Goal: Task Accomplishment & Management: Manage account settings

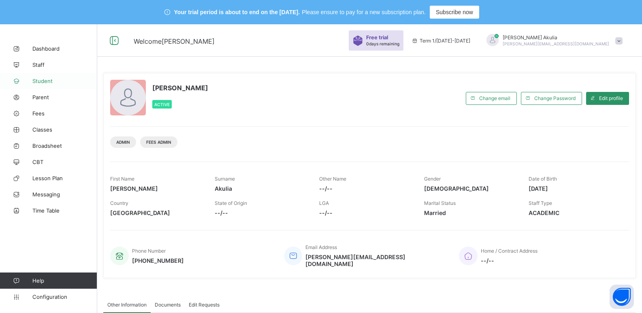
click at [63, 83] on span "Student" at bounding box center [64, 81] width 65 height 6
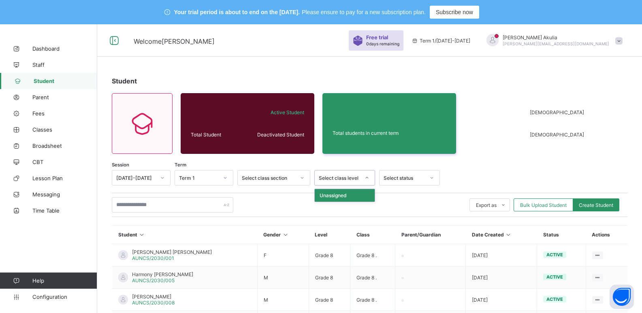
click at [367, 180] on icon at bounding box center [367, 178] width 5 height 8
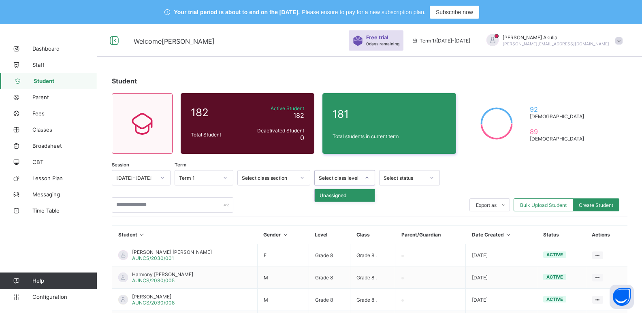
click at [367, 180] on icon at bounding box center [367, 178] width 5 height 8
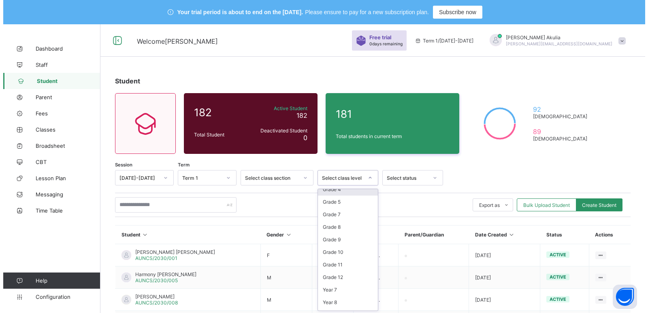
scroll to position [122, 0]
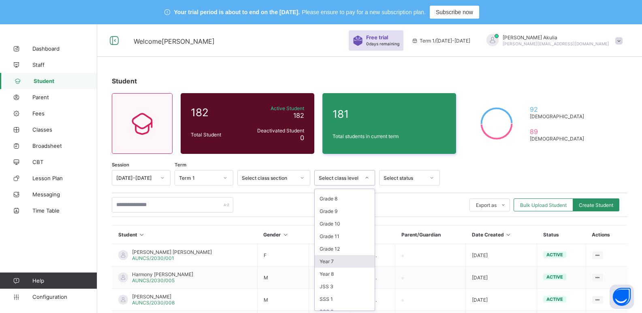
click at [355, 265] on div "Year 7" at bounding box center [345, 261] width 60 height 13
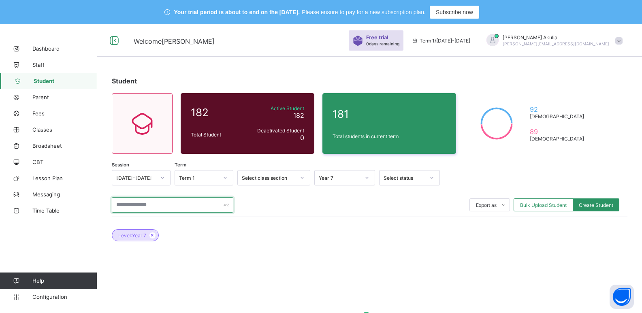
click at [184, 207] on input "text" at bounding box center [173, 204] width 122 height 15
click at [206, 206] on input "******" at bounding box center [173, 204] width 122 height 15
type input "*"
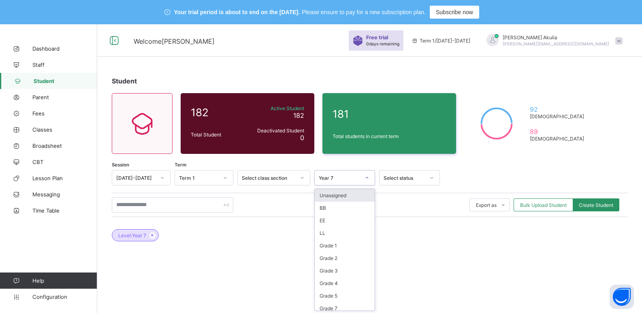
click at [366, 179] on icon at bounding box center [367, 178] width 5 height 8
click at [421, 243] on div "Level: Year 7" at bounding box center [370, 231] width 516 height 28
click at [623, 40] on span at bounding box center [619, 40] width 7 height 7
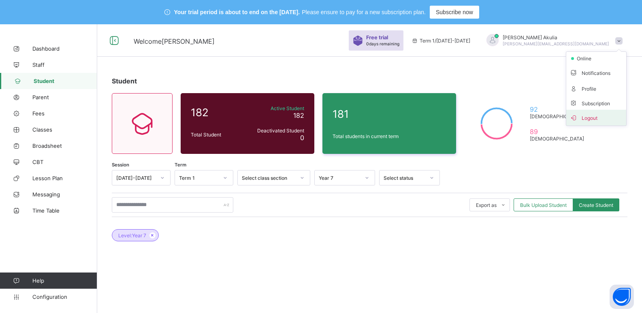
click at [614, 116] on span "Logout" at bounding box center [596, 117] width 53 height 9
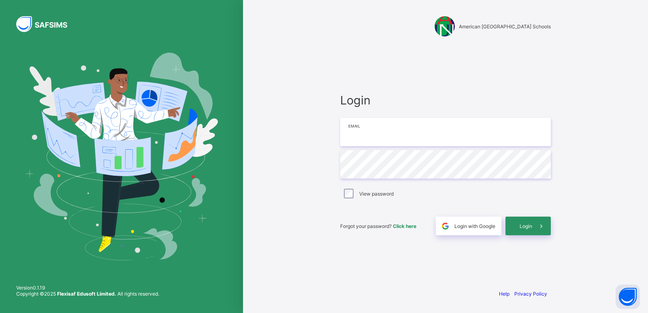
type input "**********"
click at [520, 226] on span "Login" at bounding box center [526, 226] width 13 height 6
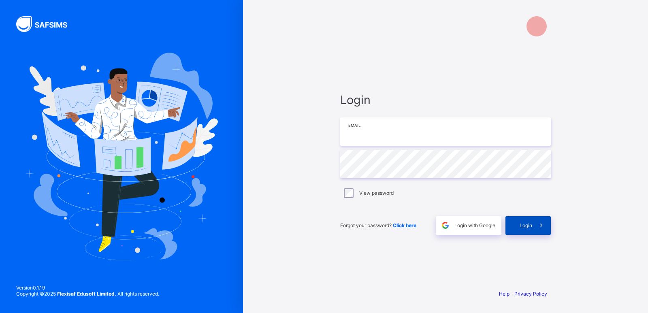
type input "**********"
click at [532, 229] on div "Login" at bounding box center [528, 225] width 45 height 19
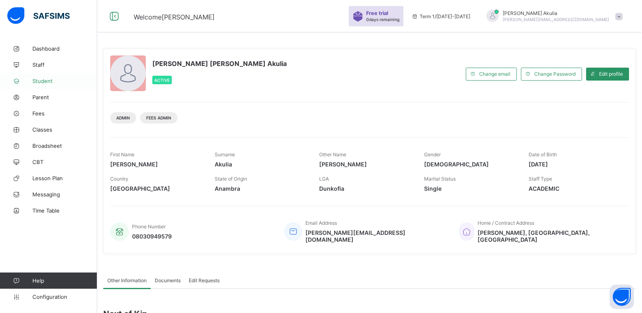
click at [61, 83] on span "Student" at bounding box center [64, 81] width 65 height 6
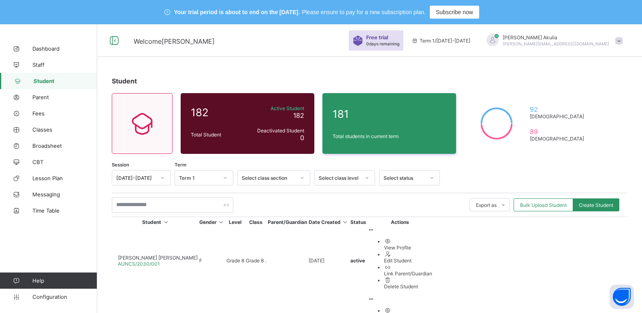
click at [366, 178] on icon at bounding box center [367, 178] width 5 height 8
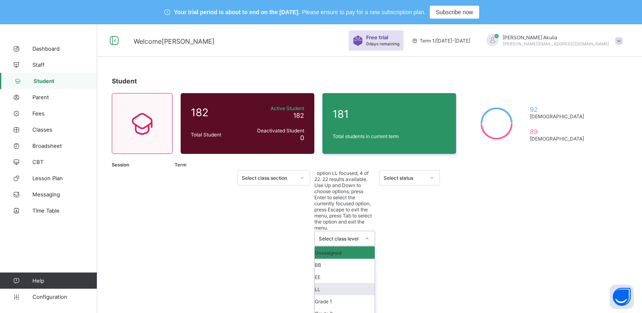
scroll to position [126, 0]
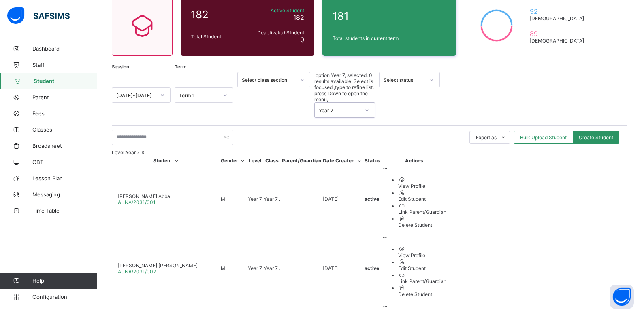
scroll to position [100, 0]
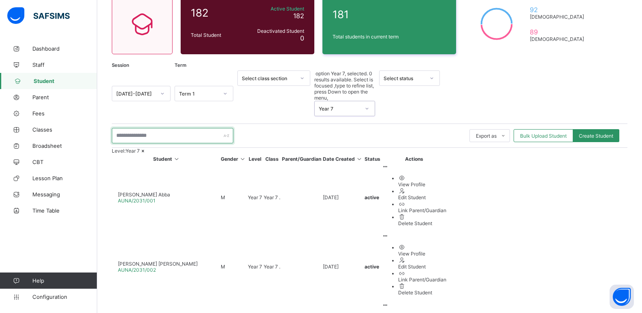
click at [205, 128] on input "text" at bounding box center [173, 135] width 122 height 15
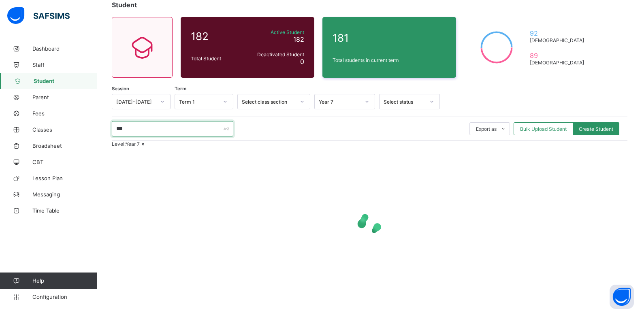
scroll to position [98, 0]
type input "*"
click at [173, 180] on div at bounding box center [370, 224] width 516 height 154
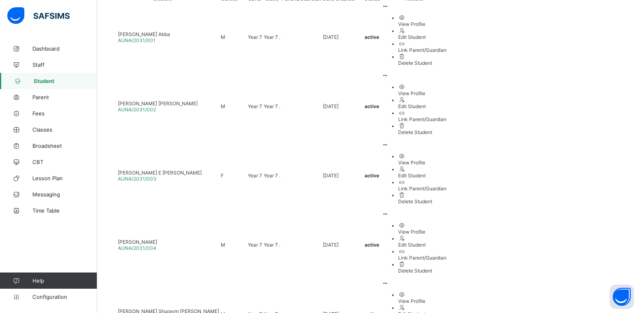
scroll to position [231, 0]
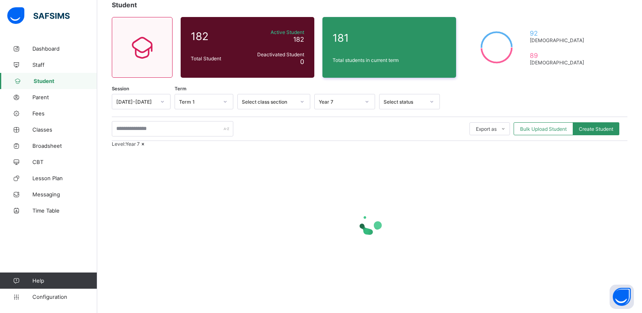
scroll to position [98, 0]
click at [602, 282] on div at bounding box center [370, 224] width 516 height 154
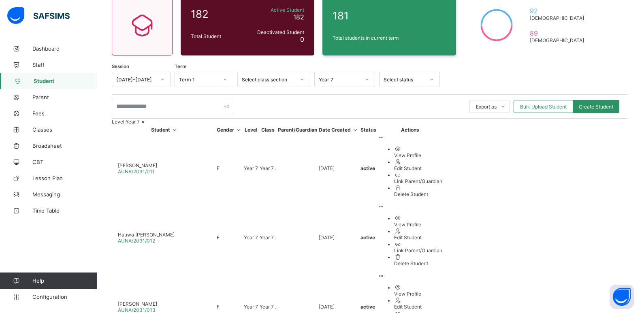
scroll to position [231, 0]
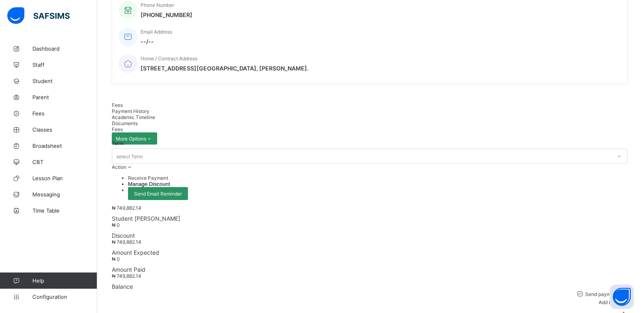
scroll to position [231, 0]
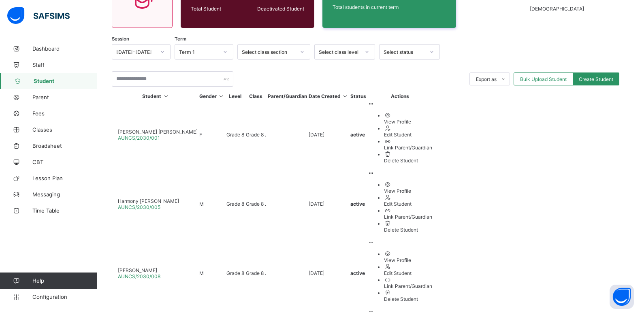
scroll to position [123, 0]
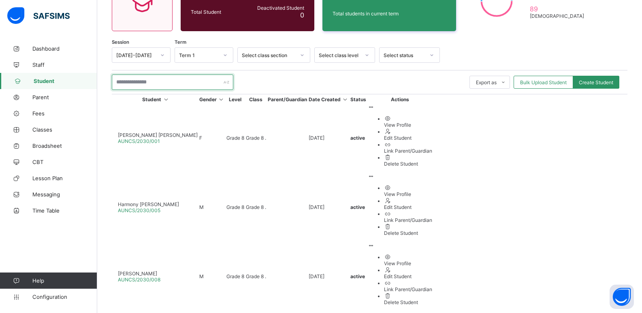
click at [167, 81] on input "text" at bounding box center [173, 82] width 122 height 15
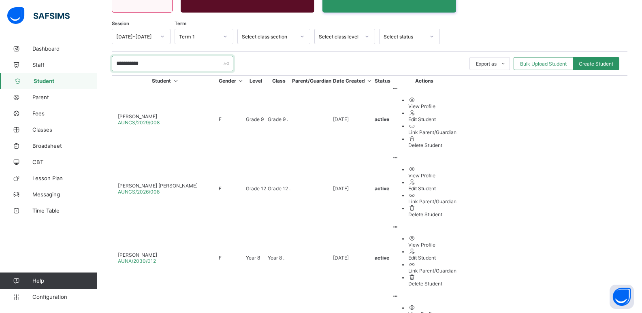
scroll to position [81, 0]
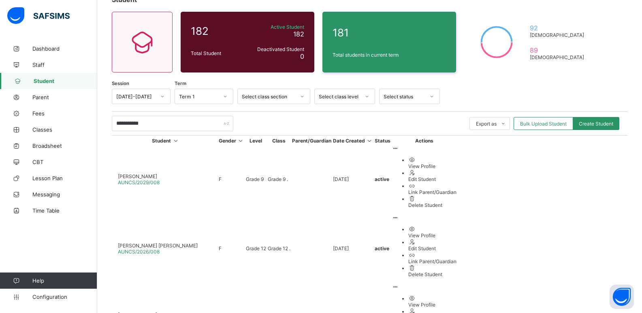
click at [368, 96] on icon at bounding box center [367, 96] width 5 height 8
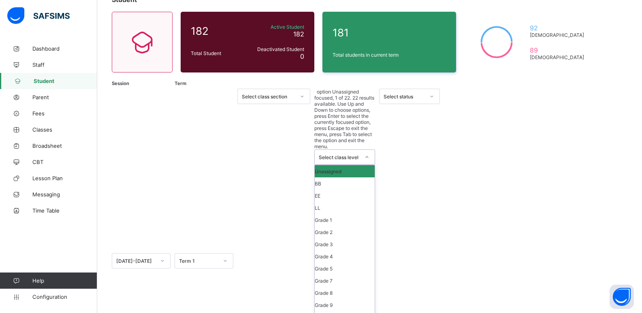
scroll to position [121, 0]
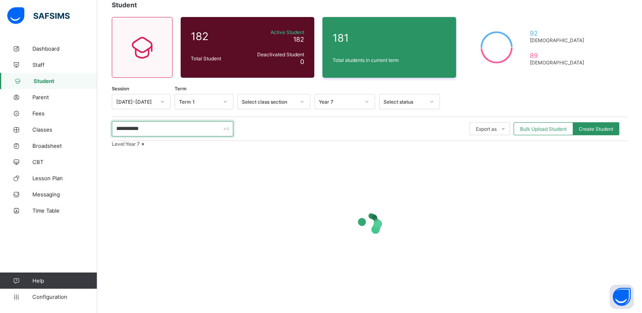
click at [167, 128] on input "**********" at bounding box center [173, 128] width 122 height 15
type input "*"
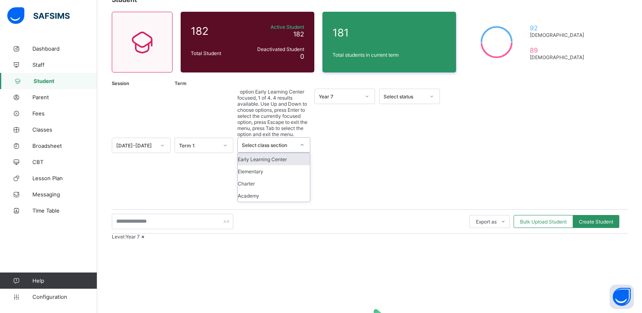
click at [302, 141] on icon at bounding box center [302, 145] width 5 height 8
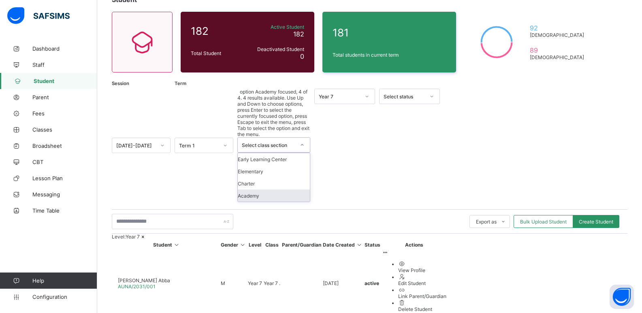
click at [280, 190] on div "Academy" at bounding box center [274, 196] width 72 height 12
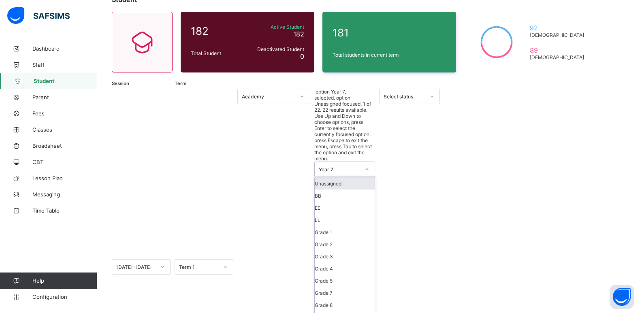
click at [368, 165] on icon at bounding box center [367, 169] width 5 height 8
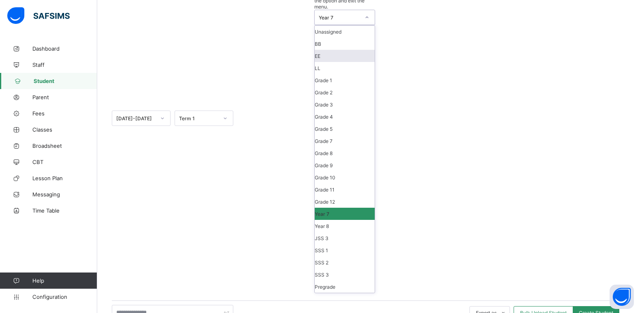
scroll to position [231, 0]
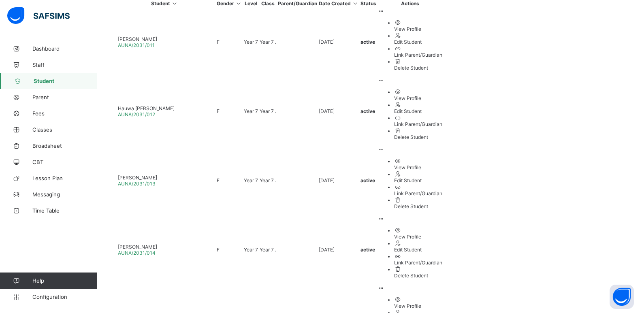
select select "**"
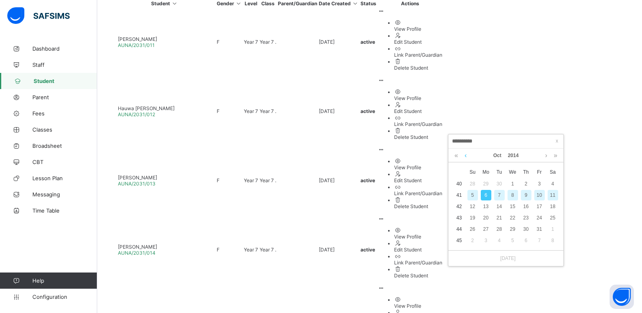
click at [466, 156] on link at bounding box center [466, 156] width 6 height 14
click at [486, 205] on div "14" at bounding box center [486, 206] width 11 height 11
type input "**********"
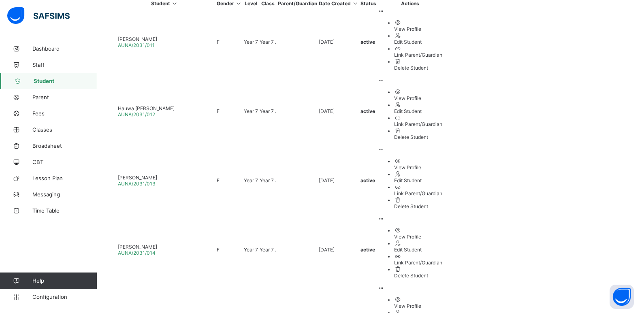
scroll to position [282, 0]
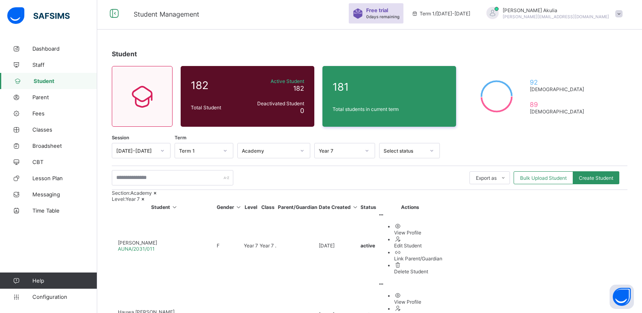
scroll to position [24, 0]
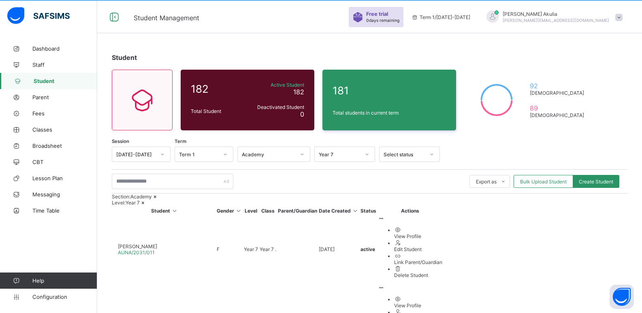
click at [434, 154] on icon at bounding box center [432, 154] width 5 height 8
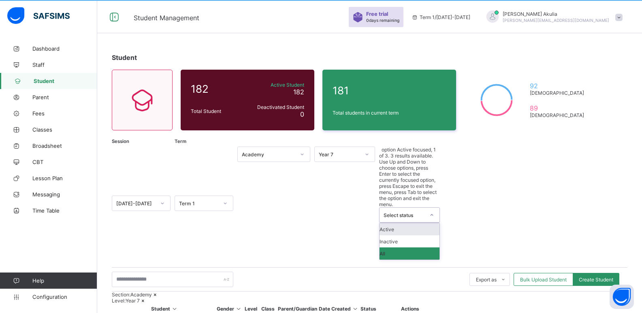
click at [367, 152] on icon at bounding box center [367, 154] width 5 height 8
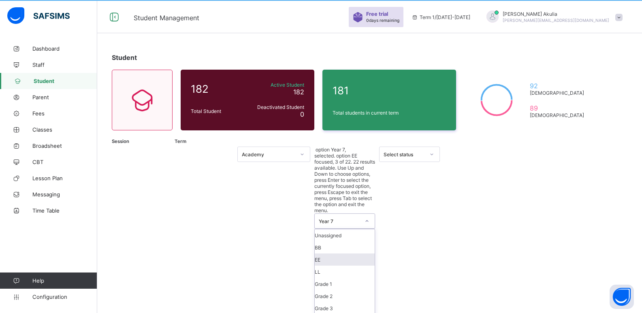
scroll to position [137, 0]
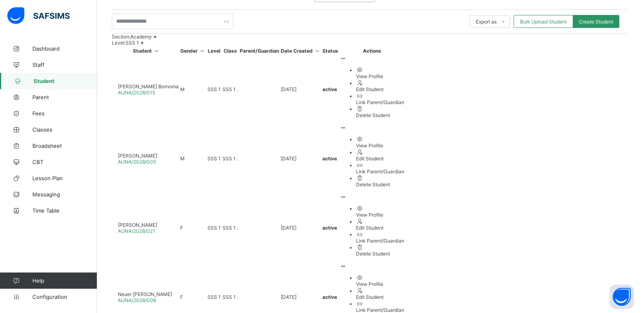
scroll to position [221, 0]
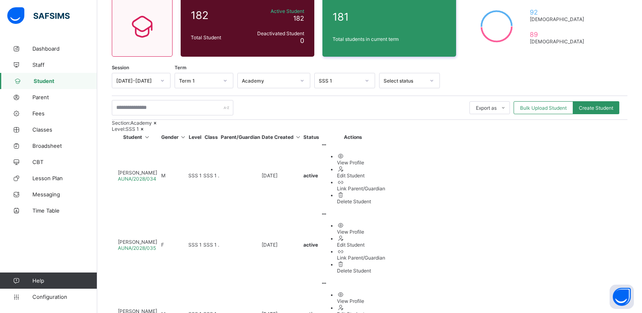
scroll to position [105, 0]
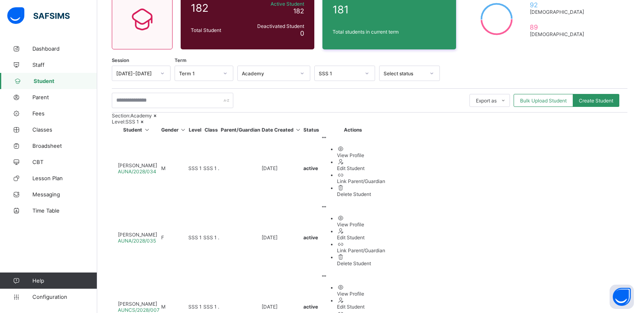
select select "**"
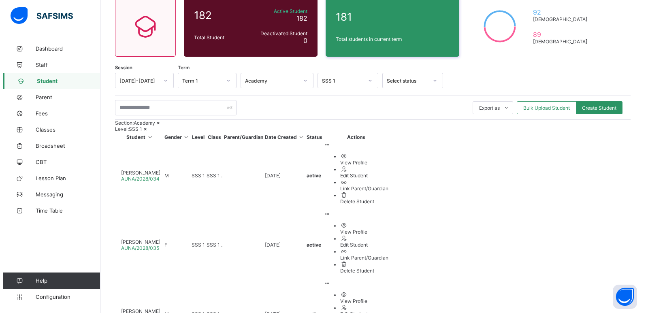
scroll to position [259, 0]
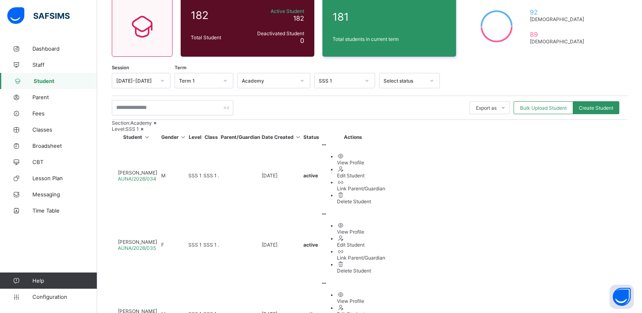
type input "**********"
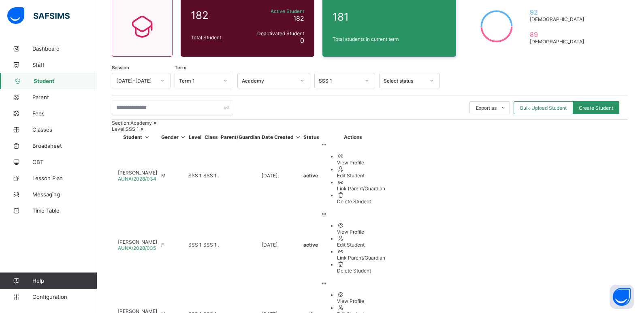
click at [328, 280] on icon at bounding box center [324, 283] width 7 height 6
click at [385, 311] on div "Edit Student" at bounding box center [361, 314] width 48 height 6
select select "**"
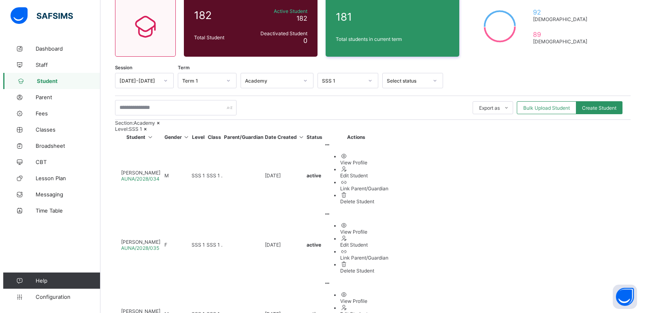
scroll to position [298, 0]
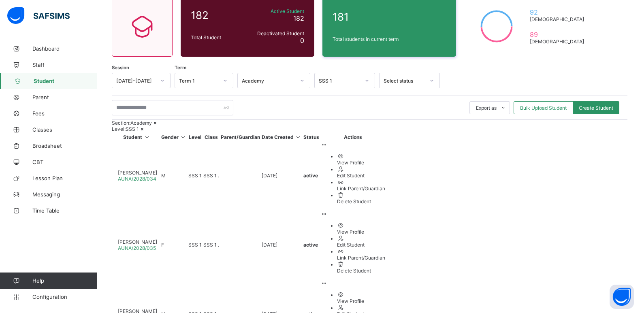
type input "**********"
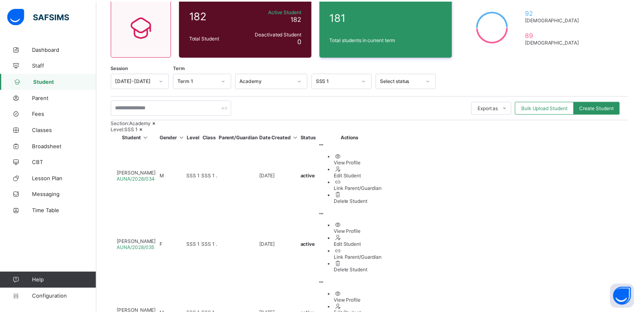
scroll to position [105, 0]
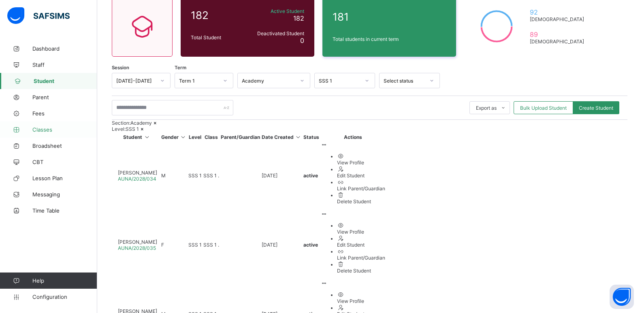
click at [58, 129] on span "Classes" at bounding box center [64, 129] width 65 height 6
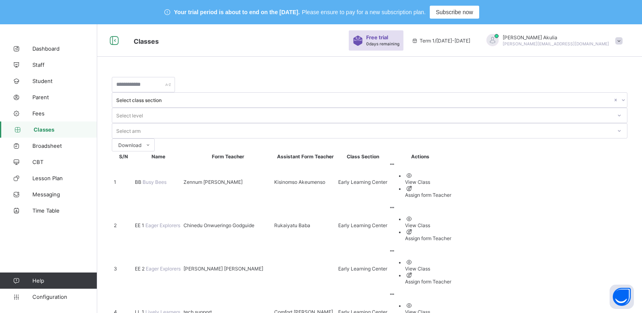
click at [72, 130] on span "Classes" at bounding box center [66, 129] width 64 height 6
click at [51, 83] on span "Student" at bounding box center [64, 81] width 65 height 6
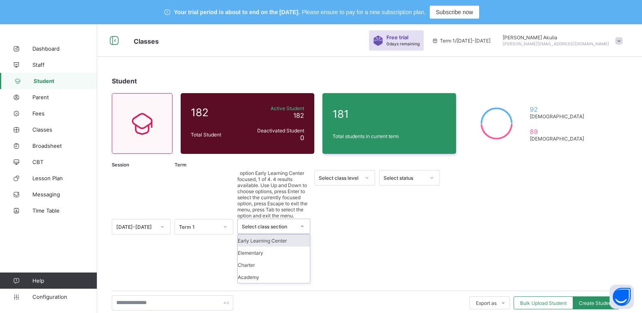
click at [303, 223] on icon at bounding box center [302, 227] width 5 height 8
click at [288, 271] on div "Academy" at bounding box center [274, 277] width 72 height 12
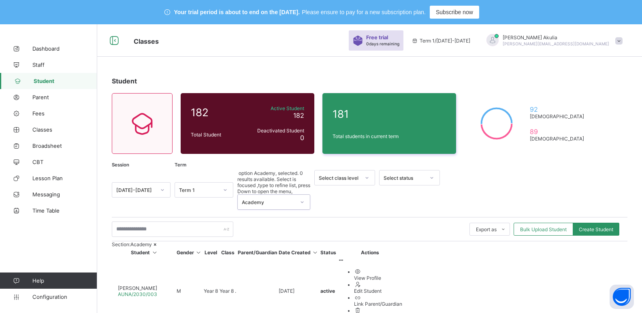
click at [368, 178] on icon at bounding box center [367, 178] width 5 height 8
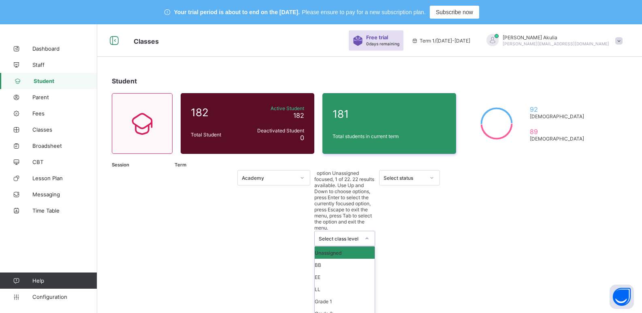
scroll to position [112, 0]
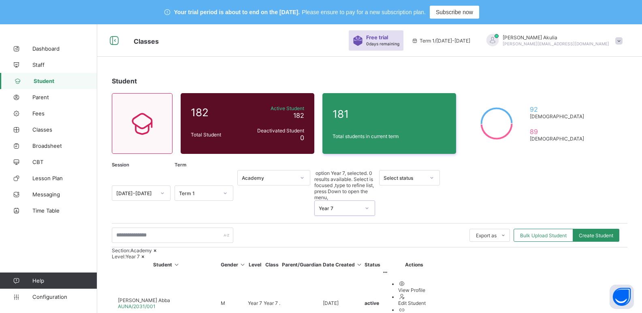
click at [160, 297] on span "[PERSON_NAME] Abba" at bounding box center [144, 300] width 52 height 6
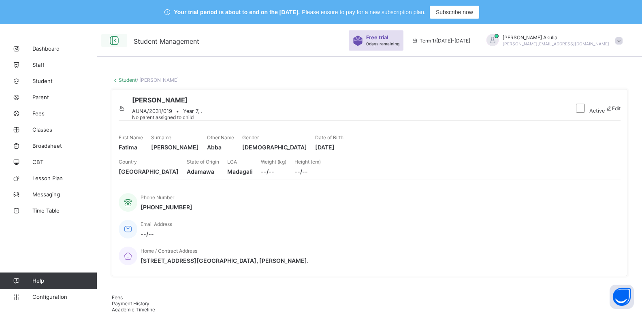
click at [114, 40] on icon at bounding box center [114, 41] width 14 height 12
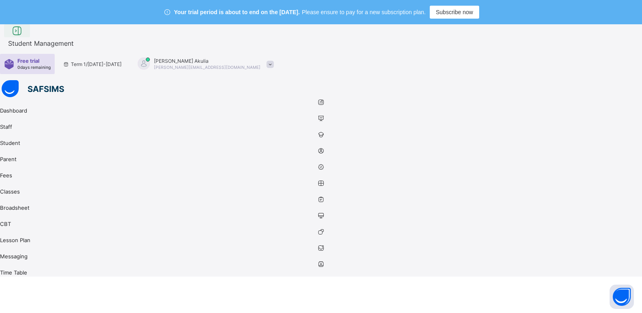
click at [24, 37] on icon at bounding box center [17, 31] width 14 height 12
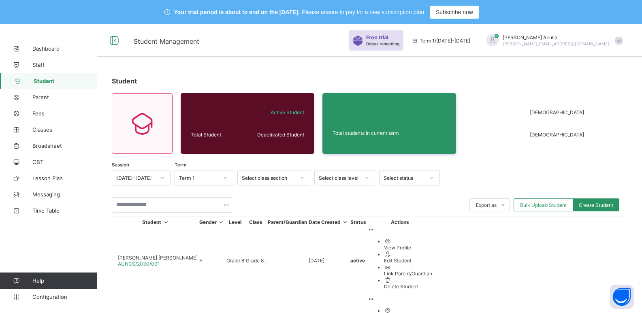
click at [368, 178] on icon at bounding box center [367, 178] width 3 height 2
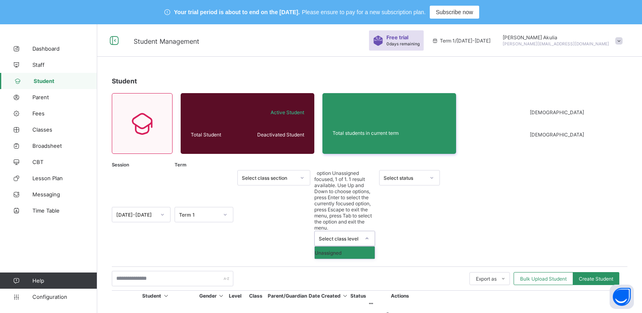
click at [368, 235] on icon at bounding box center [367, 239] width 5 height 8
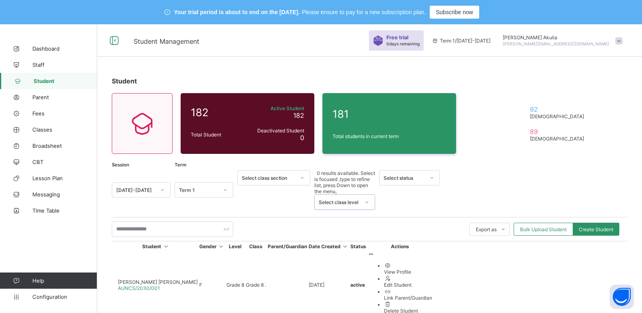
click at [368, 198] on icon at bounding box center [367, 202] width 5 height 8
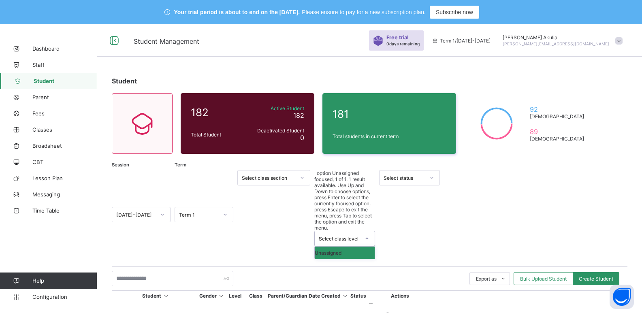
click at [304, 178] on icon at bounding box center [302, 178] width 5 height 8
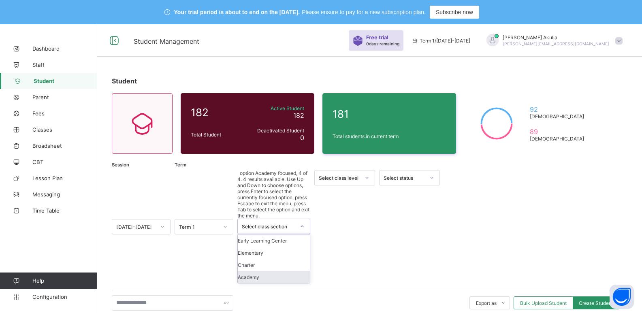
click at [291, 271] on div "Academy" at bounding box center [274, 277] width 72 height 12
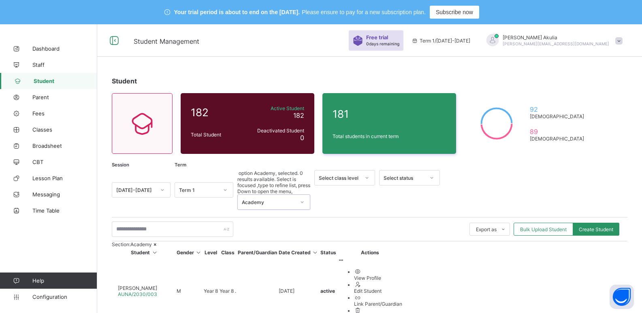
click at [367, 179] on icon at bounding box center [367, 178] width 3 height 2
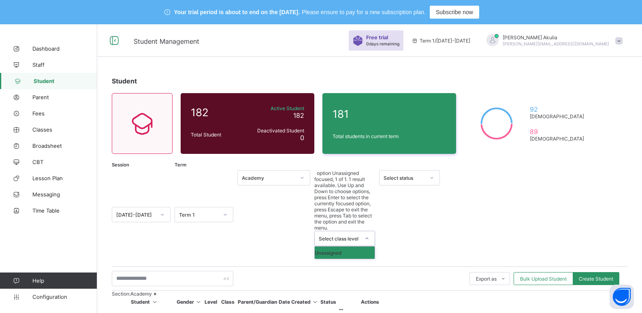
click at [367, 235] on icon at bounding box center [367, 239] width 5 height 8
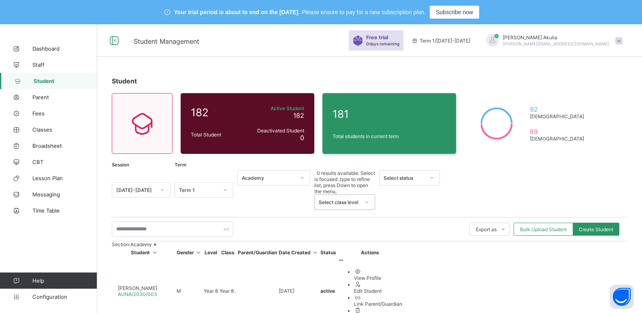
click at [368, 198] on icon at bounding box center [367, 202] width 5 height 8
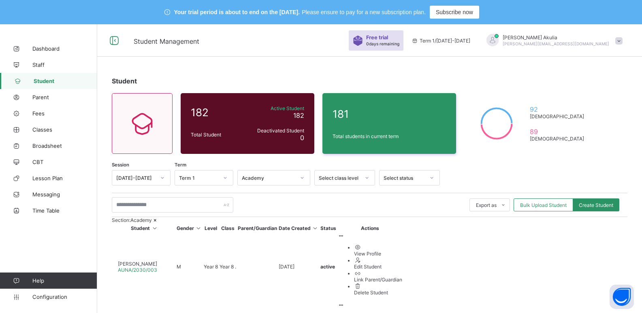
click at [325, 215] on div "Export as Pdf Report Excel Report Excel Report (LMS) Bulk Upload Student Create…" at bounding box center [370, 205] width 516 height 24
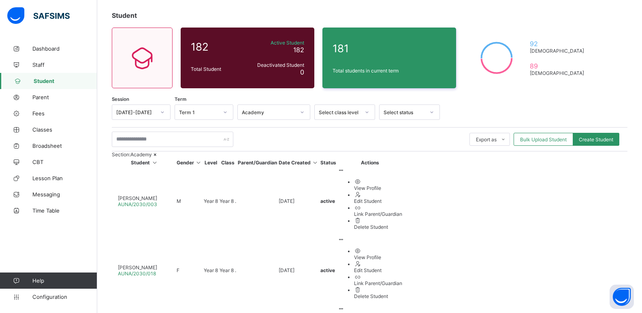
scroll to position [80, 0]
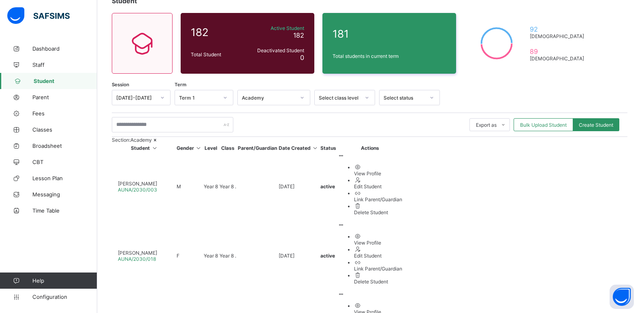
click at [402, 216] on div "Delete Student" at bounding box center [378, 213] width 48 height 6
click at [366, 100] on icon at bounding box center [367, 98] width 5 height 8
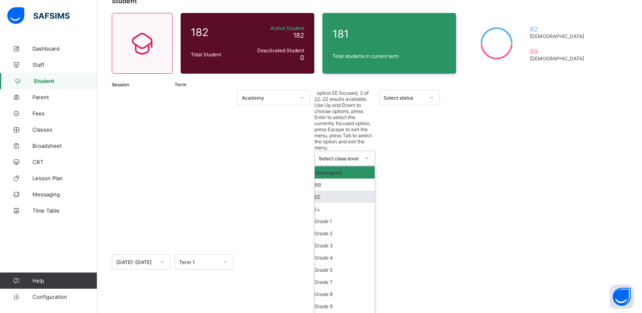
scroll to position [110, 0]
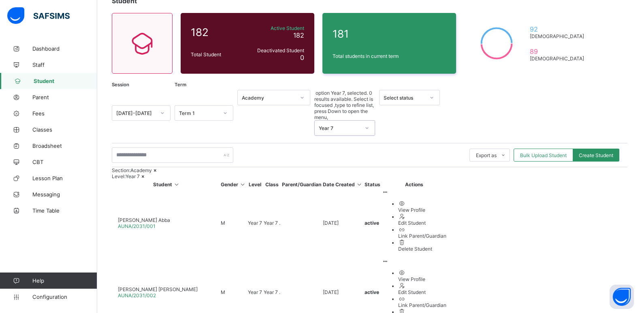
click at [156, 223] on span "AUNA/2031/001" at bounding box center [137, 226] width 38 height 6
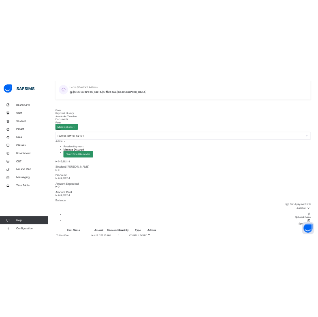
scroll to position [262, 0]
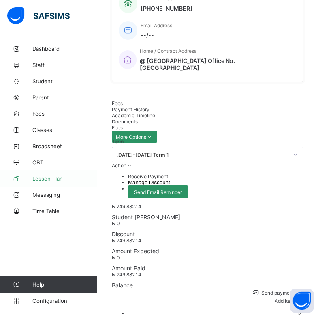
click at [87, 170] on link "Lesson Plan" at bounding box center [48, 178] width 97 height 16
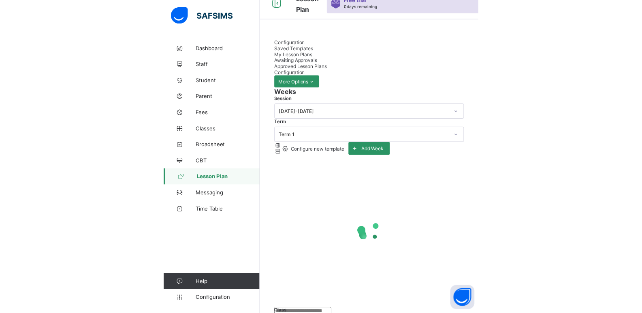
scroll to position [24, 0]
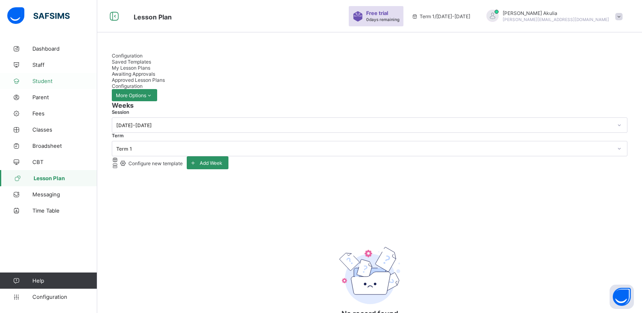
click at [58, 83] on span "Student" at bounding box center [64, 81] width 65 height 6
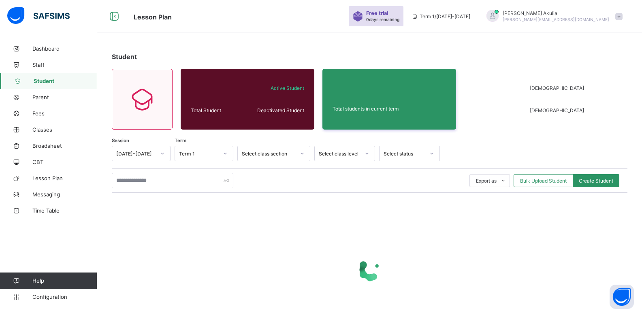
click at [300, 153] on icon at bounding box center [302, 154] width 5 height 8
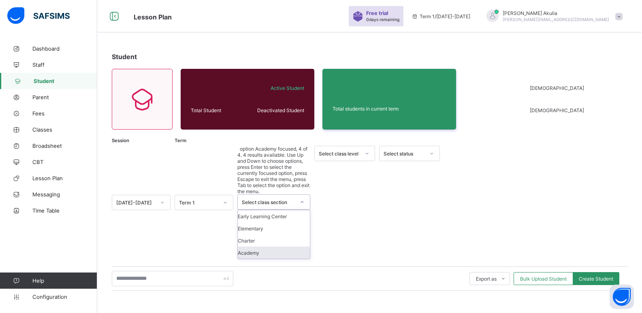
click at [285, 247] on div "Academy" at bounding box center [274, 253] width 72 height 12
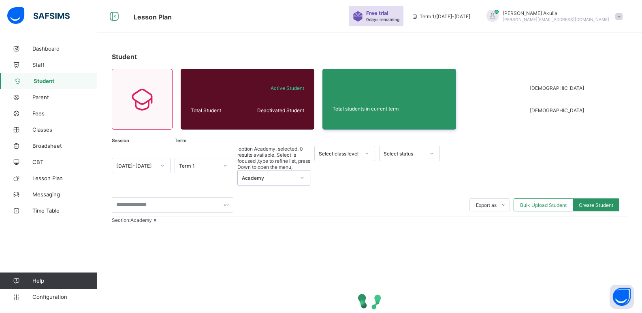
click at [367, 153] on icon at bounding box center [367, 154] width 5 height 8
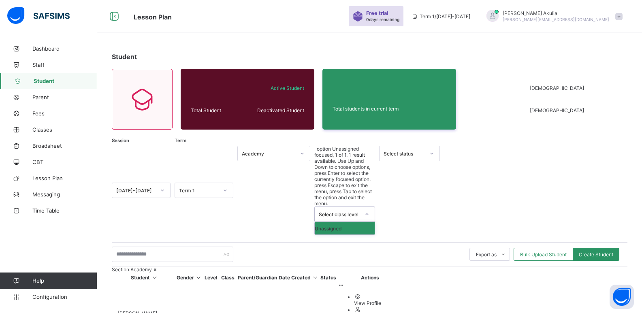
click at [383, 267] on div "Section: Academy" at bounding box center [370, 270] width 516 height 6
click at [368, 210] on icon at bounding box center [367, 214] width 5 height 8
click at [379, 242] on div "Export as Pdf Report Excel Report Excel Report (LMS) Bulk Upload Student Create…" at bounding box center [370, 254] width 516 height 24
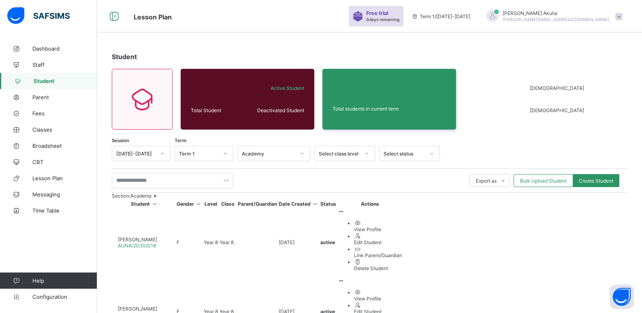
click at [431, 153] on icon at bounding box center [432, 154] width 5 height 8
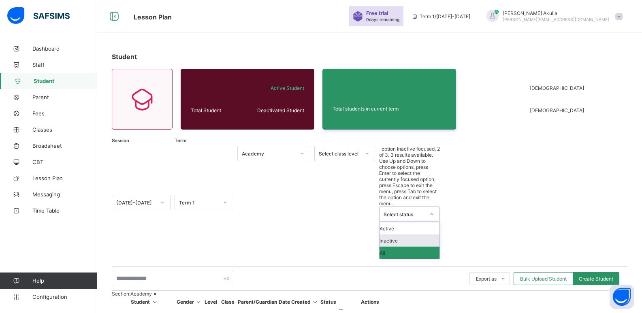
click at [319, 291] on div "Section: Academy" at bounding box center [370, 294] width 516 height 6
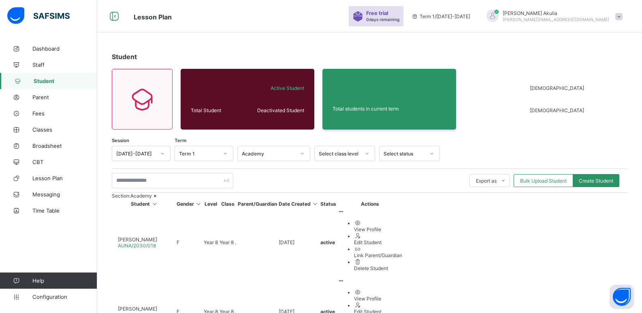
click at [366, 154] on icon at bounding box center [367, 154] width 5 height 8
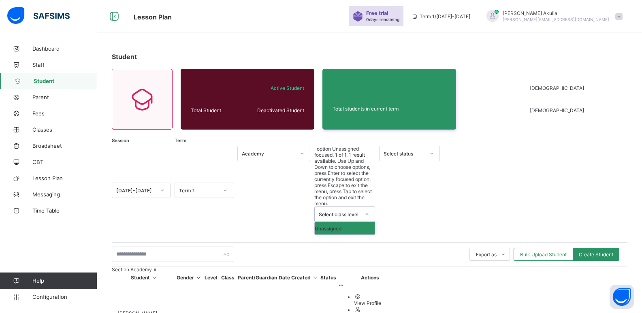
click at [287, 247] on div "Export as Pdf Report Excel Report Excel Report (LMS) Bulk Upload Student Create…" at bounding box center [370, 254] width 516 height 15
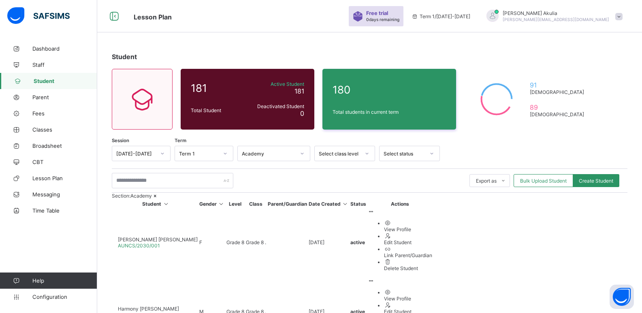
click at [368, 154] on icon at bounding box center [367, 154] width 5 height 8
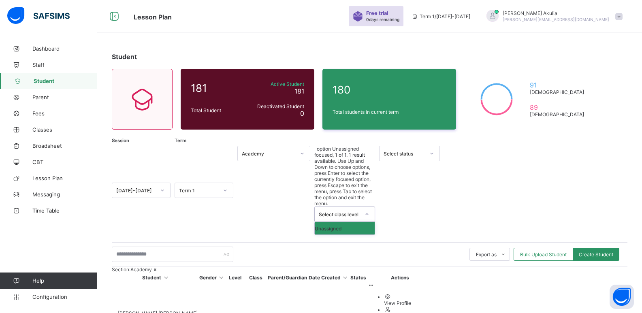
click at [378, 247] on div "Export as Pdf Report Excel Report Excel Report (LMS) Bulk Upload Student Create…" at bounding box center [370, 254] width 516 height 15
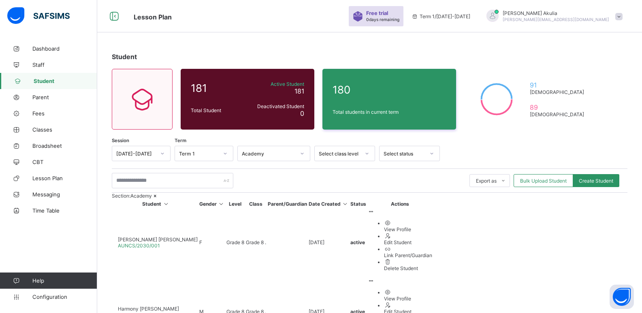
click at [366, 153] on icon at bounding box center [367, 154] width 5 height 8
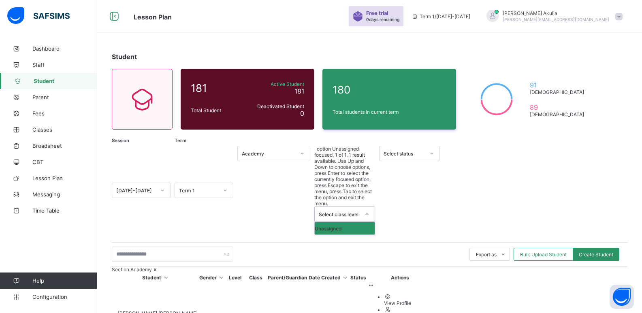
click at [279, 267] on div "Section: Academy" at bounding box center [370, 270] width 516 height 6
click at [365, 210] on icon at bounding box center [367, 214] width 5 height 8
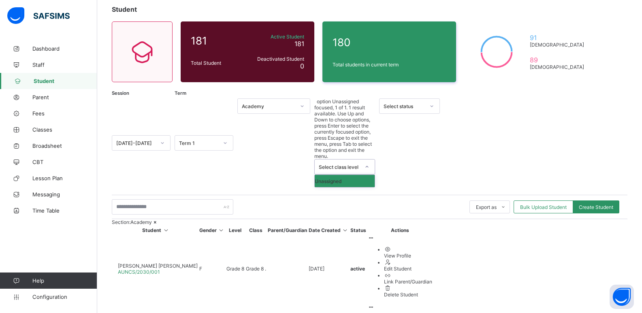
scroll to position [72, 0]
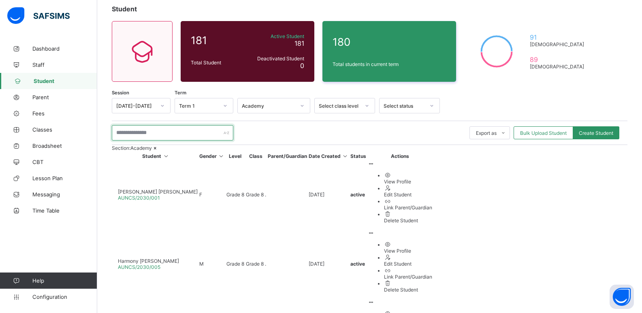
click at [137, 134] on input "text" at bounding box center [173, 132] width 122 height 15
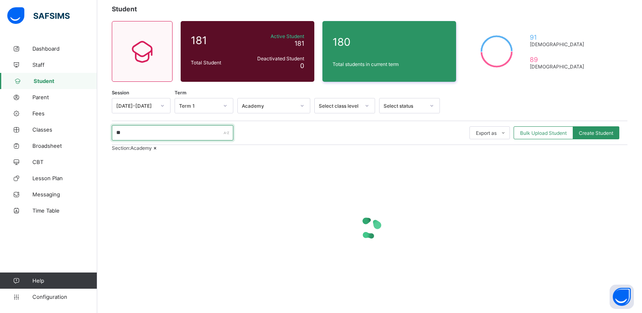
type input "*"
click at [368, 105] on icon at bounding box center [367, 106] width 5 height 8
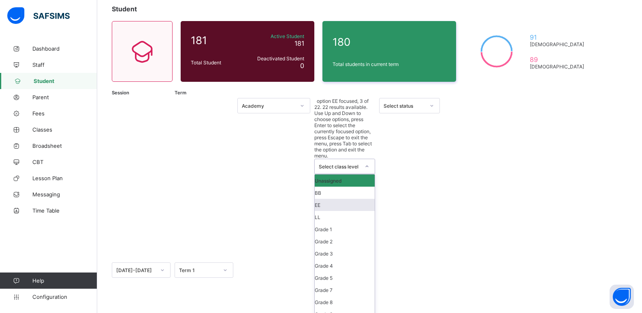
scroll to position [97, 0]
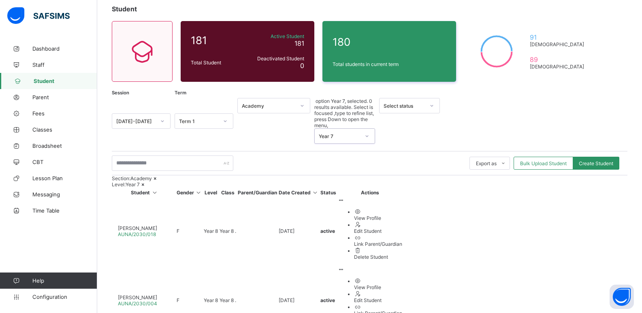
click at [302, 108] on icon at bounding box center [302, 106] width 5 height 8
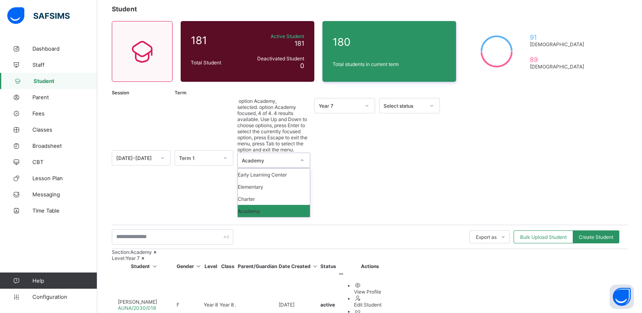
click at [290, 205] on div "Academy" at bounding box center [274, 211] width 72 height 12
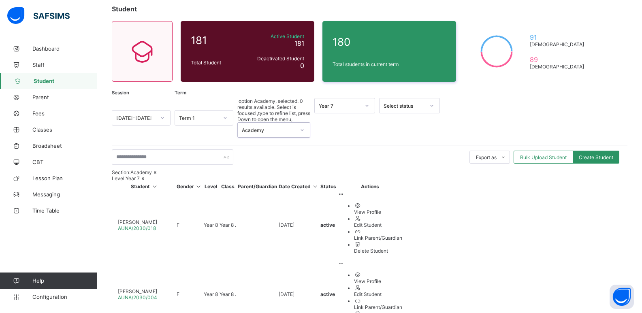
click at [367, 107] on icon at bounding box center [367, 106] width 5 height 8
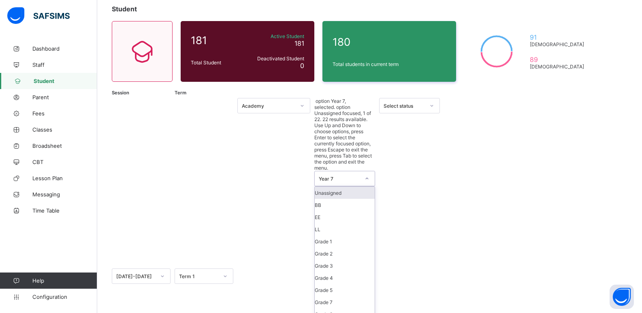
scroll to position [133, 0]
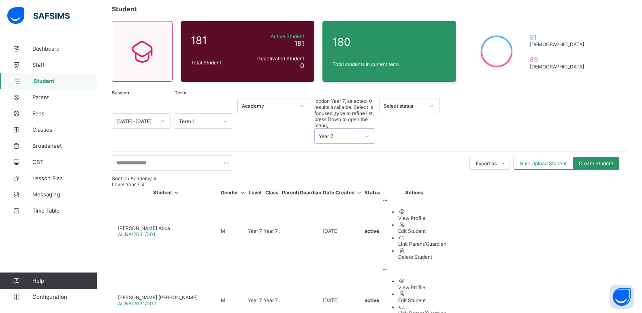
click at [156, 231] on span "AUNA/2031/001" at bounding box center [137, 234] width 38 height 6
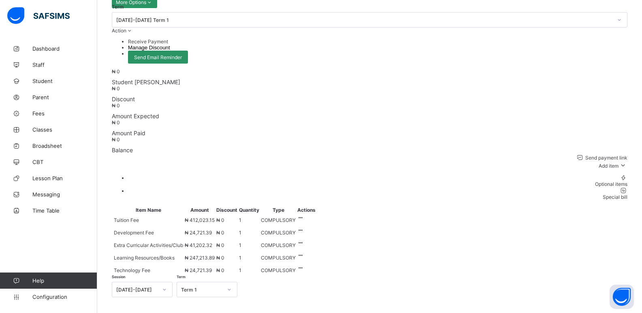
scroll to position [163, 0]
click at [624, 180] on div "Optional items" at bounding box center [378, 183] width 500 height 6
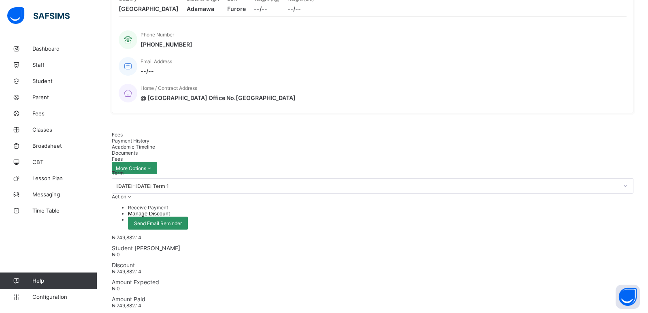
type input "***"
type input "*"
type input "********"
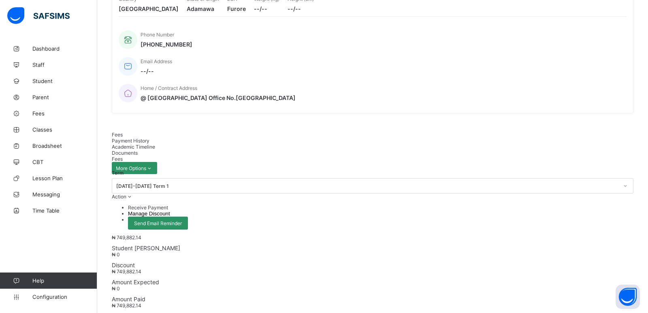
type input "*"
type input "***"
type input "*"
type input "********"
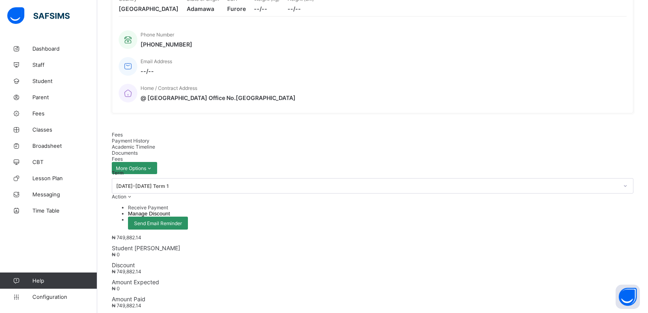
type input "*"
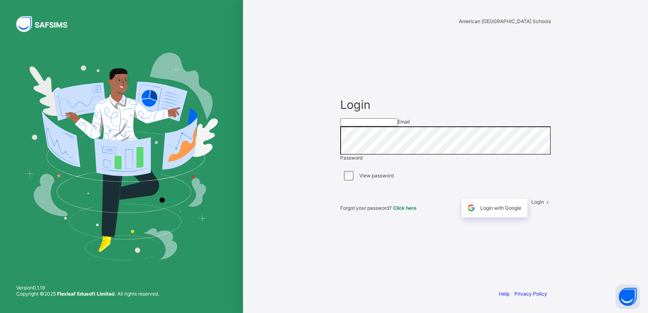
type input "**********"
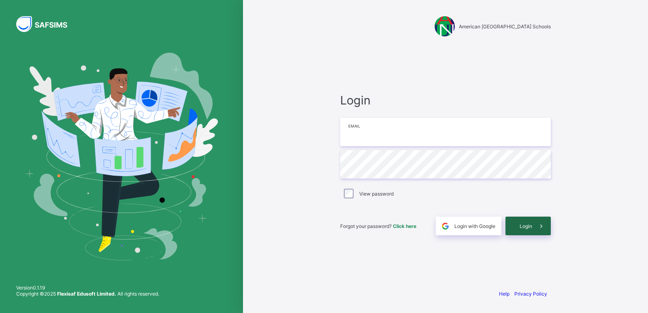
type input "**********"
click at [520, 223] on span "Login" at bounding box center [526, 226] width 13 height 6
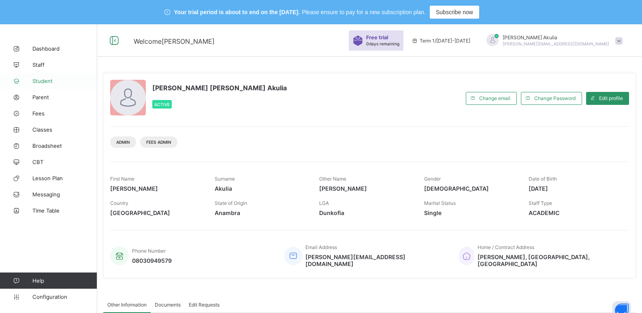
click at [58, 81] on span "Student" at bounding box center [64, 81] width 65 height 6
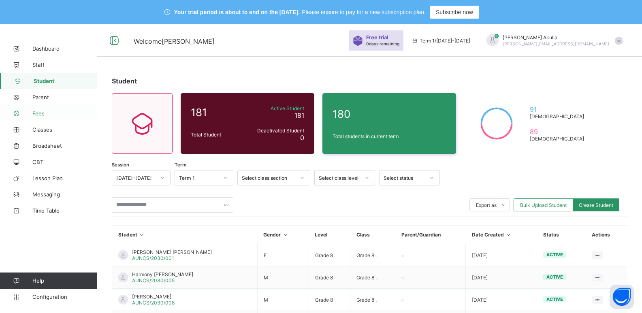
click at [58, 112] on span "Fees" at bounding box center [64, 113] width 65 height 6
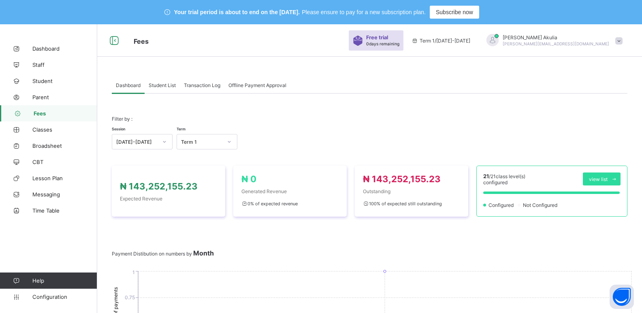
click at [169, 88] on span "Student List" at bounding box center [162, 85] width 27 height 6
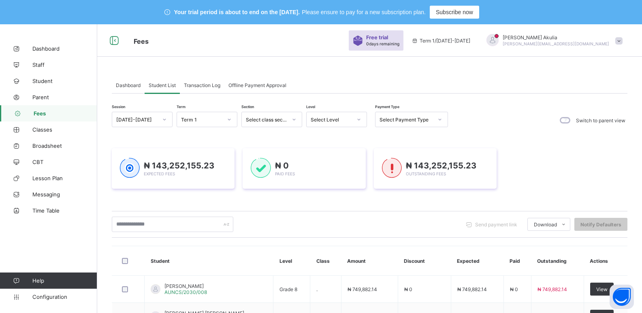
click at [363, 118] on div at bounding box center [359, 119] width 14 height 13
click at [346, 214] on div "Year 7" at bounding box center [337, 213] width 60 height 13
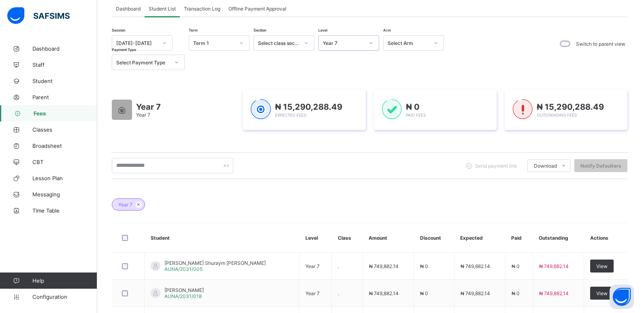
scroll to position [62, 0]
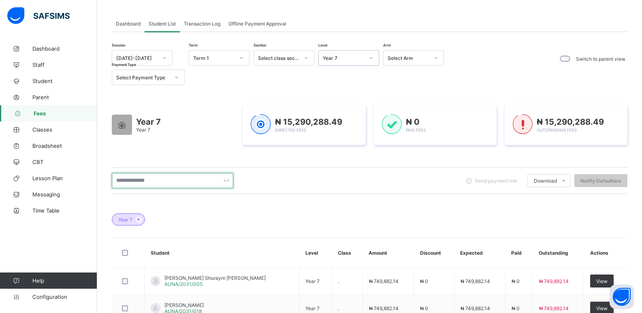
click at [200, 182] on input "text" at bounding box center [173, 180] width 122 height 15
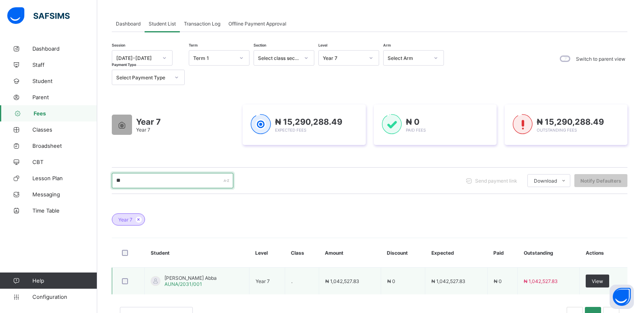
type input "**"
click at [195, 282] on span "AUNA/2031/001" at bounding box center [184, 284] width 38 height 6
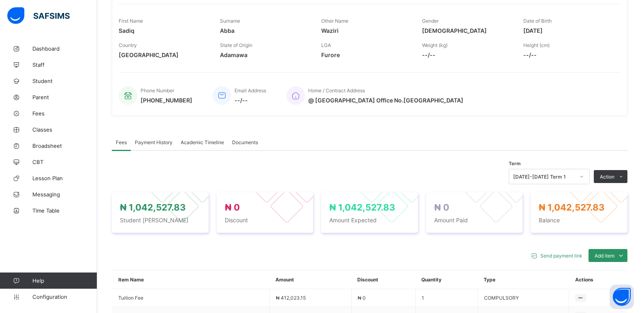
scroll to position [149, 0]
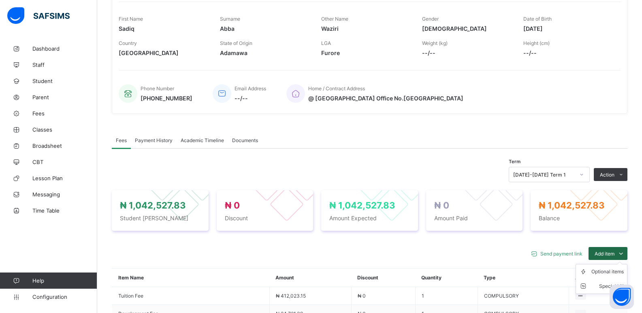
click at [626, 252] on icon at bounding box center [621, 254] width 9 height 8
click at [622, 270] on div "Optional items" at bounding box center [608, 272] width 32 height 8
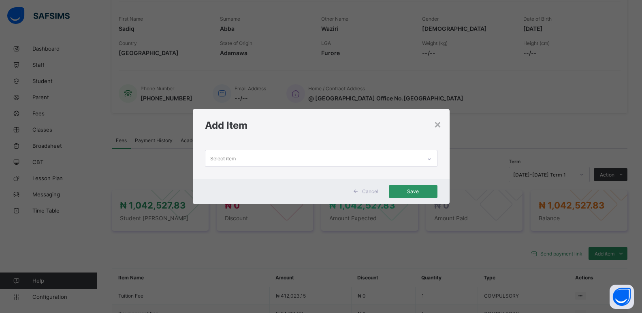
click at [430, 158] on icon at bounding box center [429, 159] width 5 height 8
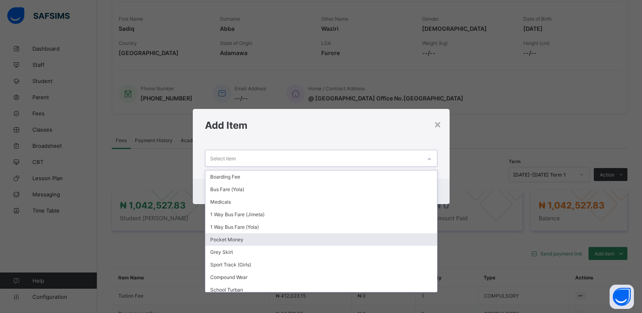
click at [278, 236] on div "Pocket Money" at bounding box center [321, 239] width 232 height 13
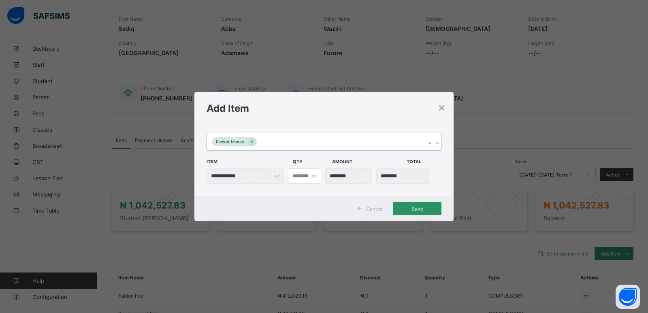
click at [278, 236] on div "**********" at bounding box center [324, 156] width 648 height 313
click at [407, 208] on span "Save" at bounding box center [417, 209] width 36 height 6
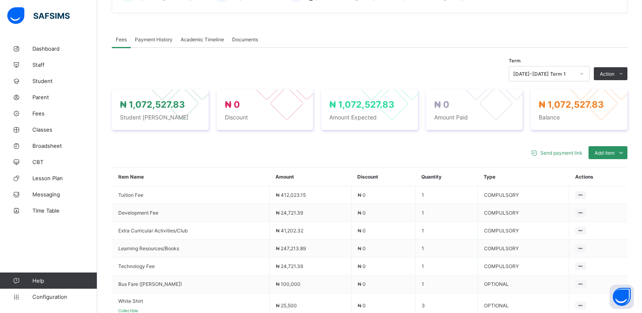
scroll to position [242, 0]
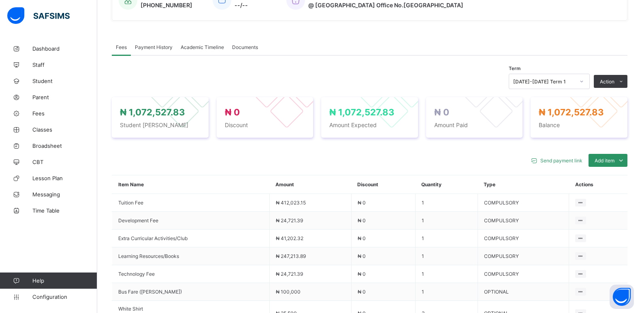
click at [127, 160] on div "Send payment link Add item Optional items Special bill" at bounding box center [370, 160] width 516 height 13
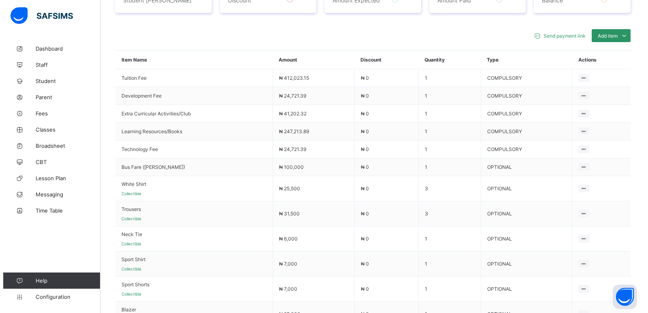
scroll to position [248, 0]
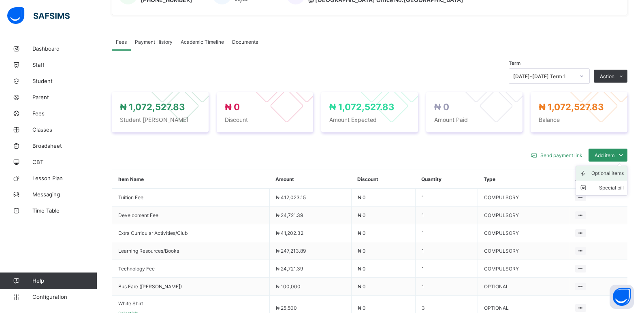
click at [617, 173] on div "Optional items" at bounding box center [608, 173] width 32 height 8
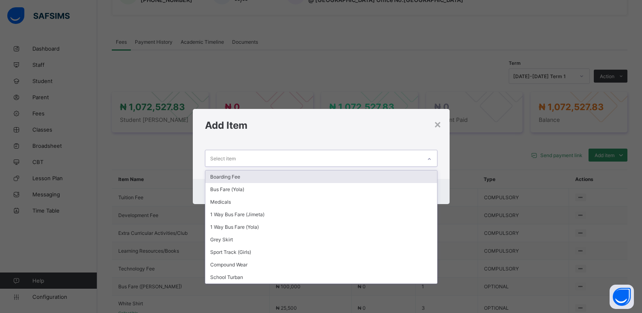
click at [432, 158] on icon at bounding box center [429, 159] width 5 height 8
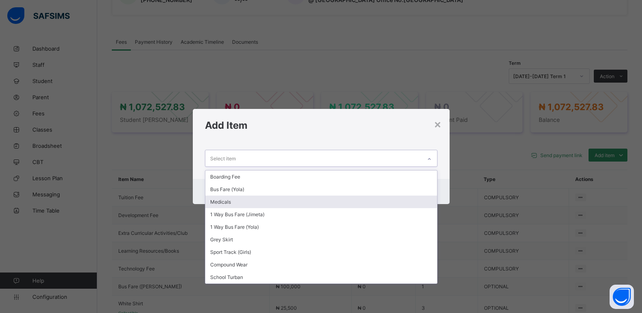
click at [250, 201] on div "Medicals" at bounding box center [321, 202] width 232 height 13
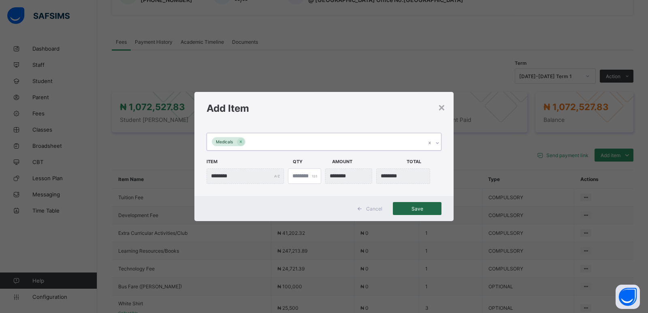
click at [406, 208] on span "Save" at bounding box center [417, 209] width 36 height 6
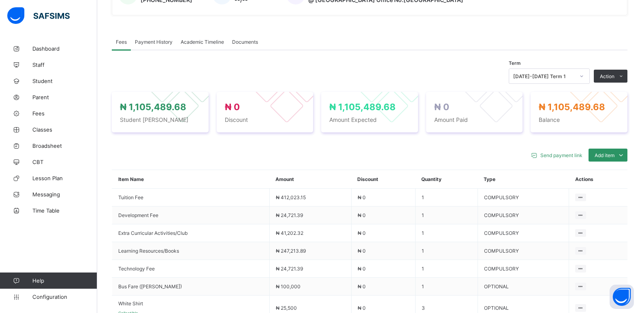
click at [127, 62] on div "Term [DATE]-[DATE] Term 1 Action Receive Payment Manage Discount Send Email Rem…" at bounding box center [370, 305] width 516 height 511
click at [605, 93] on li "Receive Payment" at bounding box center [594, 93] width 66 height 13
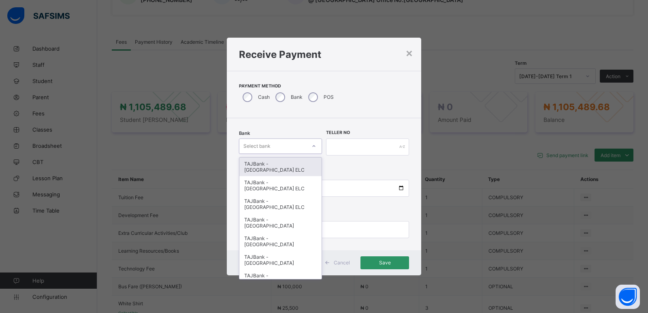
click at [282, 148] on div "Select bank" at bounding box center [273, 146] width 67 height 11
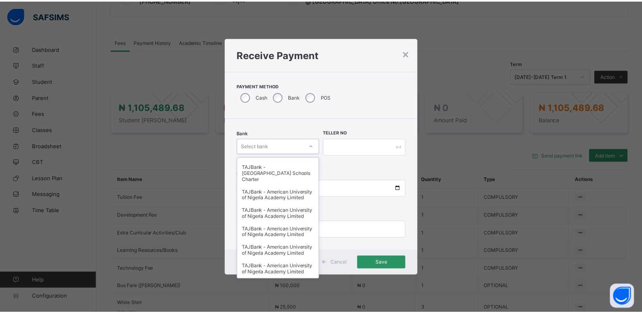
scroll to position [290, 0]
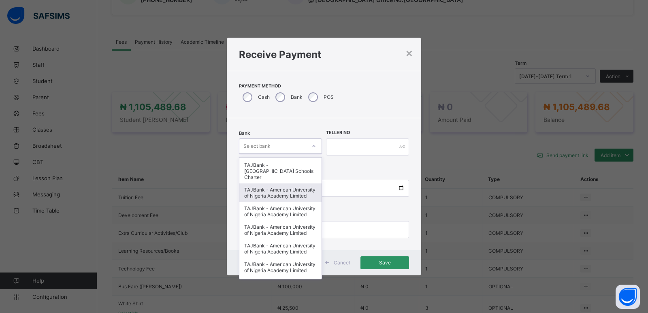
click at [285, 202] on div "TAJBank - American University of Nigeria Academy Limited" at bounding box center [281, 193] width 82 height 19
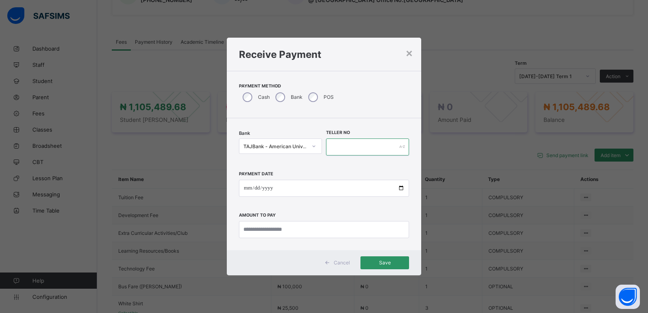
click at [355, 153] on input "text" at bounding box center [367, 147] width 83 height 17
type input "********"
click at [401, 188] on input "date" at bounding box center [324, 188] width 170 height 17
type input "**********"
click at [287, 231] on input "currency" at bounding box center [324, 229] width 170 height 17
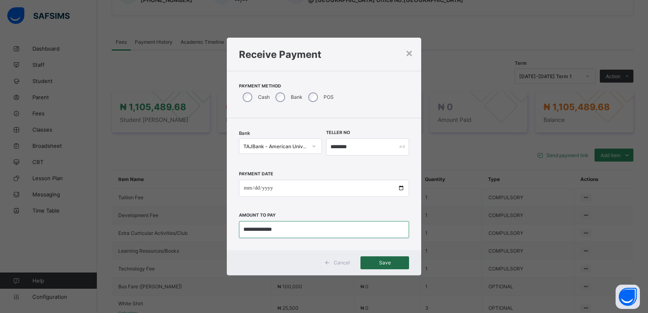
type input "**********"
click at [388, 264] on span "Save" at bounding box center [385, 263] width 36 height 6
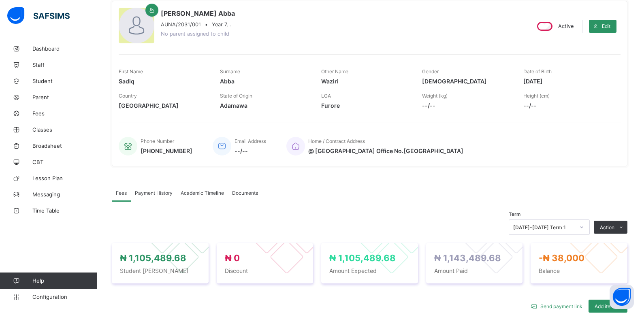
scroll to position [95, 0]
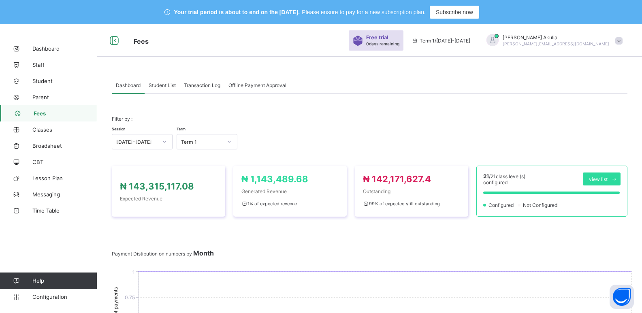
click at [162, 83] on span "Student List" at bounding box center [162, 85] width 27 height 6
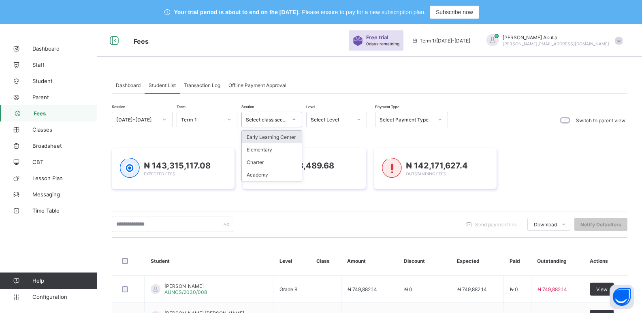
click at [293, 120] on icon at bounding box center [294, 120] width 5 height 8
click at [290, 175] on div "Academy" at bounding box center [272, 175] width 60 height 13
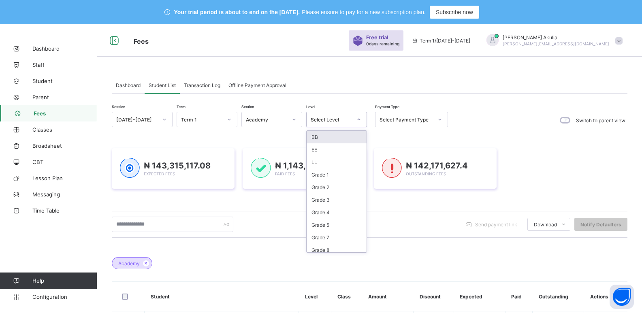
click at [358, 119] on icon at bounding box center [359, 120] width 5 height 8
click at [336, 173] on div "Year 7" at bounding box center [337, 171] width 60 height 13
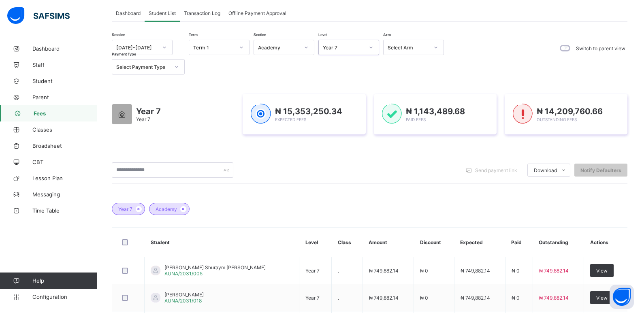
scroll to position [81, 0]
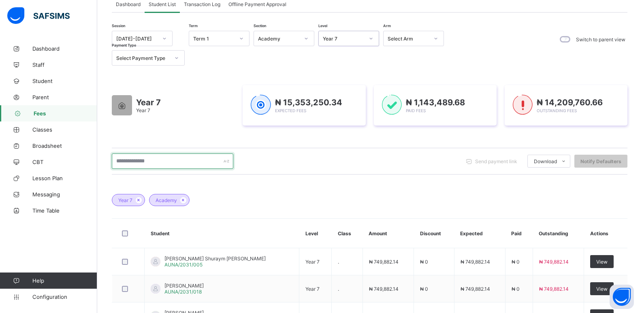
click at [175, 158] on input "text" at bounding box center [173, 161] width 122 height 15
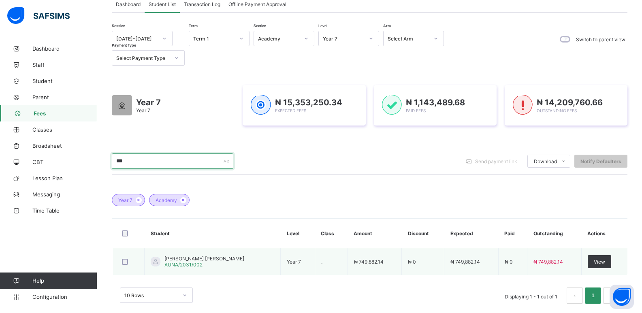
type input "***"
click at [205, 258] on span "[PERSON_NAME] [PERSON_NAME]" at bounding box center [205, 259] width 80 height 6
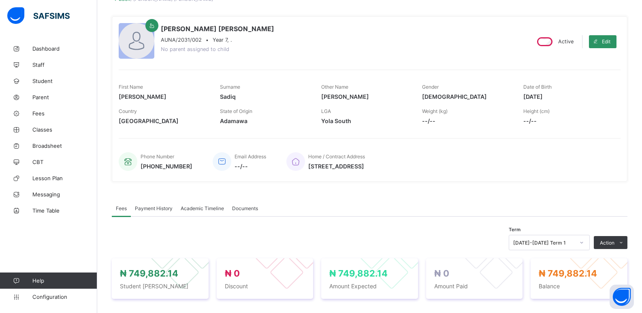
click at [130, 75] on div "First Name [PERSON_NAME] Surname [PERSON_NAME] Other Name [PERSON_NAME] Gender …" at bounding box center [370, 99] width 502 height 59
click at [606, 271] on button "Manage Discount" at bounding box center [585, 273] width 42 height 6
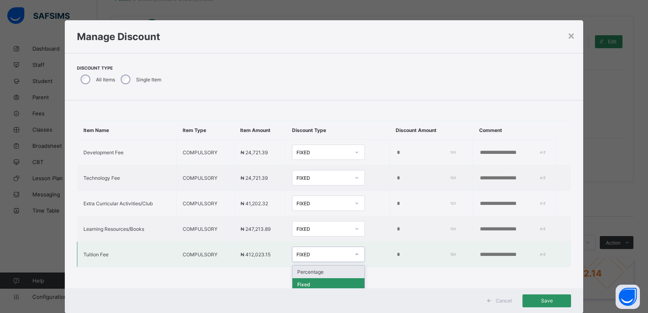
click at [355, 255] on icon at bounding box center [357, 254] width 5 height 8
click at [334, 274] on div "Percentage" at bounding box center [329, 272] width 72 height 13
click at [397, 254] on input "*" at bounding box center [427, 255] width 60 height 6
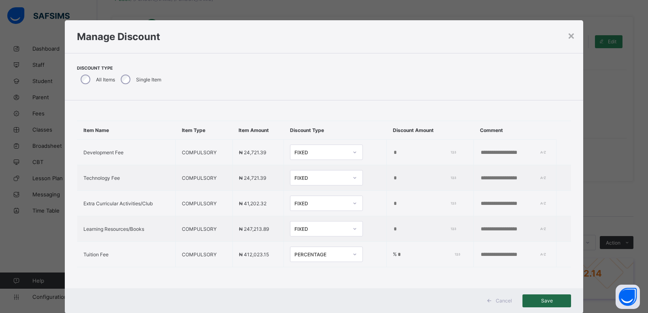
type input "**"
click at [548, 300] on span "Save" at bounding box center [547, 301] width 36 height 6
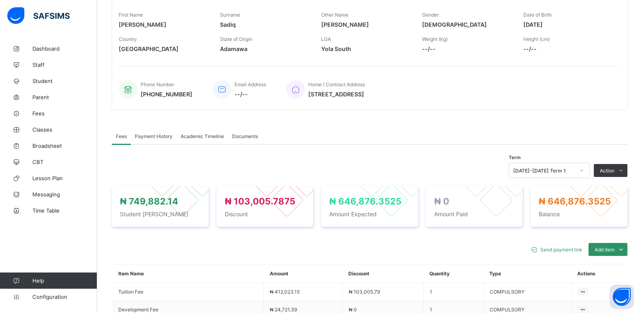
scroll to position [171, 0]
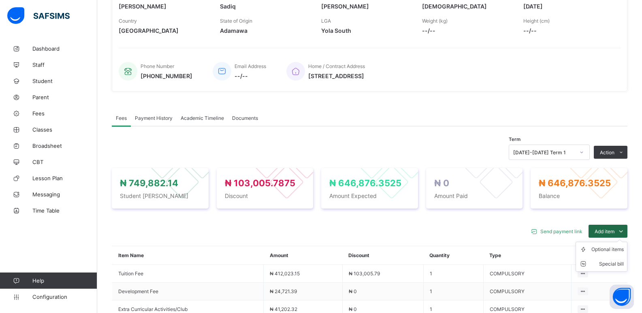
click at [626, 231] on icon at bounding box center [621, 231] width 9 height 8
click at [624, 248] on div "Optional items" at bounding box center [608, 250] width 32 height 8
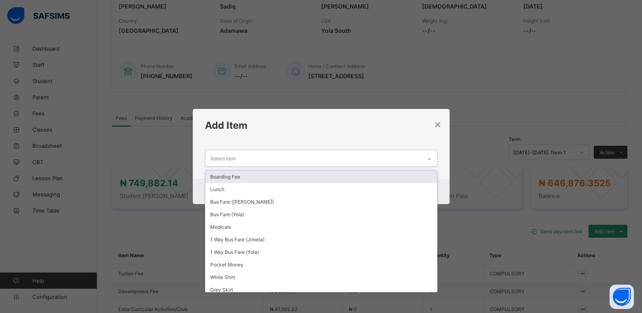
click at [430, 158] on icon at bounding box center [429, 159] width 5 height 8
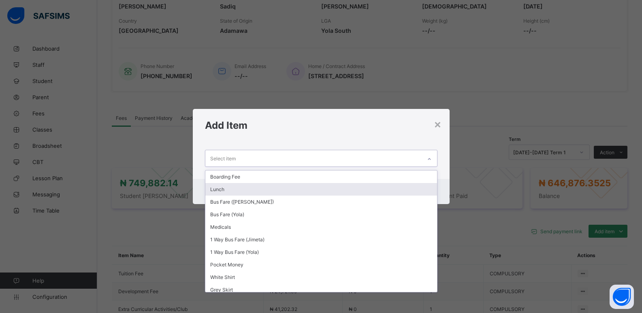
click at [285, 192] on div "Lunch" at bounding box center [321, 189] width 232 height 13
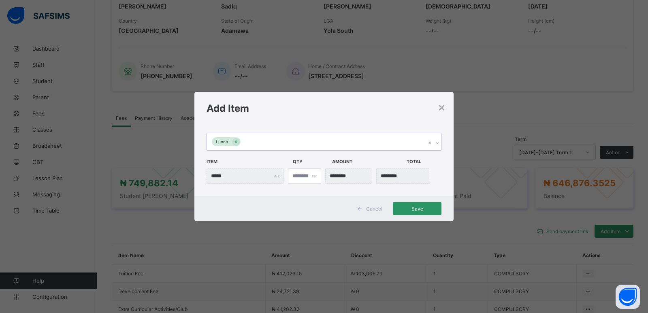
click at [437, 142] on icon at bounding box center [437, 143] width 5 height 8
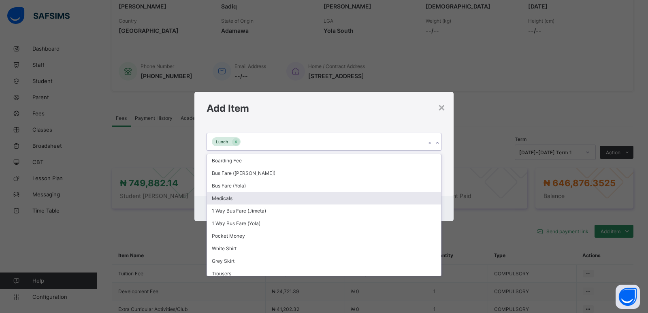
click at [265, 198] on div "Medicals" at bounding box center [324, 198] width 234 height 13
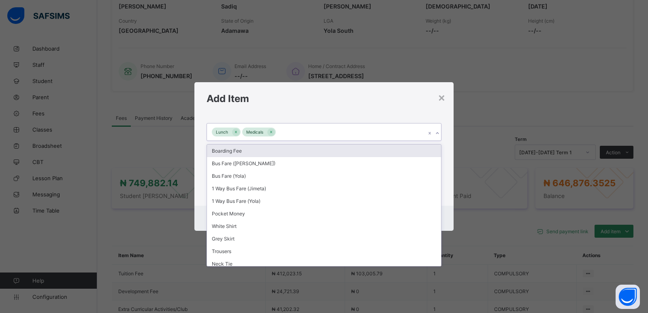
click at [438, 133] on icon at bounding box center [437, 133] width 5 height 8
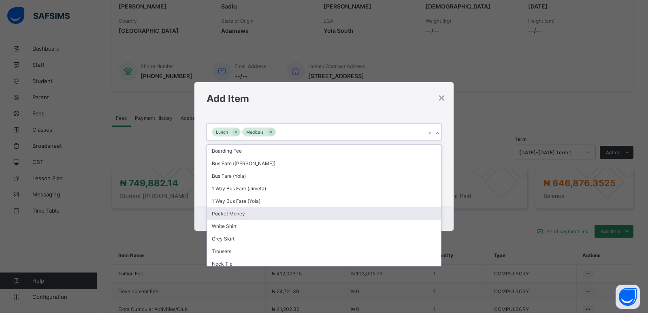
click at [312, 210] on div "Pocket Money" at bounding box center [324, 214] width 234 height 13
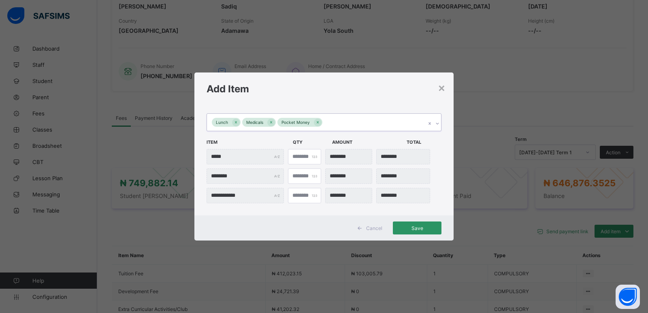
click at [436, 124] on icon at bounding box center [437, 124] width 5 height 8
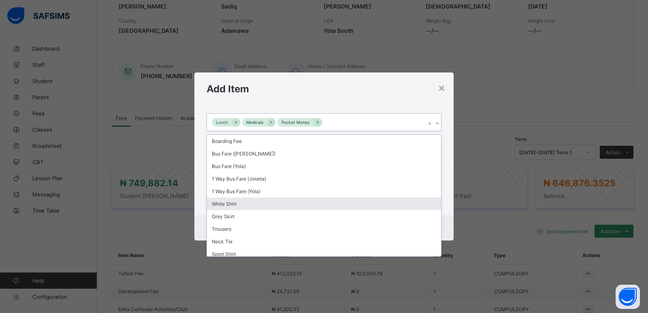
click at [255, 208] on div "White Shirt" at bounding box center [324, 204] width 234 height 13
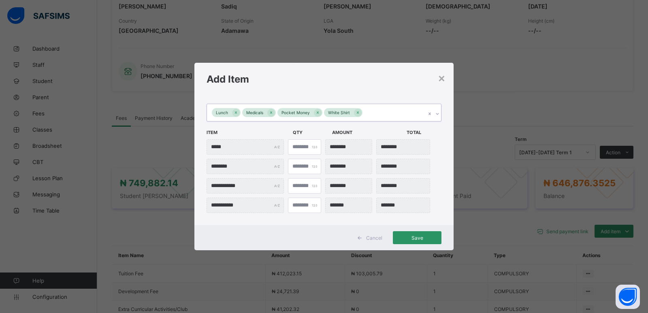
click at [438, 114] on icon at bounding box center [437, 114] width 5 height 8
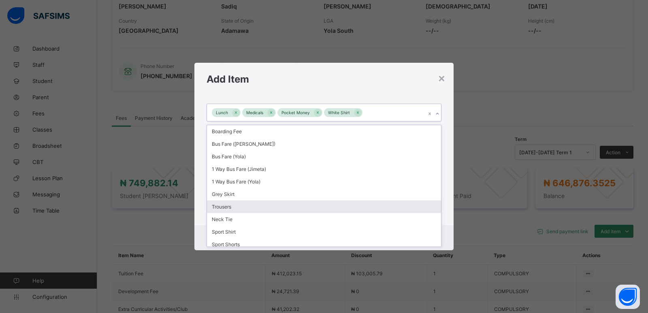
click at [271, 206] on div "Trousers" at bounding box center [324, 207] width 234 height 13
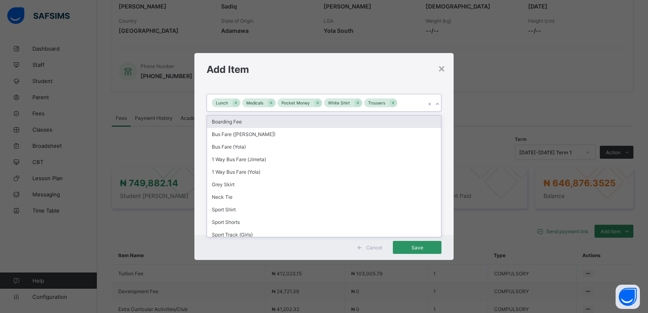
click at [437, 103] on icon at bounding box center [437, 104] width 5 height 8
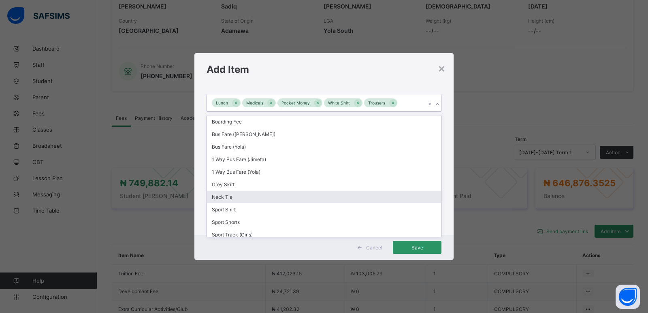
click at [247, 197] on div "Neck Tie" at bounding box center [324, 197] width 234 height 13
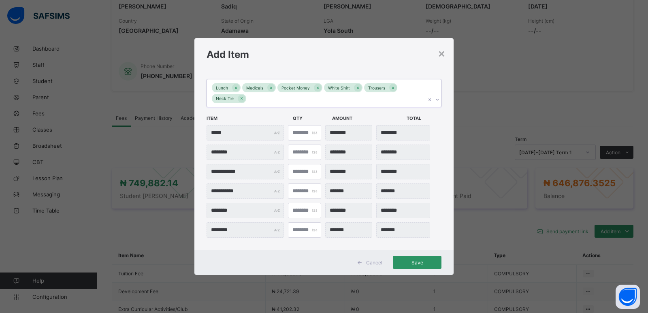
click at [437, 99] on icon at bounding box center [437, 100] width 5 height 8
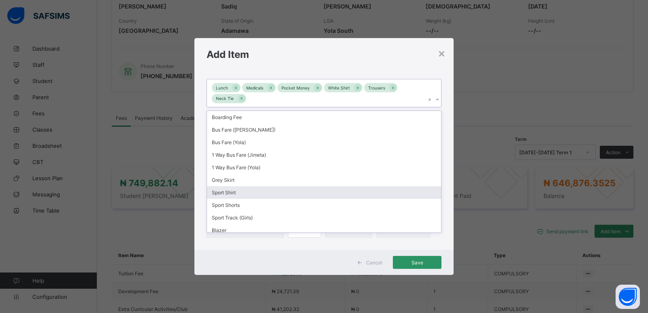
click at [269, 191] on div "Sport Shirt" at bounding box center [324, 192] width 234 height 13
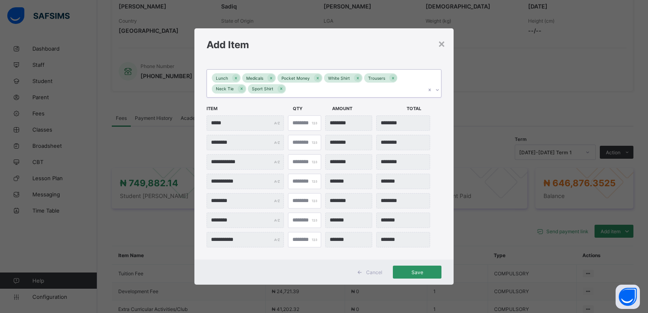
click at [438, 88] on icon at bounding box center [437, 90] width 5 height 8
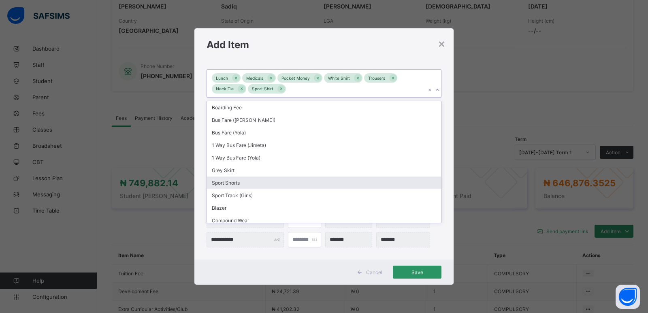
click at [263, 182] on div "Sport Shorts" at bounding box center [324, 183] width 234 height 13
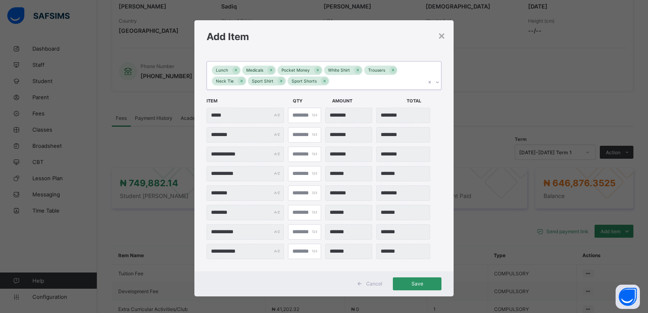
click at [436, 81] on icon at bounding box center [437, 82] width 5 height 8
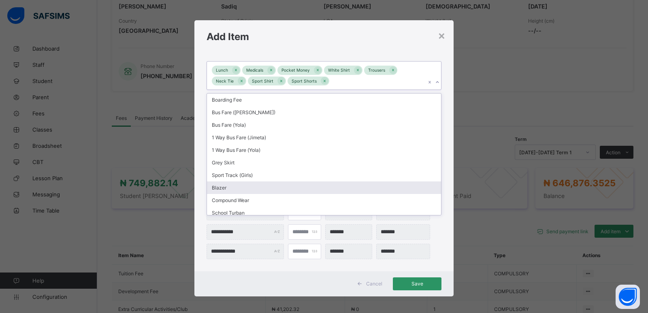
click at [264, 189] on div "Blazer" at bounding box center [324, 188] width 234 height 13
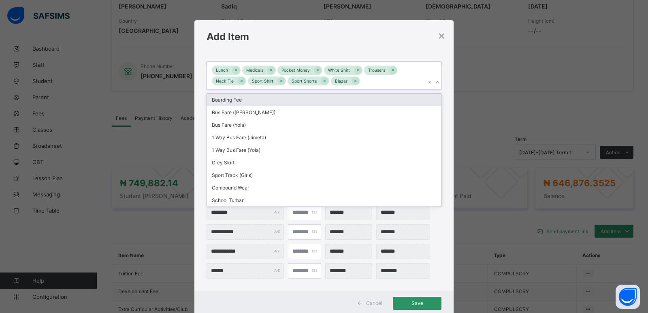
click at [437, 81] on icon at bounding box center [437, 82] width 5 height 8
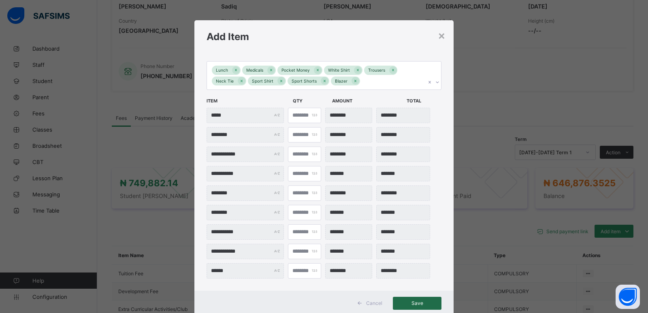
click at [418, 302] on span "Save" at bounding box center [417, 303] width 36 height 6
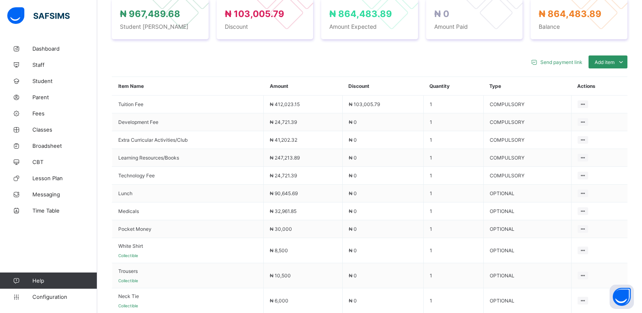
scroll to position [347, 0]
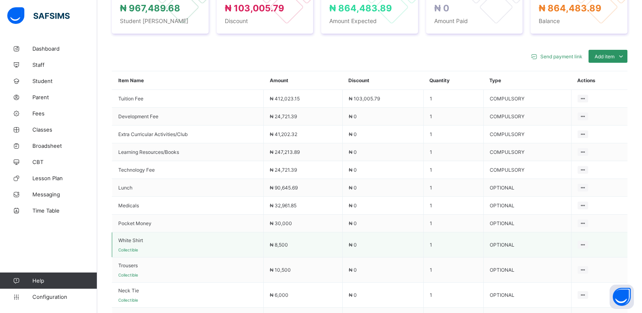
click at [364, 244] on td "₦ 0" at bounding box center [382, 245] width 81 height 25
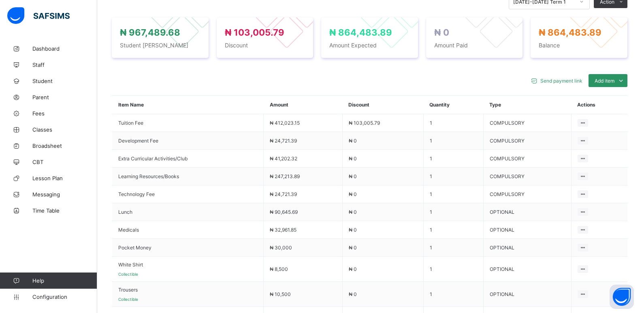
scroll to position [320, 0]
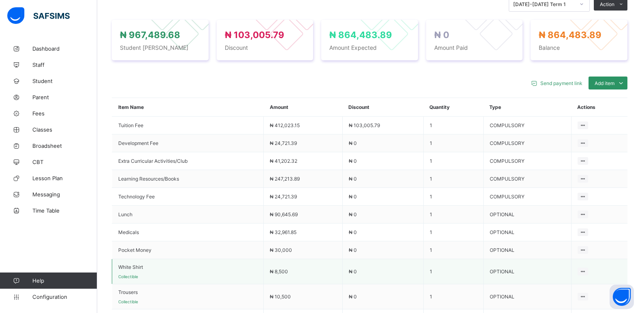
click at [447, 273] on td "1" at bounding box center [454, 271] width 60 height 25
drag, startPoint x: 142, startPoint y: 276, endPoint x: 126, endPoint y: 281, distance: 17.2
click at [126, 281] on td "White Shirt Collectible" at bounding box center [188, 271] width 152 height 25
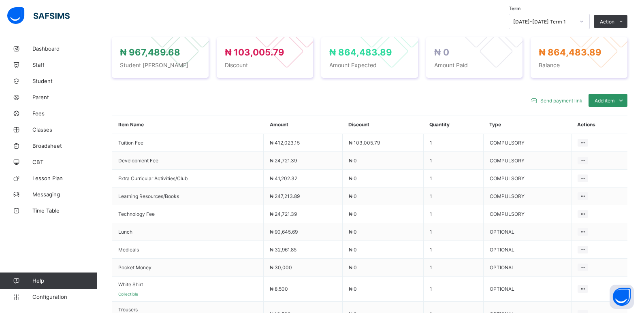
scroll to position [393, 0]
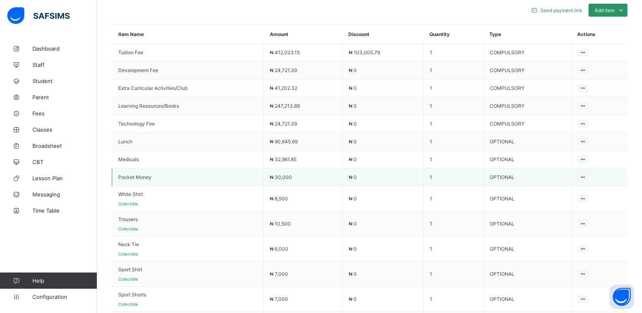
click at [628, 178] on td "Delete Payment Item" at bounding box center [599, 178] width 56 height 18
click at [626, 13] on icon at bounding box center [621, 10] width 9 height 8
click at [624, 30] on div "Optional items" at bounding box center [608, 28] width 32 height 8
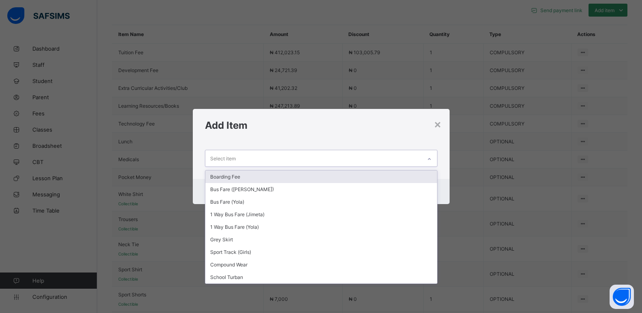
click at [431, 158] on icon at bounding box center [429, 159] width 5 height 8
click at [439, 126] on div "×" at bounding box center [438, 124] width 8 height 14
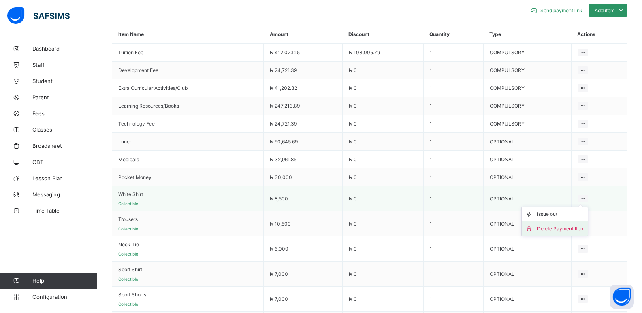
click at [571, 231] on div "Delete Payment Item" at bounding box center [560, 229] width 47 height 8
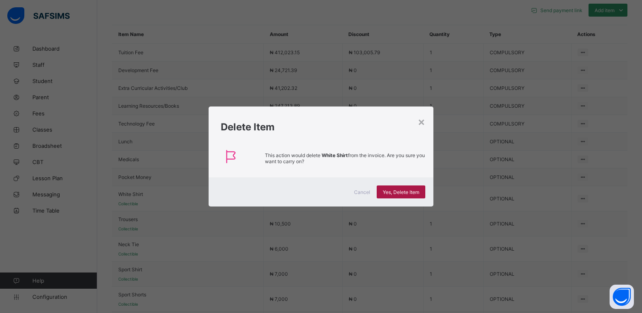
click at [417, 194] on span "Yes, Delete Item" at bounding box center [401, 192] width 36 height 6
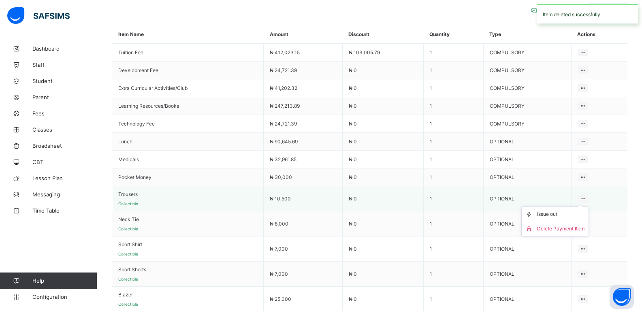
click at [587, 197] on icon at bounding box center [583, 199] width 7 height 6
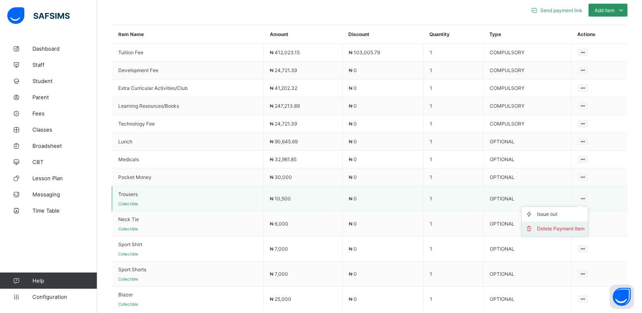
click at [576, 227] on div "Delete Payment Item" at bounding box center [560, 229] width 47 height 8
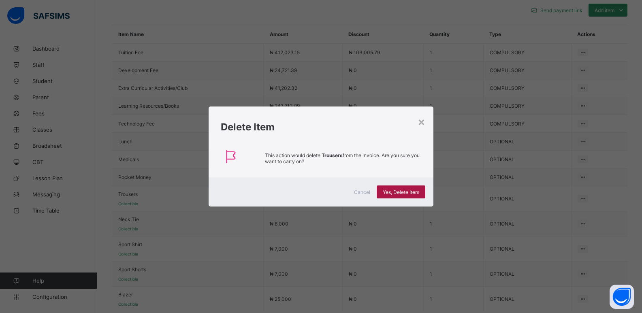
click at [402, 189] on span "Yes, Delete Item" at bounding box center [401, 192] width 36 height 6
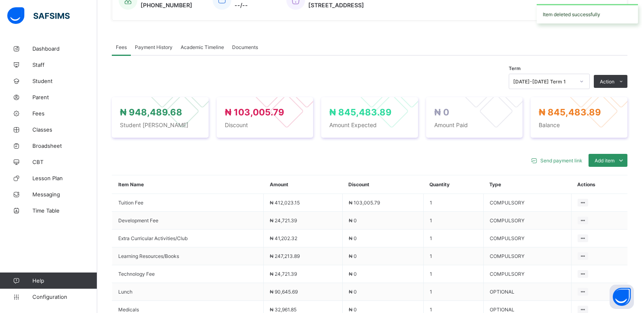
scroll to position [241, 0]
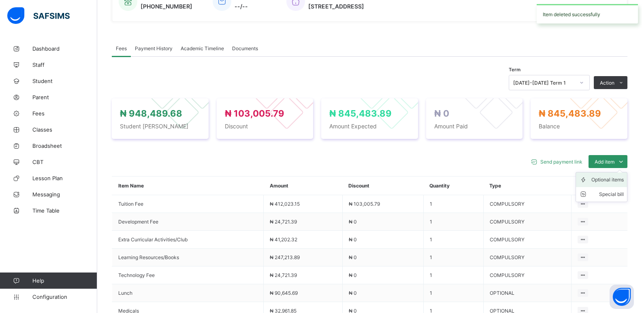
click at [622, 178] on div "Optional items" at bounding box center [608, 180] width 32 height 8
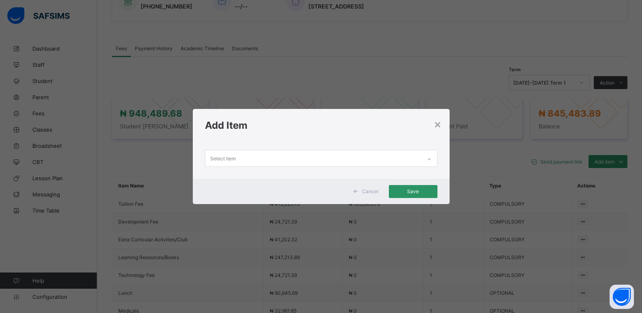
click at [431, 158] on icon at bounding box center [429, 159] width 5 height 8
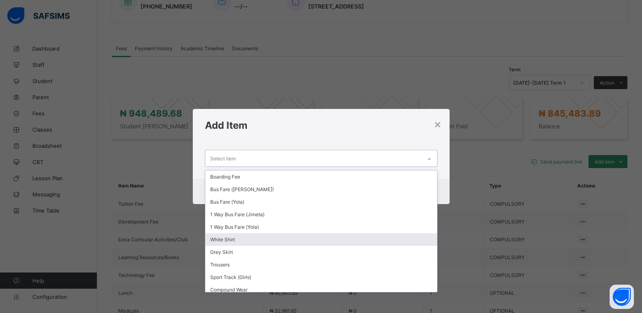
click at [281, 238] on div "White Shirt" at bounding box center [321, 239] width 232 height 13
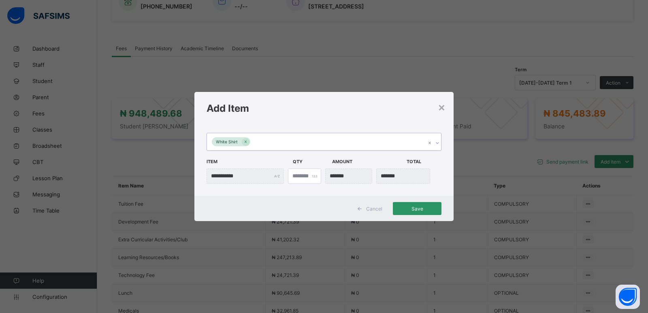
click at [438, 143] on icon at bounding box center [437, 143] width 5 height 8
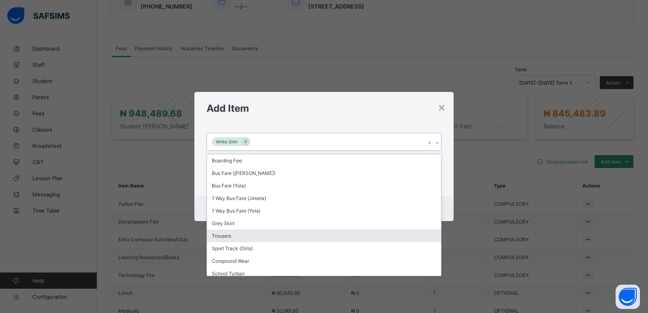
click at [263, 235] on div "Trousers" at bounding box center [324, 236] width 234 height 13
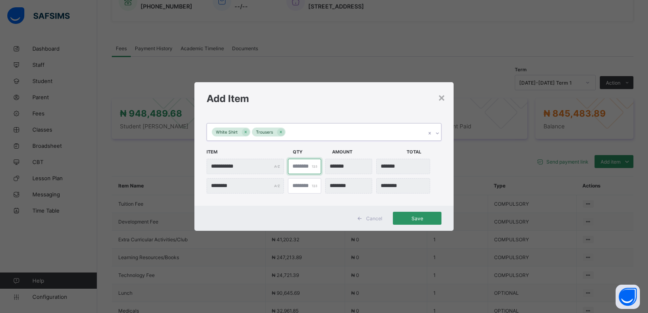
click at [299, 169] on input "*" at bounding box center [304, 166] width 33 height 15
type input "***"
type input "*"
type input "********"
type input "*"
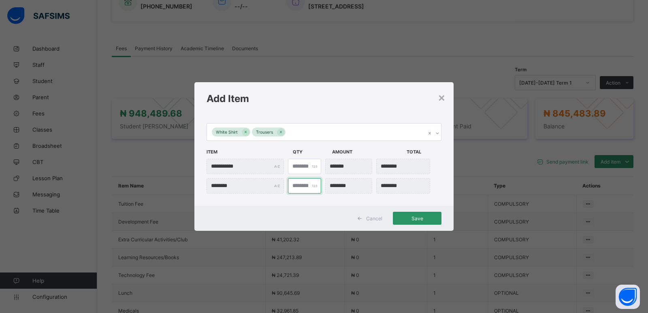
click at [299, 186] on input "*" at bounding box center [304, 185] width 33 height 15
type input "***"
type input "*"
type input "********"
type input "*"
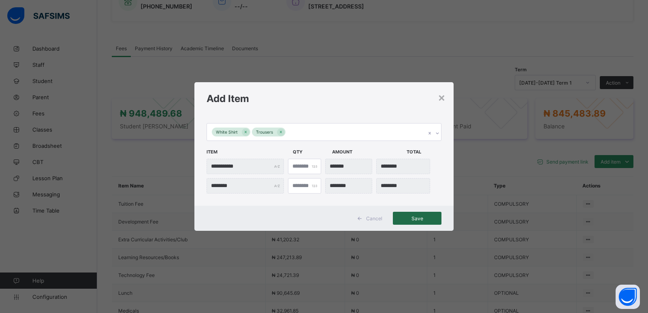
click at [426, 218] on span "Save" at bounding box center [417, 219] width 36 height 6
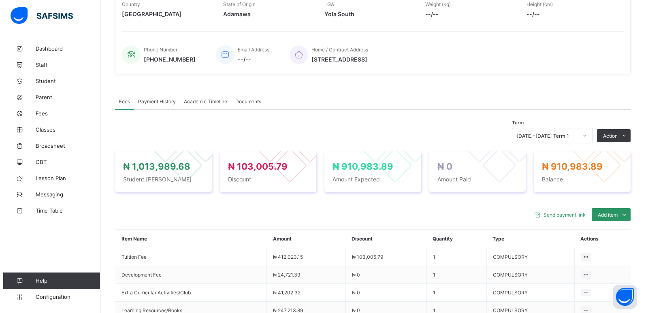
scroll to position [187, 0]
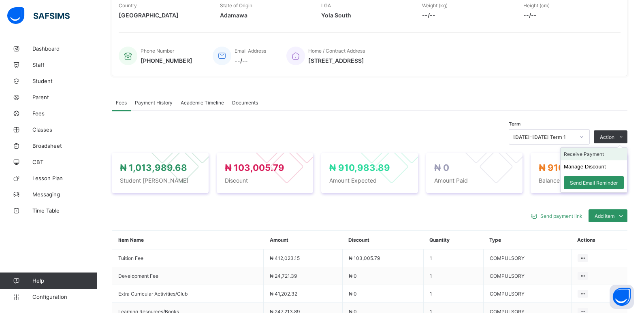
click at [614, 154] on li "Receive Payment" at bounding box center [594, 154] width 66 height 13
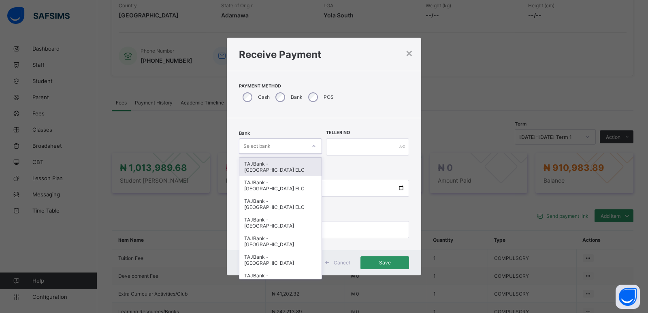
click at [313, 146] on icon at bounding box center [314, 146] width 5 height 8
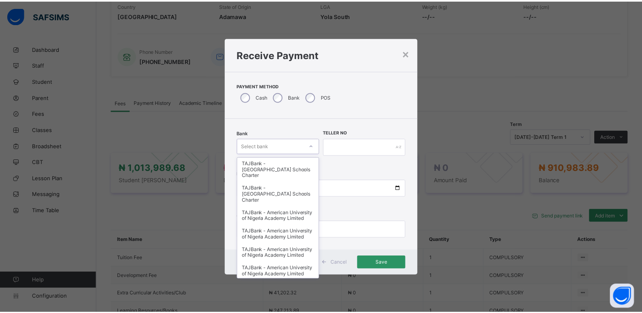
scroll to position [273, 0]
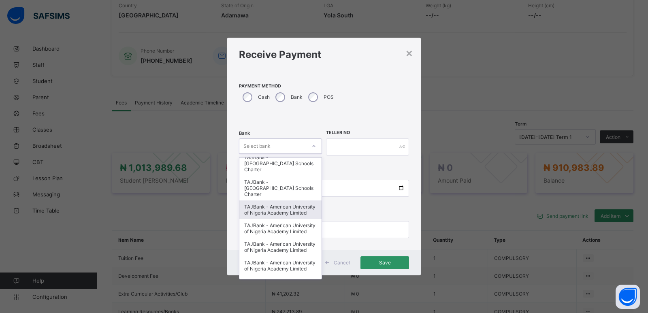
click at [258, 219] on div "TAJBank - American University of Nigeria Academy Limited" at bounding box center [281, 210] width 82 height 19
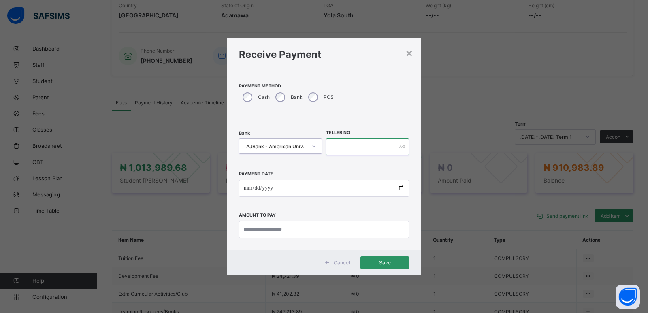
click at [366, 146] on input "text" at bounding box center [367, 147] width 83 height 17
type input "**********"
click at [402, 187] on input "date" at bounding box center [324, 188] width 170 height 17
type input "**********"
click at [272, 232] on input "currency" at bounding box center [324, 229] width 170 height 17
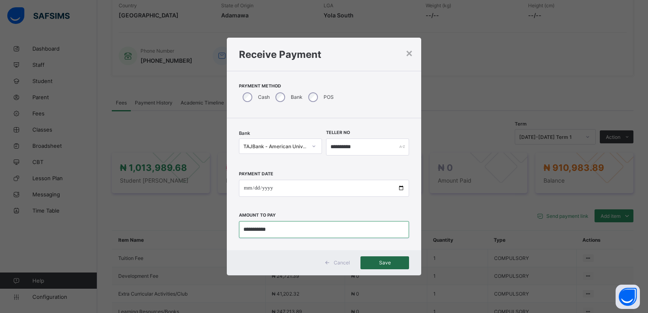
type input "**********"
click at [381, 260] on span "Save" at bounding box center [385, 263] width 36 height 6
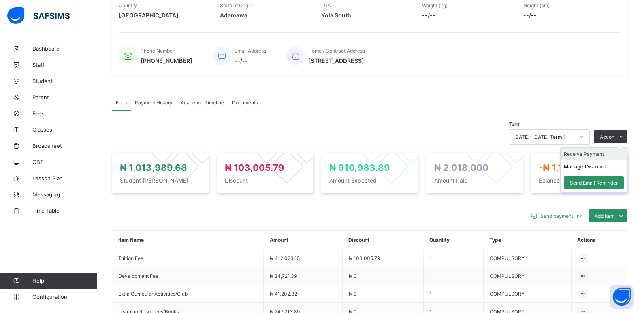
click at [608, 156] on li "Receive Payment" at bounding box center [594, 154] width 66 height 13
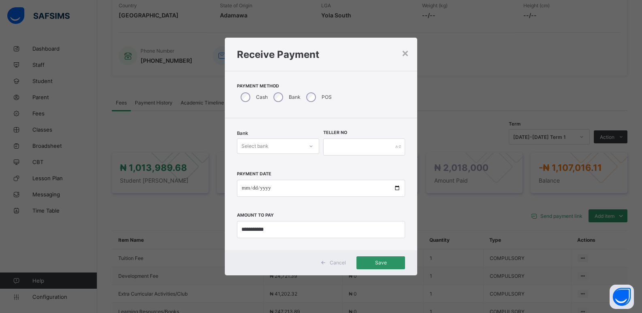
click at [269, 148] on div "Select bank" at bounding box center [271, 146] width 66 height 11
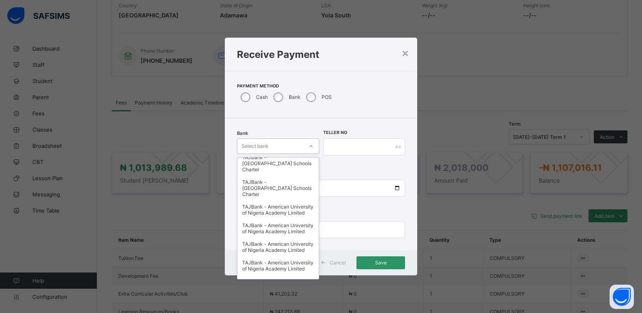
scroll to position [275, 0]
click at [280, 217] on div "TAJBank - American University of Nigeria Academy Limited" at bounding box center [278, 208] width 81 height 19
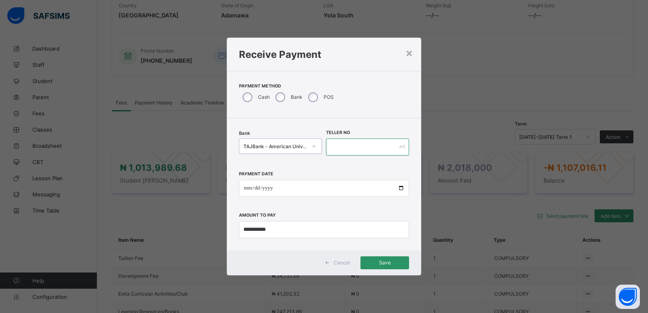
click at [380, 150] on input "text" at bounding box center [367, 147] width 83 height 17
type input "*******"
click at [402, 188] on input "date" at bounding box center [324, 188] width 170 height 17
type input "**********"
click at [301, 234] on input "currency" at bounding box center [324, 229] width 170 height 17
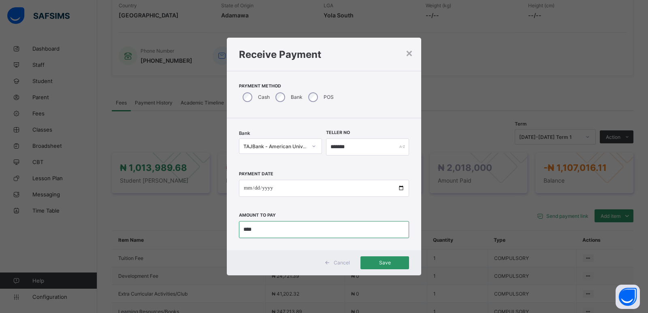
type input "***"
type input "**********"
click at [392, 264] on span "Save" at bounding box center [385, 263] width 36 height 6
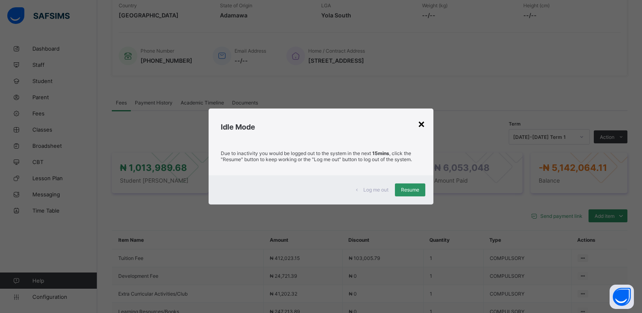
click at [422, 124] on div "×" at bounding box center [422, 124] width 8 height 14
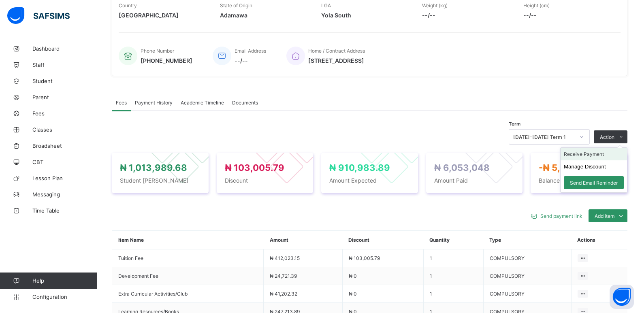
click at [601, 157] on li "Receive Payment" at bounding box center [594, 154] width 66 height 13
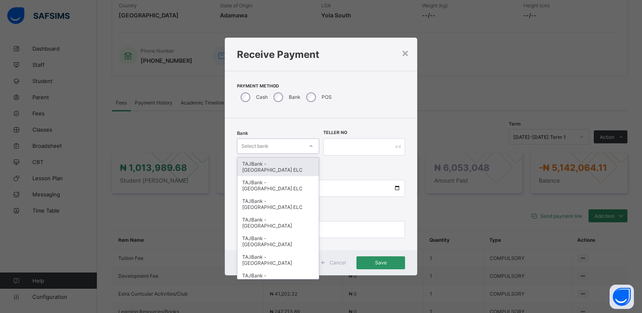
click at [310, 146] on icon at bounding box center [311, 146] width 5 height 8
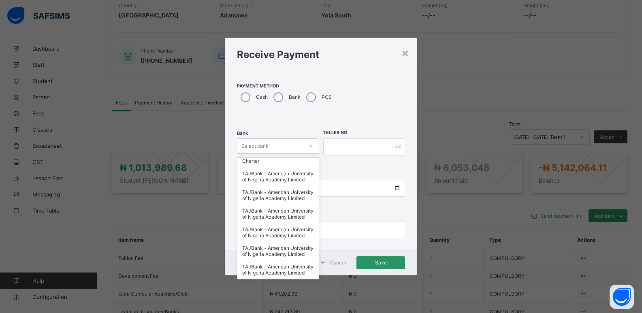
scroll to position [379, 0]
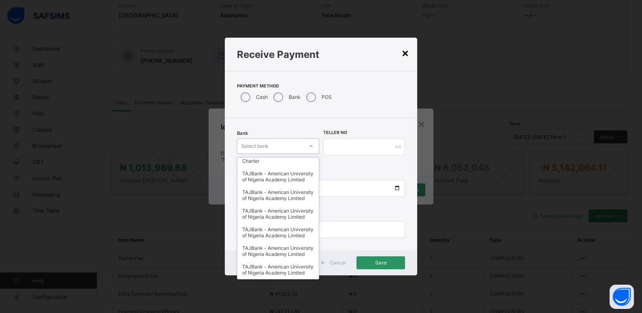
click at [407, 51] on div "×" at bounding box center [406, 53] width 8 height 14
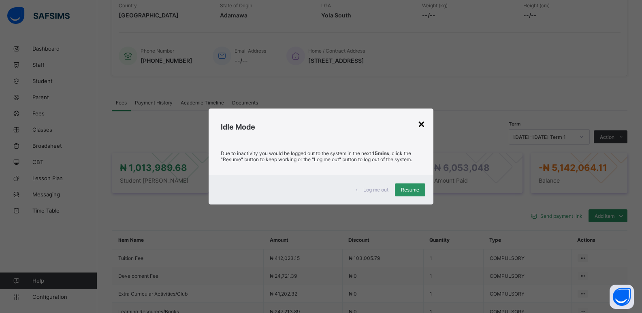
click at [422, 126] on div "×" at bounding box center [422, 124] width 8 height 14
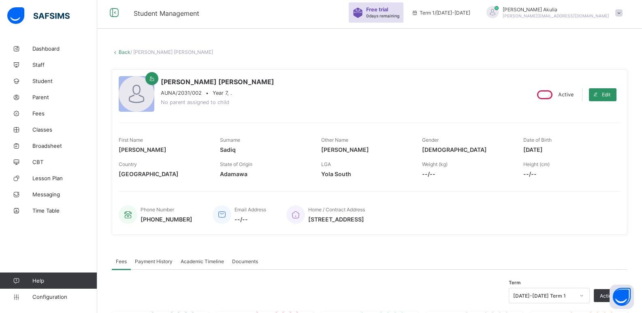
scroll to position [0, 0]
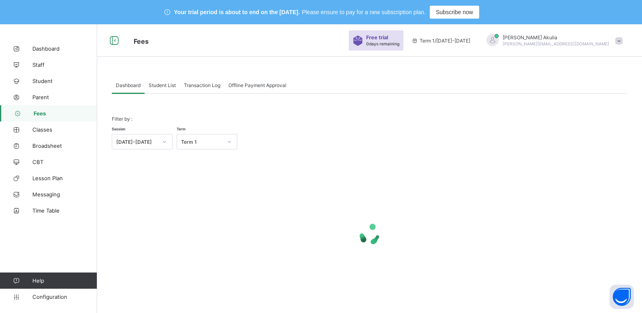
scroll to position [24, 0]
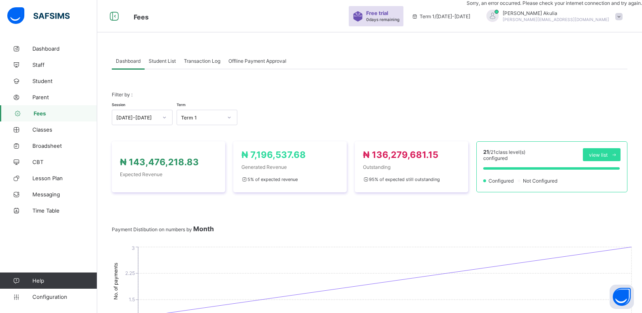
click at [163, 60] on span "Student List" at bounding box center [162, 61] width 27 height 6
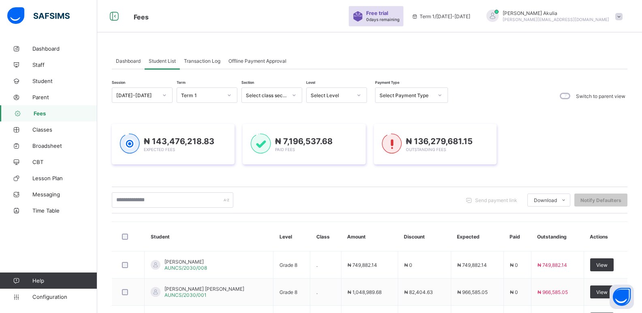
click at [294, 95] on icon at bounding box center [294, 95] width 5 height 8
click at [287, 153] on div "Academy" at bounding box center [272, 150] width 60 height 13
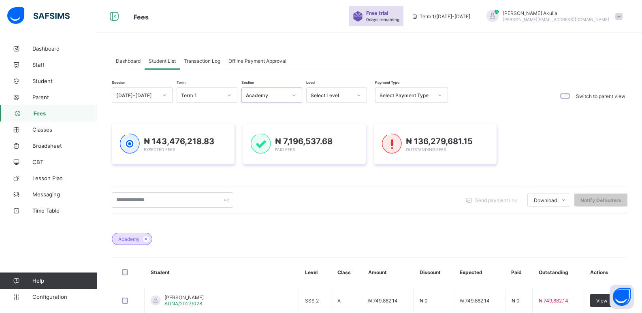
click at [360, 95] on icon at bounding box center [359, 95] width 5 height 8
click at [358, 97] on icon at bounding box center [359, 95] width 5 height 8
click at [362, 94] on div at bounding box center [359, 95] width 14 height 13
click at [163, 199] on input "text" at bounding box center [173, 200] width 122 height 15
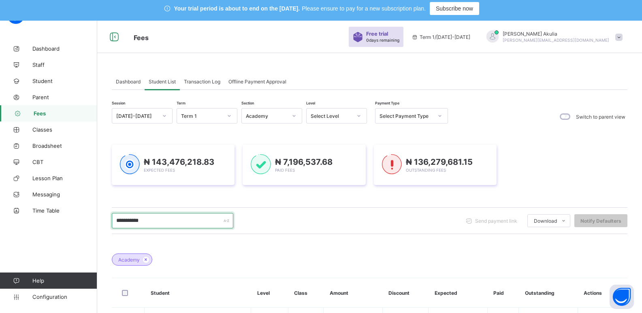
scroll to position [0, 0]
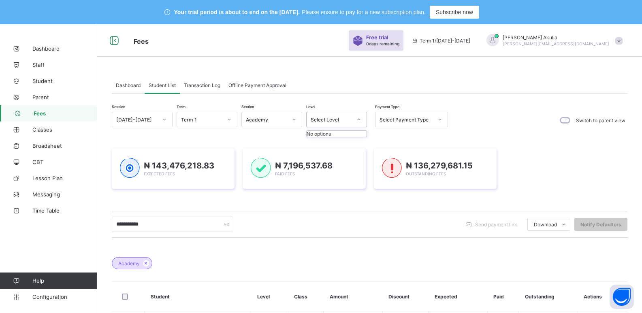
click at [360, 120] on icon at bounding box center [359, 120] width 5 height 8
click at [441, 121] on icon at bounding box center [440, 120] width 5 height 8
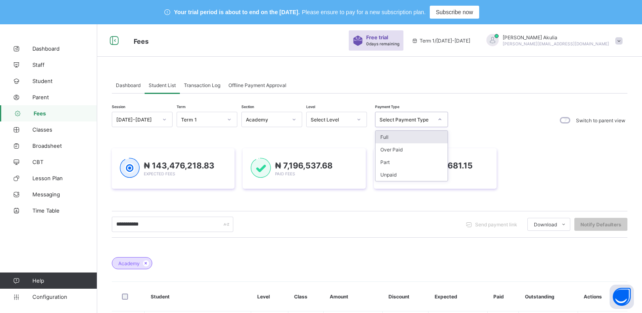
click at [357, 118] on icon at bounding box center [359, 120] width 5 height 8
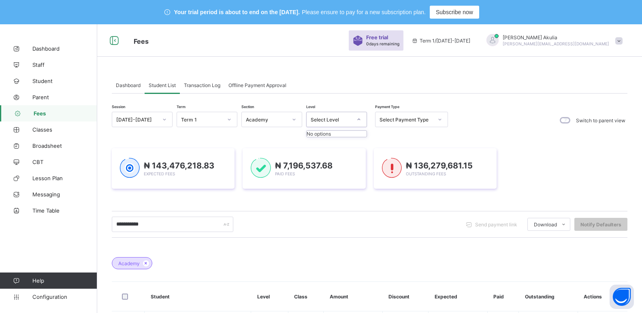
click at [357, 118] on icon at bounding box center [359, 120] width 5 height 8
click at [359, 120] on icon at bounding box center [359, 120] width 5 height 8
click at [359, 120] on icon at bounding box center [359, 120] width 3 height 2
click at [359, 120] on icon at bounding box center [359, 120] width 5 height 8
click at [359, 120] on icon at bounding box center [359, 120] width 3 height 2
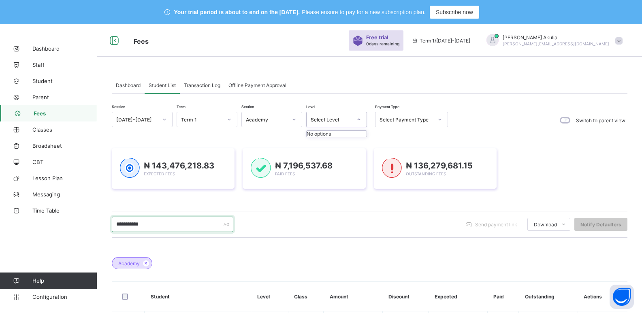
click at [158, 229] on input "**********" at bounding box center [173, 224] width 122 height 15
type input "**********"
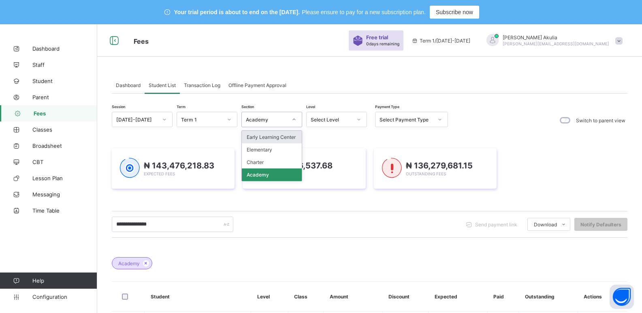
click at [295, 119] on icon at bounding box center [294, 120] width 5 height 8
click at [285, 174] on div "Academy" at bounding box center [272, 175] width 60 height 13
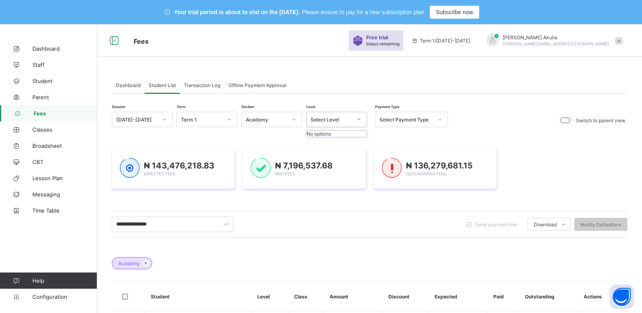
click at [359, 121] on icon at bounding box center [359, 120] width 5 height 8
click at [359, 119] on icon at bounding box center [359, 120] width 5 height 8
click at [623, 39] on span at bounding box center [619, 40] width 7 height 7
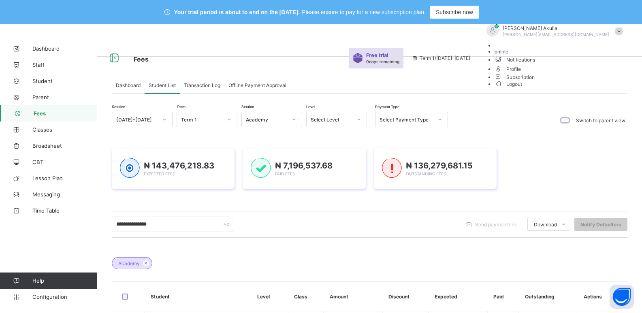
click at [523, 88] on span "Logout" at bounding box center [509, 84] width 28 height 9
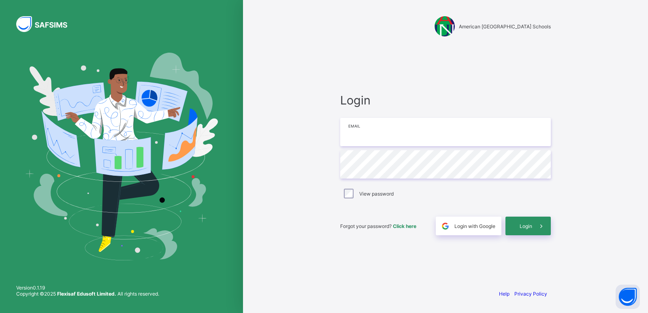
type input "**********"
click at [526, 229] on span "Login" at bounding box center [526, 226] width 13 height 6
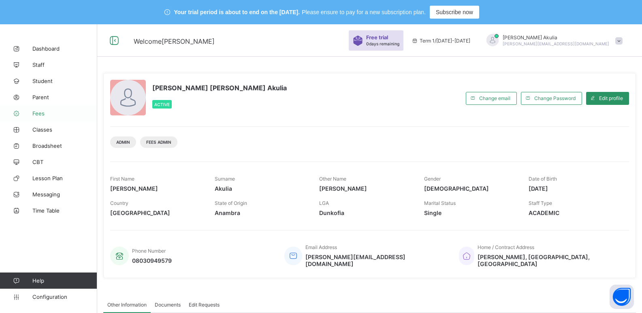
click at [45, 113] on span "Fees" at bounding box center [64, 113] width 65 height 6
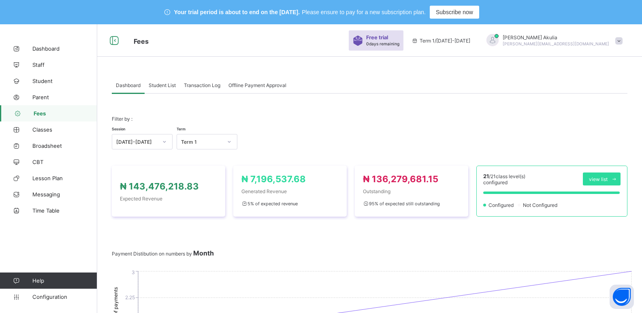
click at [167, 84] on span "Student List" at bounding box center [162, 85] width 27 height 6
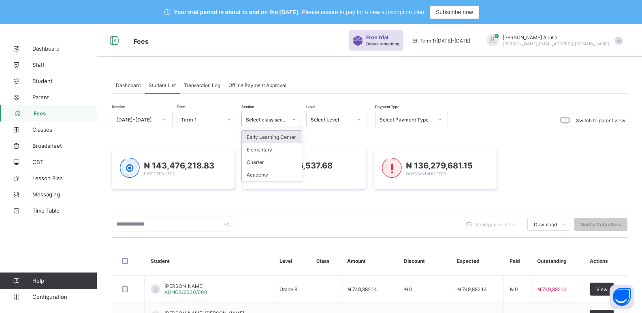
click at [294, 120] on icon at bounding box center [294, 120] width 5 height 8
click at [287, 175] on div "Academy" at bounding box center [272, 175] width 60 height 13
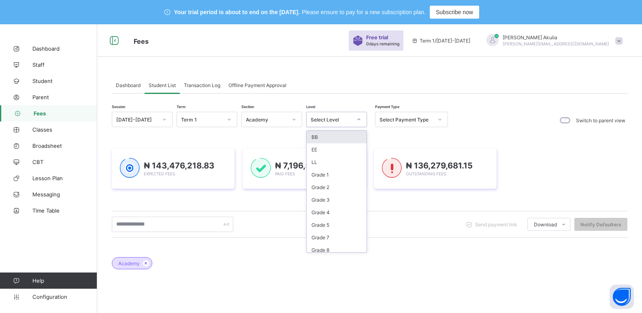
click at [357, 121] on icon at bounding box center [359, 120] width 5 height 8
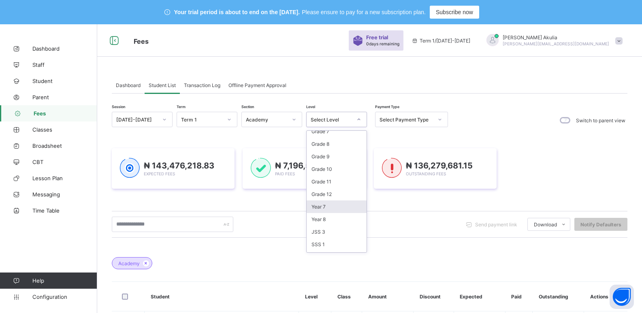
click at [337, 205] on div "Year 7" at bounding box center [337, 207] width 60 height 13
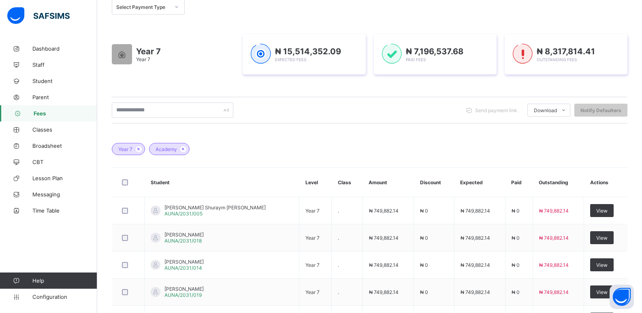
scroll to position [138, 0]
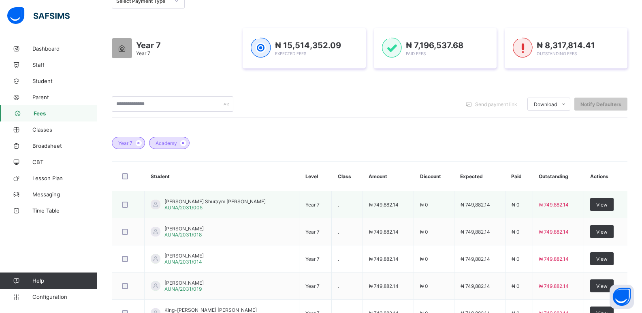
click at [189, 203] on span "[PERSON_NAME] Shuraym [PERSON_NAME]" at bounding box center [215, 202] width 101 height 6
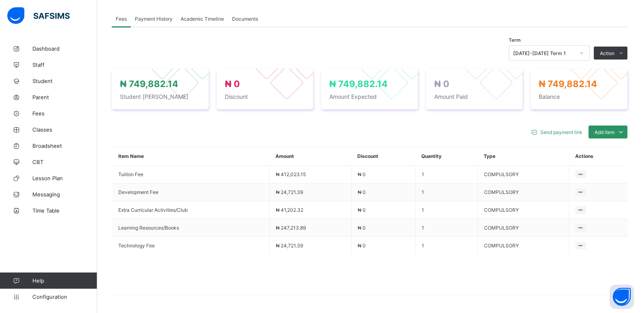
scroll to position [274, 0]
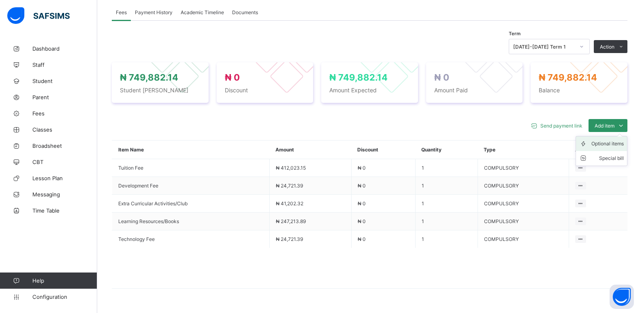
click at [624, 146] on div "Optional items" at bounding box center [608, 144] width 32 height 8
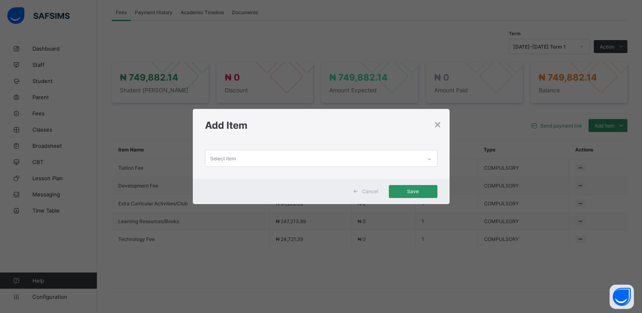
click at [439, 124] on div "×" at bounding box center [438, 124] width 8 height 14
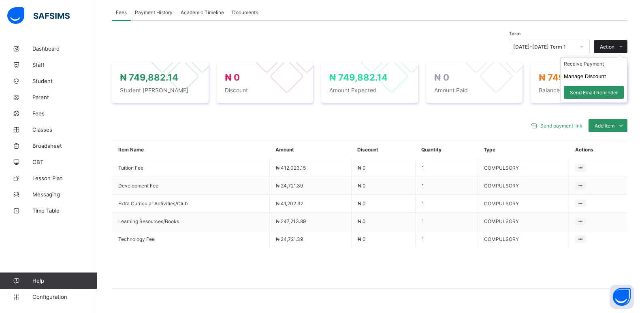
click at [625, 47] on icon at bounding box center [621, 46] width 6 height 5
click at [611, 83] on li "Manage Discount" at bounding box center [594, 76] width 66 height 13
click at [605, 83] on li "Manage Discount" at bounding box center [594, 76] width 66 height 13
click at [594, 79] on button "Manage Discount" at bounding box center [585, 76] width 42 height 6
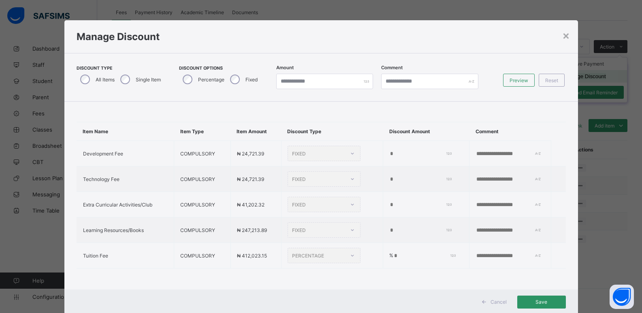
type input "*"
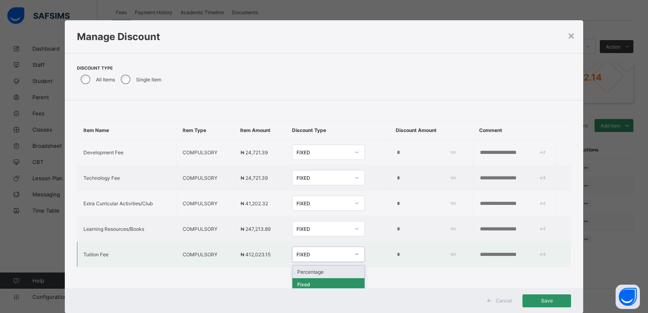
click at [355, 255] on icon at bounding box center [357, 254] width 5 height 8
click at [329, 274] on div "Percentage" at bounding box center [329, 272] width 72 height 13
click at [397, 254] on input "*" at bounding box center [427, 255] width 60 height 6
type input "**"
click at [517, 256] on input "text" at bounding box center [508, 255] width 56 height 6
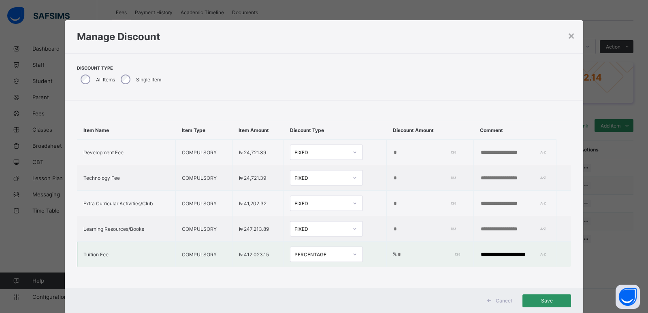
click at [492, 254] on input "**********" at bounding box center [508, 255] width 56 height 6
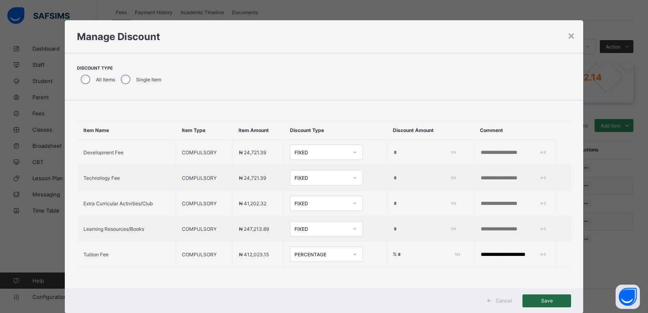
type input "**********"
click at [541, 300] on span "Save" at bounding box center [547, 301] width 36 height 6
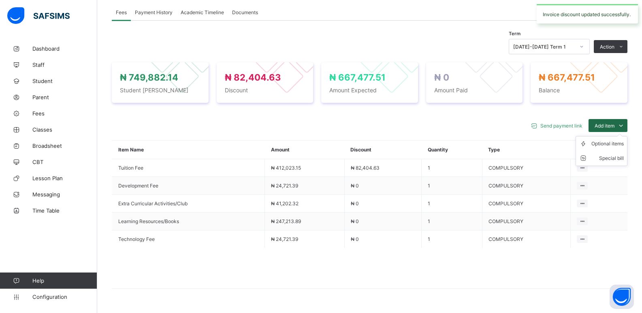
click at [626, 129] on icon at bounding box center [621, 126] width 9 height 8
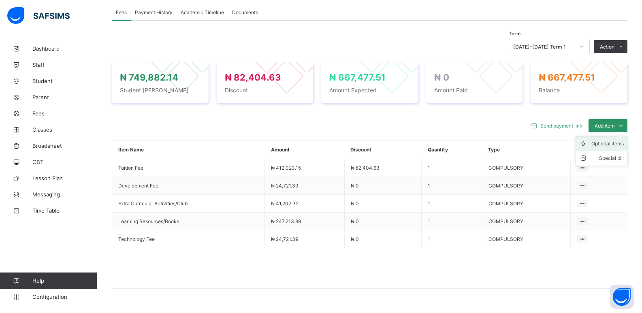
click at [615, 147] on div "Optional items" at bounding box center [608, 144] width 32 height 8
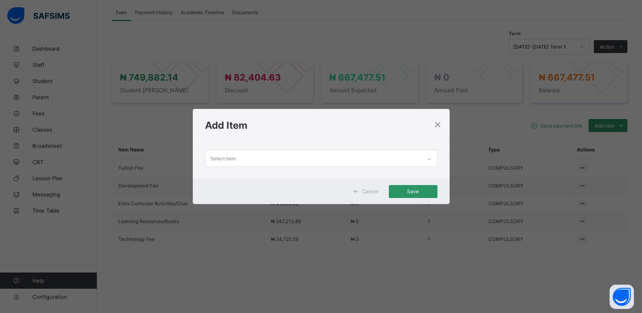
click at [432, 163] on div at bounding box center [430, 159] width 14 height 13
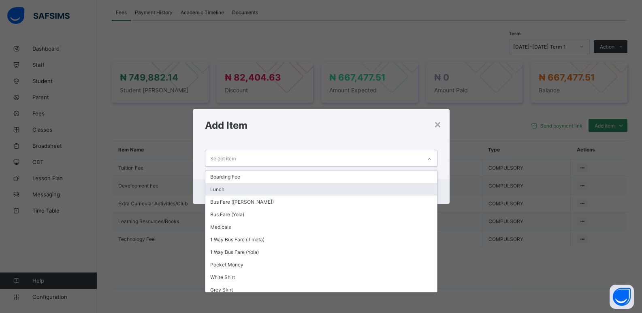
click at [364, 187] on div "Lunch" at bounding box center [321, 189] width 232 height 13
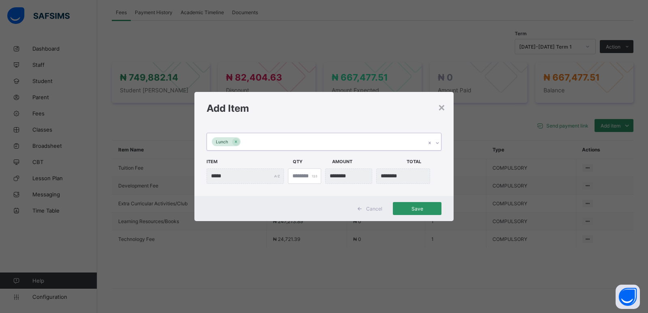
click at [437, 143] on icon at bounding box center [437, 143] width 5 height 8
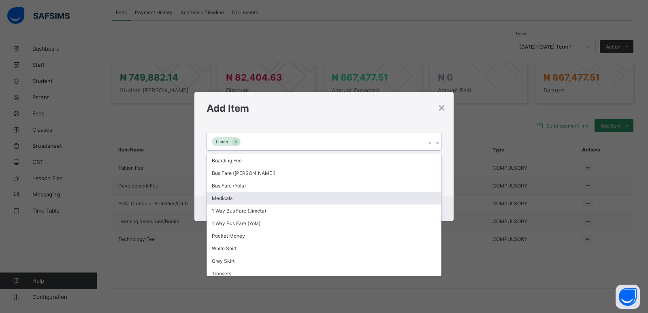
click at [261, 193] on div "Medicals" at bounding box center [324, 198] width 234 height 13
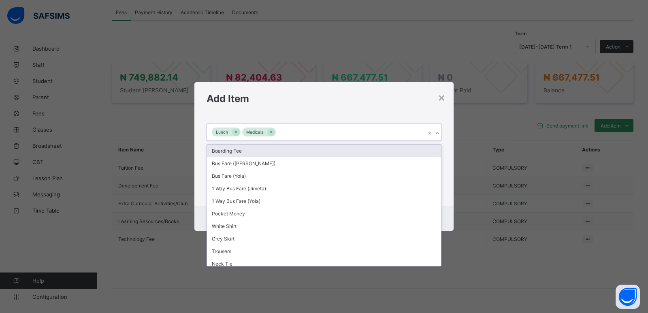
click at [437, 132] on icon at bounding box center [437, 133] width 5 height 8
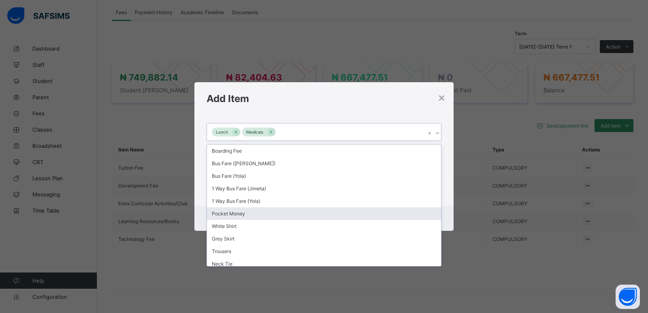
click at [308, 214] on div "Pocket Money" at bounding box center [324, 214] width 234 height 13
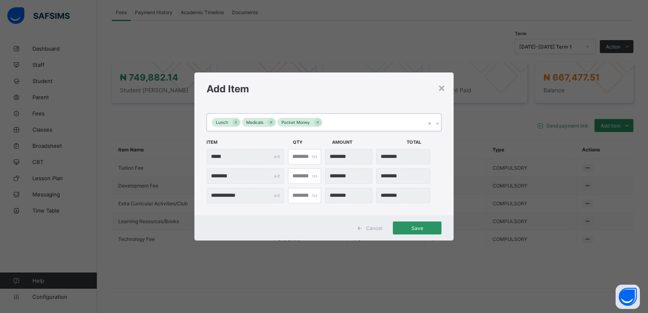
click at [436, 124] on icon at bounding box center [437, 124] width 5 height 8
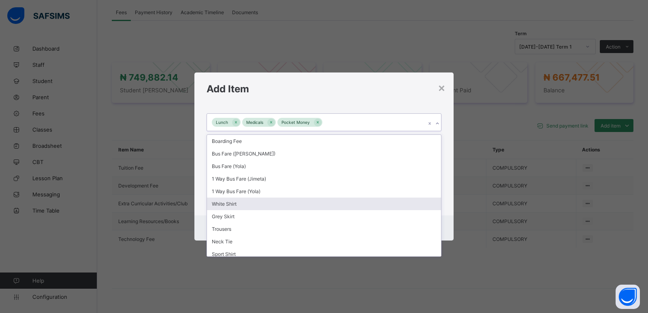
click at [273, 206] on div "White Shirt" at bounding box center [324, 204] width 234 height 13
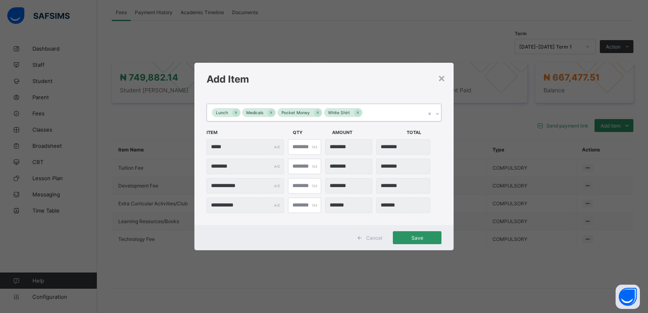
click at [438, 114] on icon at bounding box center [437, 114] width 5 height 8
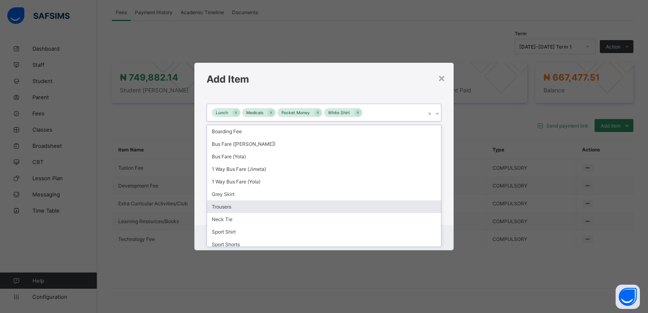
click at [259, 210] on div "Trousers" at bounding box center [324, 207] width 234 height 13
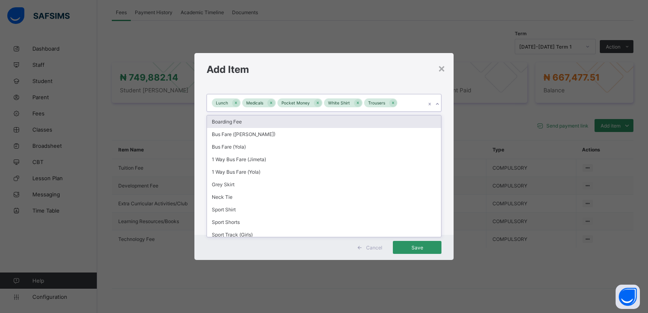
click at [439, 106] on icon at bounding box center [437, 104] width 5 height 8
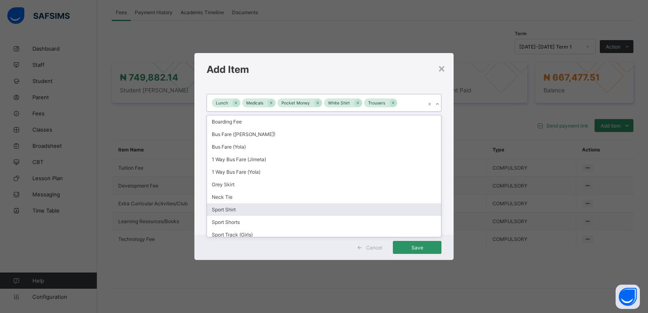
click at [309, 206] on div "Sport Shirt" at bounding box center [324, 209] width 234 height 13
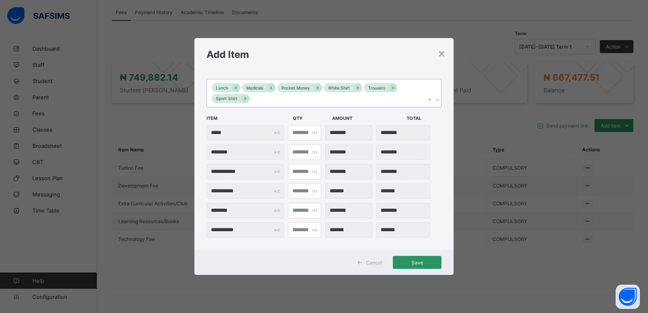
click at [437, 99] on icon at bounding box center [437, 100] width 5 height 8
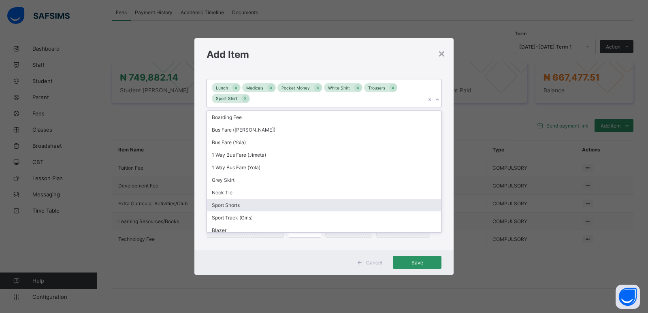
click at [260, 207] on div "Sport Shorts" at bounding box center [324, 205] width 234 height 13
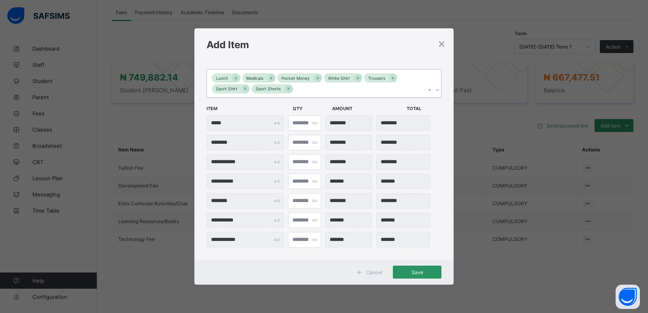
click at [438, 88] on icon at bounding box center [437, 90] width 5 height 8
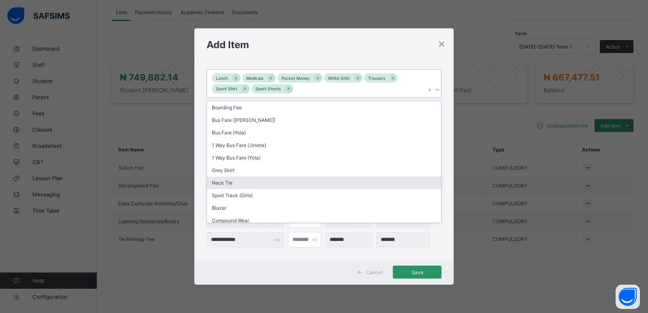
click at [262, 183] on div "Neck Tie" at bounding box center [324, 183] width 234 height 13
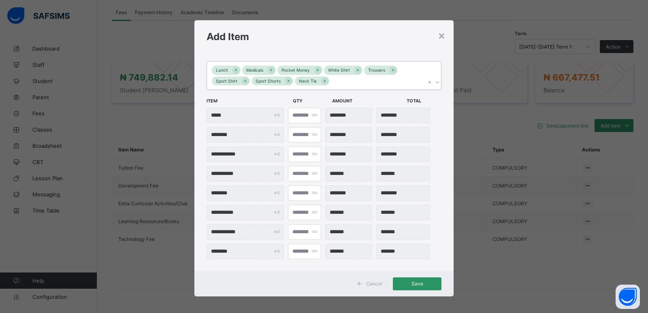
click at [436, 82] on icon at bounding box center [437, 82] width 5 height 8
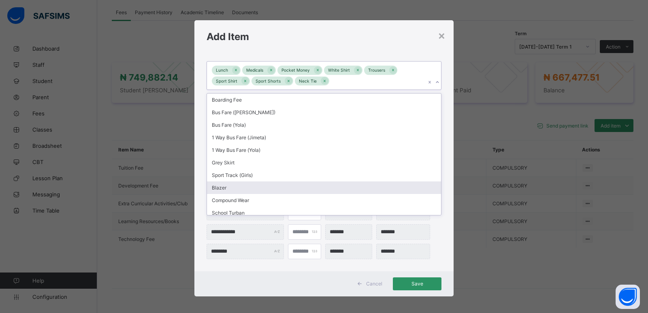
click at [269, 188] on div "Blazer" at bounding box center [324, 188] width 234 height 13
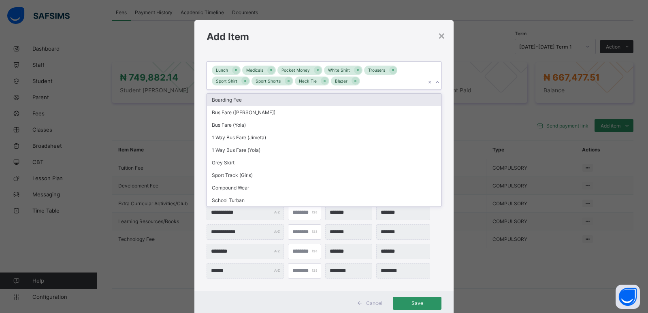
click at [435, 81] on icon at bounding box center [437, 82] width 5 height 8
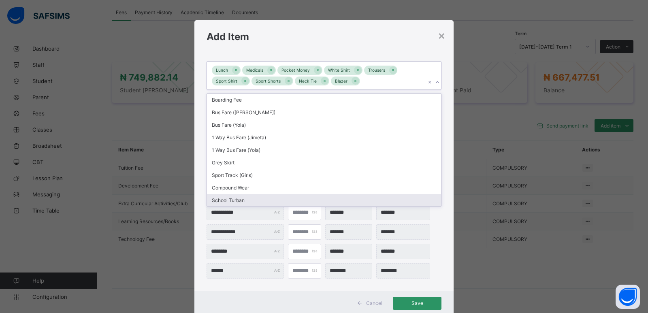
click at [448, 195] on div "**********" at bounding box center [324, 172] width 259 height 238
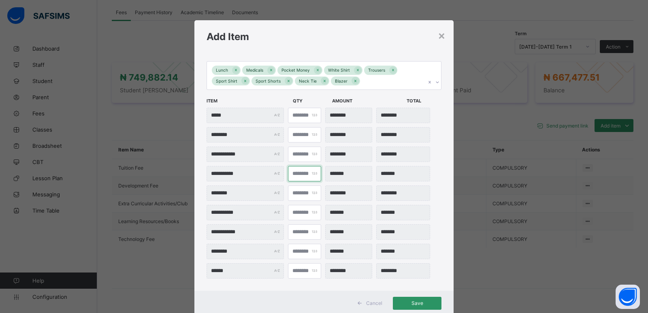
click at [298, 172] on input "*" at bounding box center [304, 173] width 33 height 15
type input "***"
type input "*"
type input "********"
type input "*"
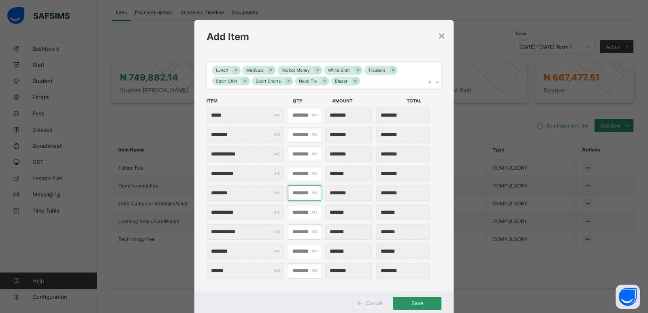
click at [294, 192] on input "*" at bounding box center [304, 193] width 33 height 15
type input "***"
type input "*"
type input "********"
type input "*"
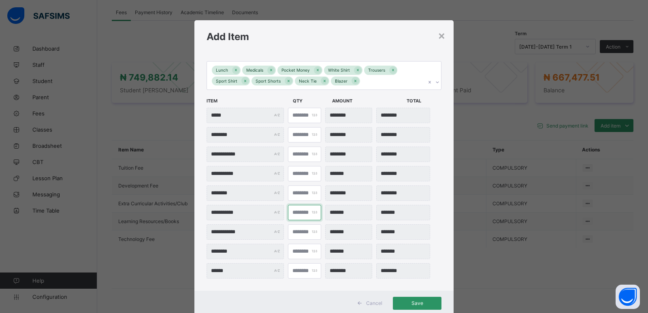
click at [293, 212] on input "*" at bounding box center [304, 212] width 33 height 15
type input "***"
type input "*"
type input "********"
type input "*"
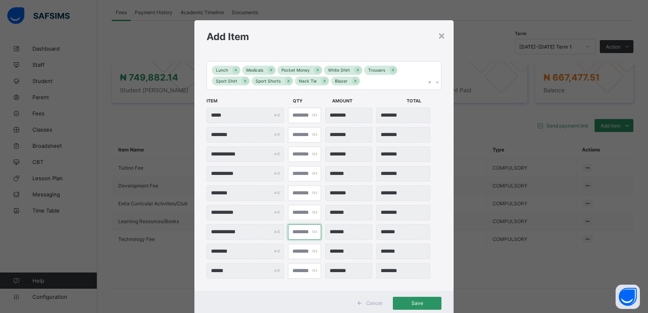
click at [295, 234] on input "*" at bounding box center [304, 232] width 33 height 15
type input "***"
type input "*"
type input "********"
type input "*"
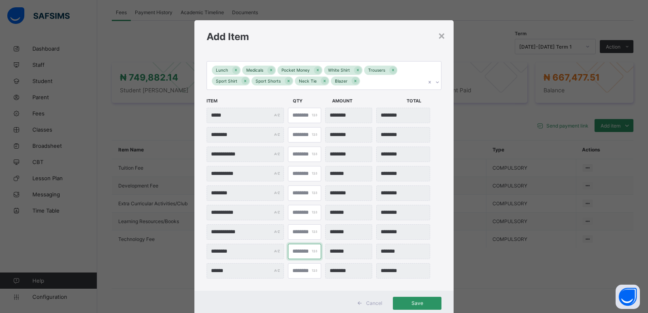
click at [299, 250] on input "*" at bounding box center [304, 251] width 33 height 15
type input "***"
type input "*"
type input "********"
type input "*"
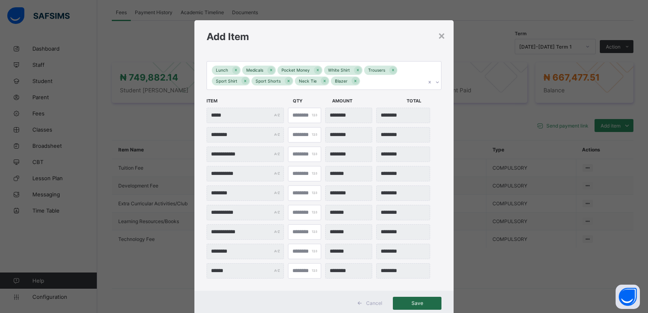
click at [422, 301] on span "Save" at bounding box center [417, 303] width 36 height 6
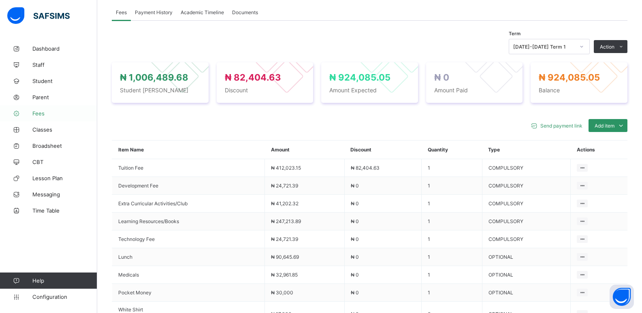
click at [48, 111] on span "Fees" at bounding box center [64, 113] width 65 height 6
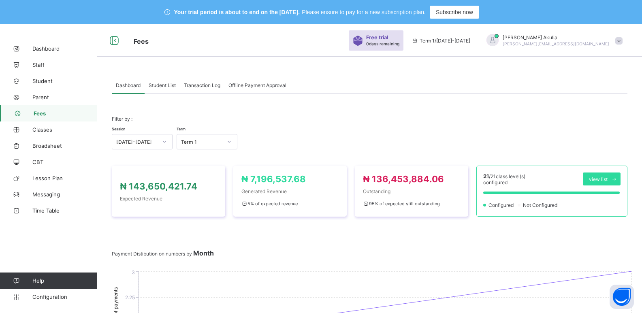
click at [159, 85] on span "Student List" at bounding box center [162, 85] width 27 height 6
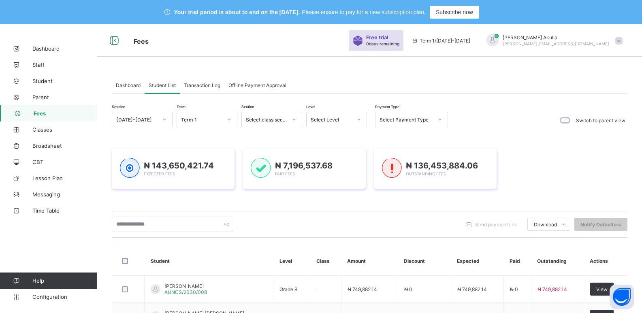
click at [296, 117] on icon at bounding box center [294, 120] width 5 height 8
click at [284, 173] on div "Academy" at bounding box center [272, 175] width 60 height 13
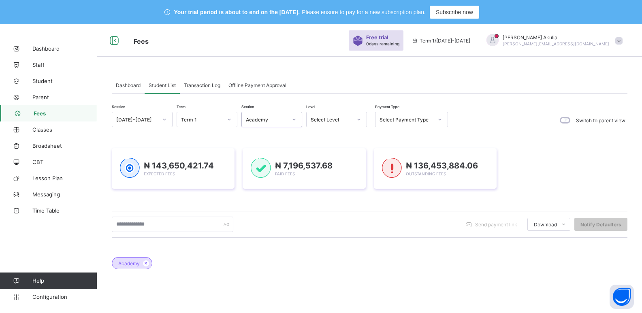
click at [362, 118] on div at bounding box center [359, 119] width 14 height 13
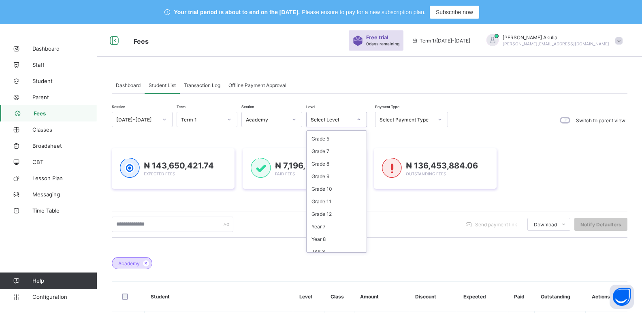
scroll to position [93, 0]
click at [334, 221] on div "Year 7" at bounding box center [337, 220] width 60 height 13
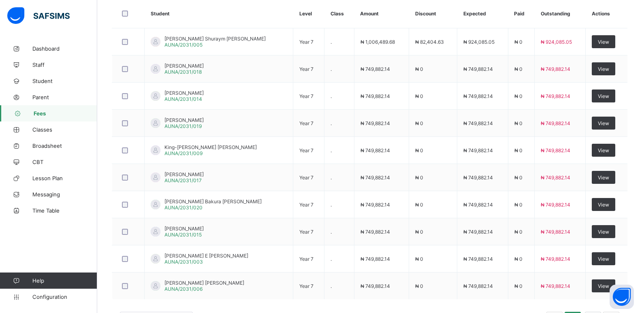
scroll to position [304, 0]
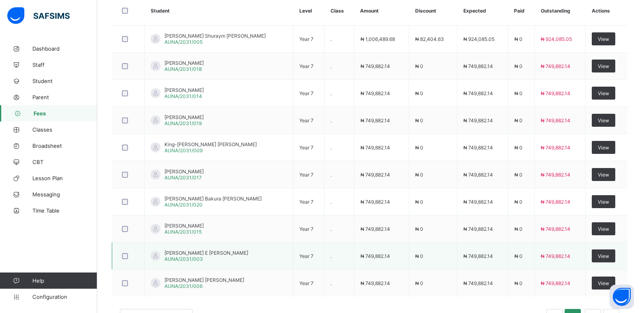
click at [199, 253] on span "[PERSON_NAME] E [PERSON_NAME]" at bounding box center [207, 253] width 84 height 6
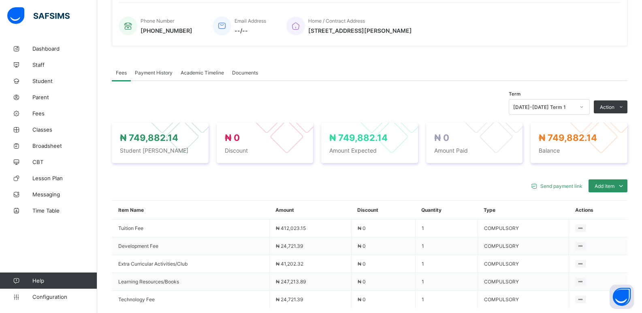
scroll to position [203, 0]
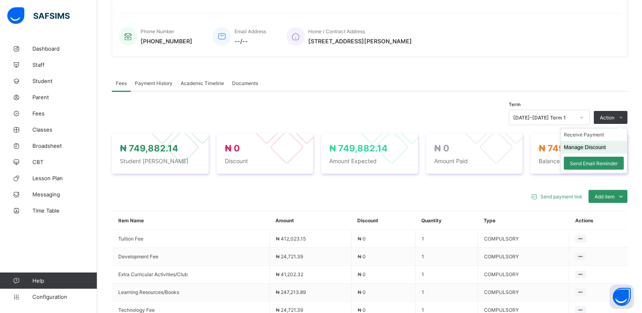
click at [606, 149] on button "Manage Discount" at bounding box center [585, 147] width 42 height 6
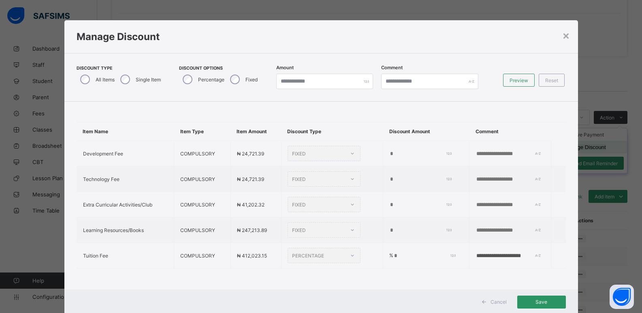
type input "*"
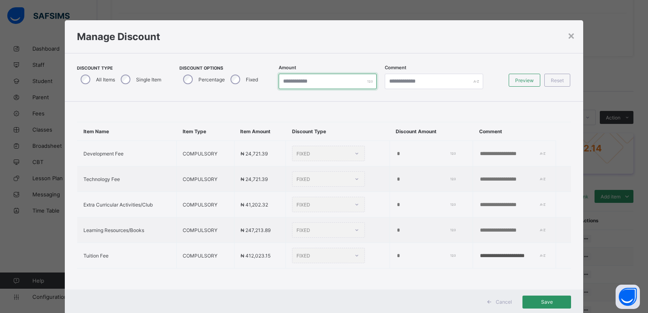
click at [321, 83] on input "*" at bounding box center [328, 81] width 98 height 15
type input "*******"
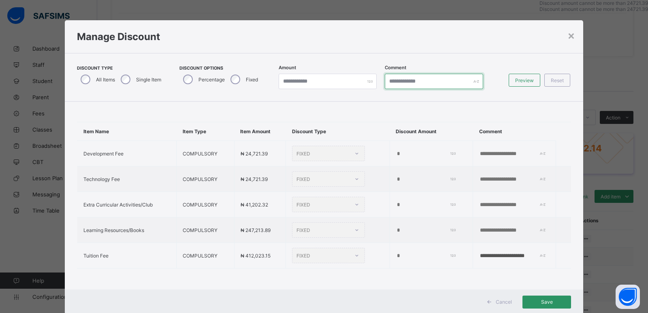
click at [386, 82] on input "text" at bounding box center [434, 81] width 98 height 15
type input "*"
type input "**********"
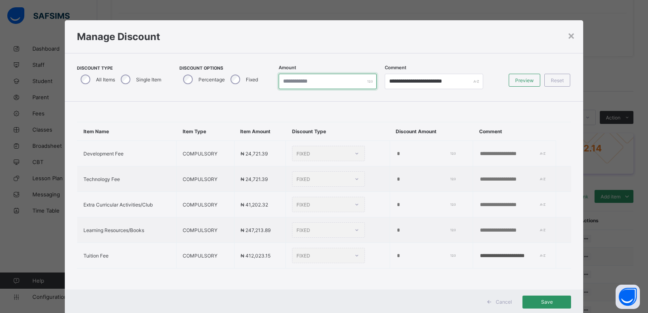
click at [292, 82] on input "*******" at bounding box center [328, 81] width 98 height 15
click at [289, 82] on input "*******" at bounding box center [328, 81] width 98 height 15
click at [568, 38] on div "×" at bounding box center [572, 35] width 8 height 14
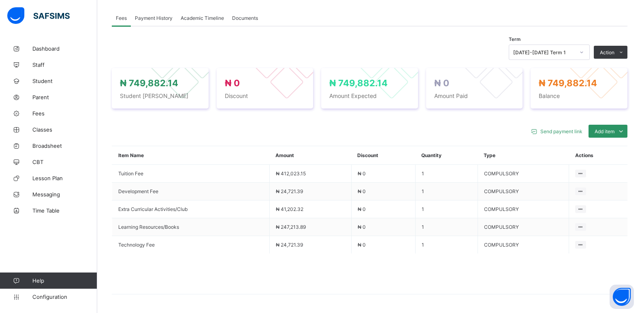
scroll to position [273, 0]
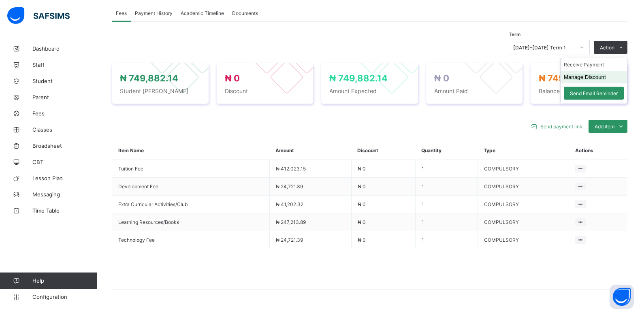
click at [606, 80] on button "Manage Discount" at bounding box center [585, 77] width 42 height 6
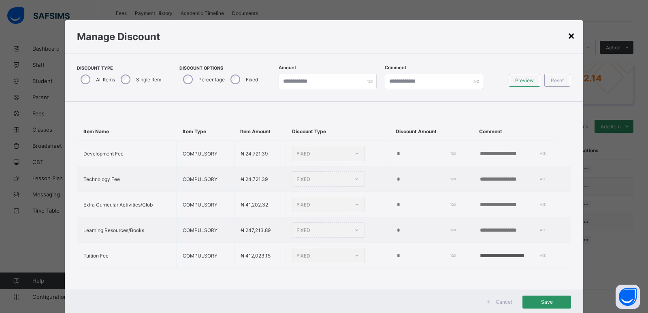
click at [569, 38] on div "×" at bounding box center [572, 35] width 8 height 14
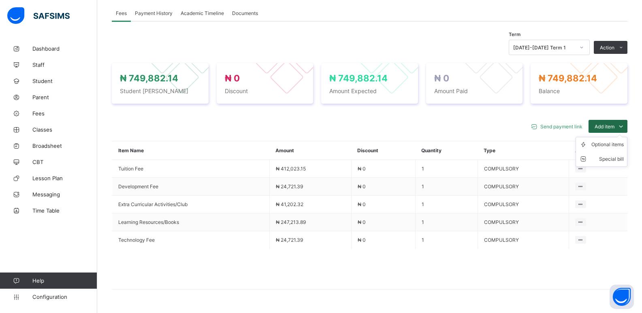
click at [626, 130] on icon at bounding box center [621, 126] width 9 height 8
click at [0, 0] on div "Optional items" at bounding box center [0, 0] width 0 height 0
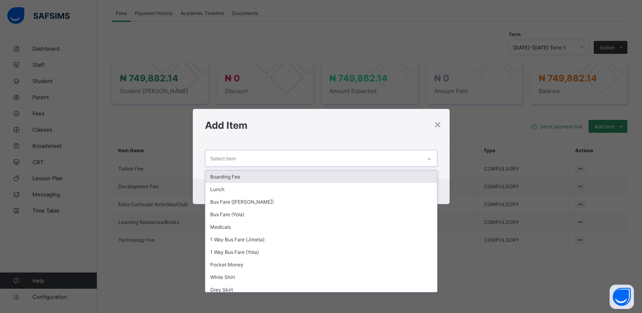
click at [432, 157] on icon at bounding box center [429, 159] width 5 height 8
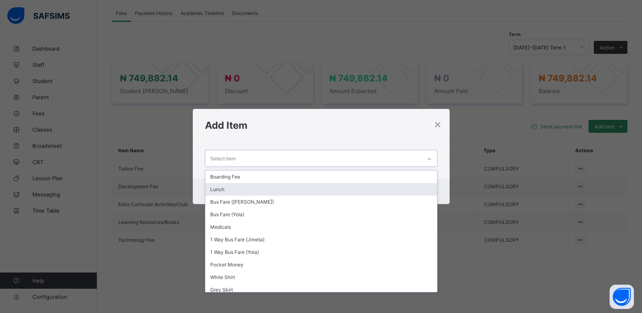
click at [274, 189] on div "Lunch" at bounding box center [321, 189] width 232 height 13
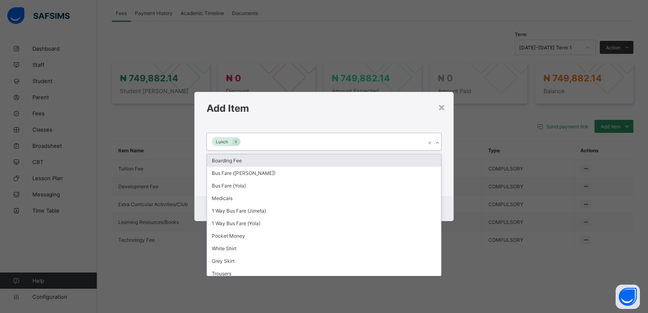
click at [439, 145] on icon at bounding box center [437, 143] width 5 height 8
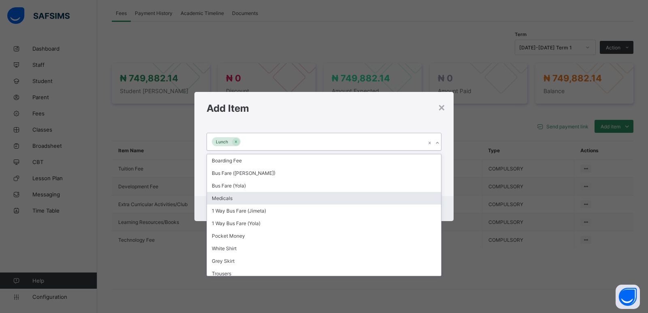
click at [249, 199] on div "Medicals" at bounding box center [324, 198] width 234 height 13
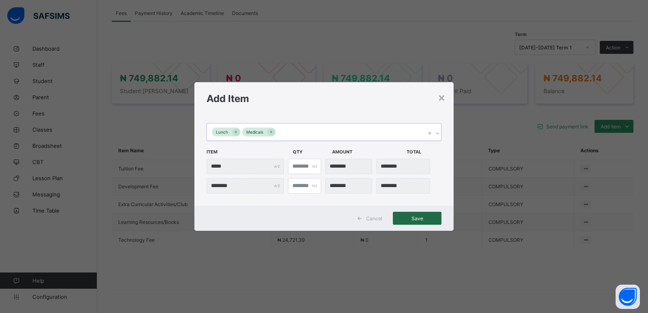
click at [420, 218] on span "Save" at bounding box center [417, 219] width 36 height 6
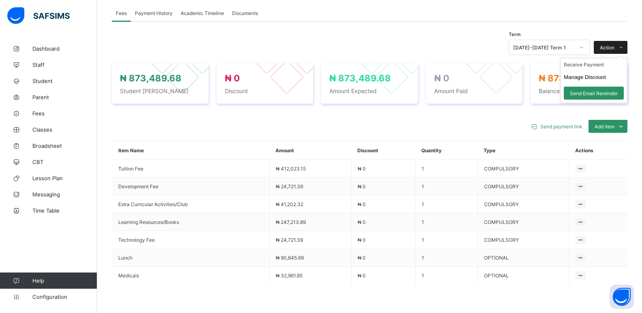
click at [625, 49] on icon at bounding box center [621, 47] width 6 height 5
click at [606, 79] on button "Manage Discount" at bounding box center [585, 77] width 42 height 6
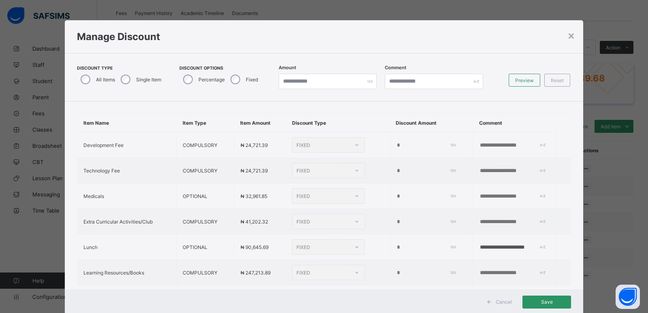
scroll to position [0, 0]
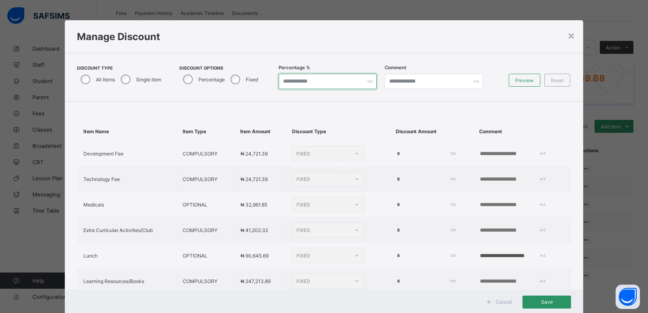
click at [287, 81] on input "*" at bounding box center [328, 81] width 98 height 15
type input "*"
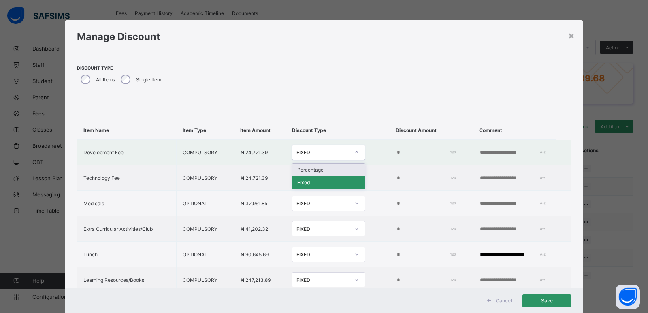
click at [355, 152] on icon at bounding box center [357, 152] width 5 height 8
click at [327, 173] on div "Percentage" at bounding box center [329, 170] width 72 height 13
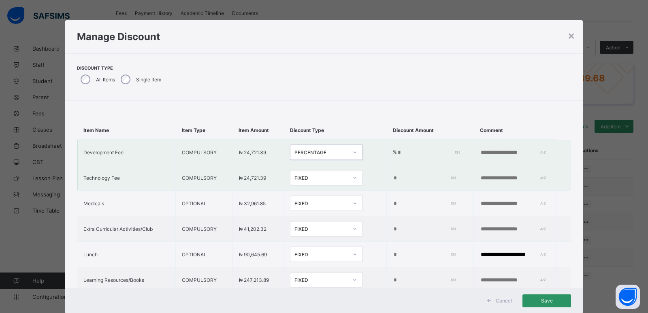
click at [353, 180] on icon at bounding box center [355, 178] width 5 height 8
click at [397, 152] on input "*" at bounding box center [427, 153] width 60 height 6
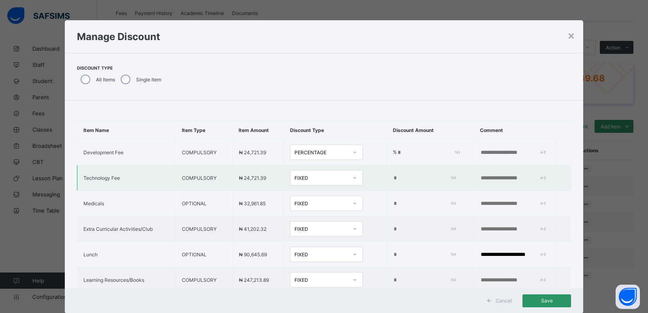
type input "**"
click at [353, 179] on icon at bounding box center [355, 178] width 5 height 8
click at [322, 198] on div "Percentage" at bounding box center [327, 195] width 72 height 13
click at [397, 175] on input "*" at bounding box center [427, 178] width 60 height 6
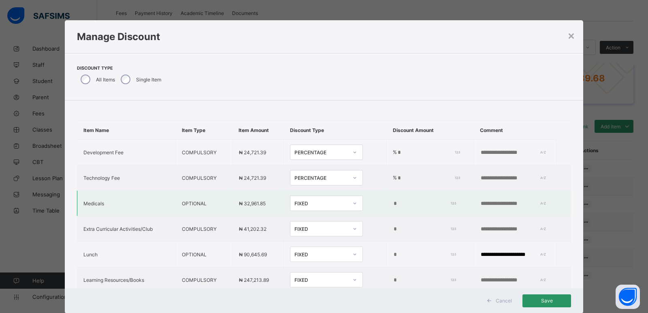
type input "**"
click at [353, 205] on icon at bounding box center [355, 203] width 5 height 8
click at [315, 219] on div "Percentage" at bounding box center [327, 221] width 72 height 13
click at [397, 201] on input "*" at bounding box center [427, 204] width 60 height 6
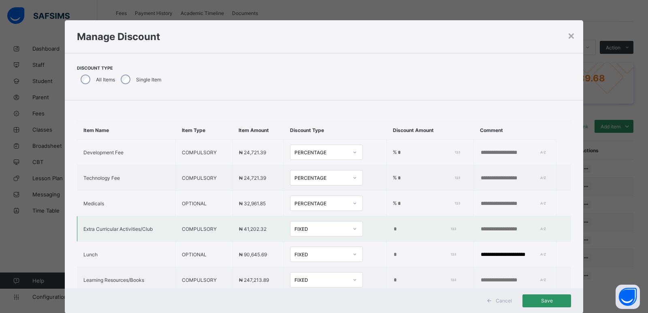
type input "**"
click at [353, 231] on icon at bounding box center [355, 229] width 5 height 8
click at [316, 249] on div "Percentage" at bounding box center [327, 246] width 72 height 13
click at [397, 228] on input "*" at bounding box center [427, 229] width 60 height 6
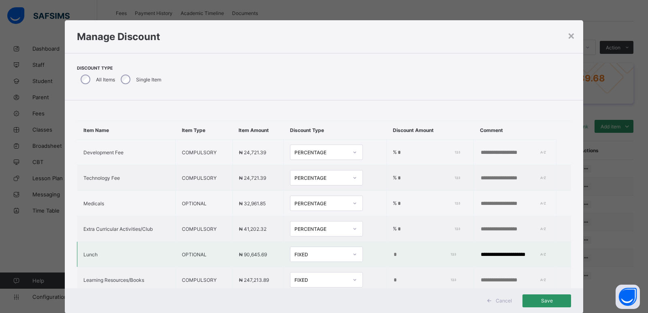
type input "**"
click at [353, 255] on icon at bounding box center [355, 254] width 5 height 8
click at [319, 271] on div "Percentage" at bounding box center [327, 272] width 72 height 13
click at [397, 252] on input "*" at bounding box center [427, 255] width 60 height 6
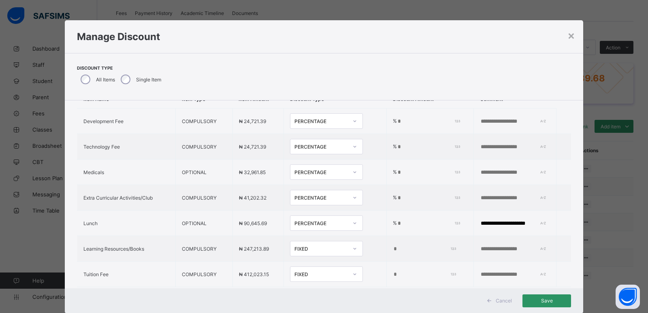
scroll to position [43, 0]
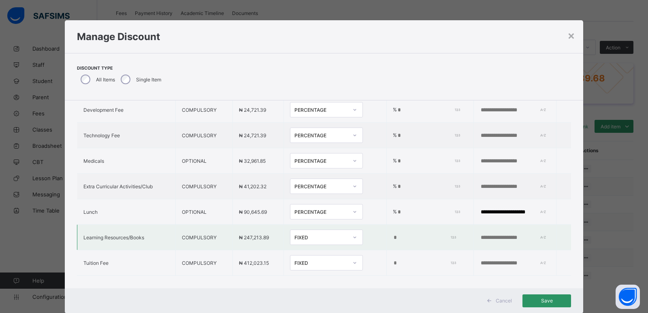
type input "**"
click at [353, 238] on icon at bounding box center [355, 237] width 5 height 8
click at [320, 257] on div "Percentage" at bounding box center [327, 255] width 72 height 13
click at [397, 237] on input "*" at bounding box center [427, 238] width 60 height 6
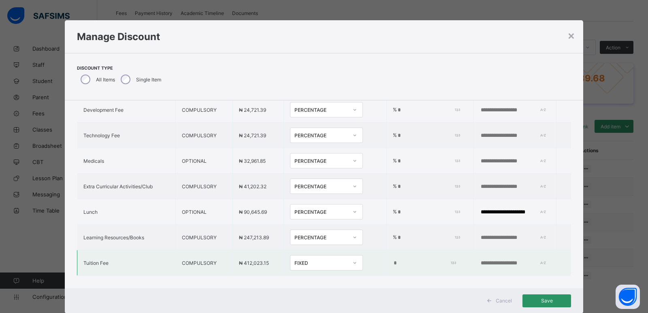
type input "**"
click at [353, 264] on icon at bounding box center [355, 263] width 5 height 8
click at [322, 279] on div "Percentage" at bounding box center [327, 280] width 72 height 13
click at [397, 263] on input "*" at bounding box center [427, 263] width 60 height 6
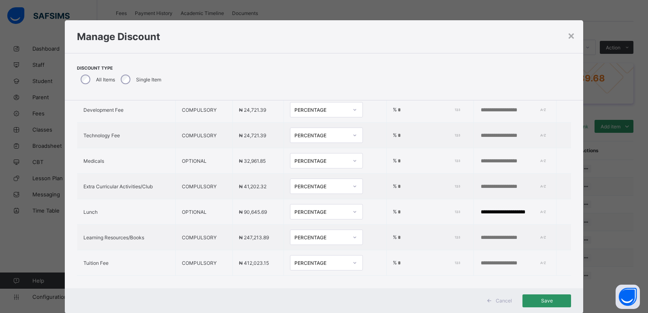
scroll to position [0, 0]
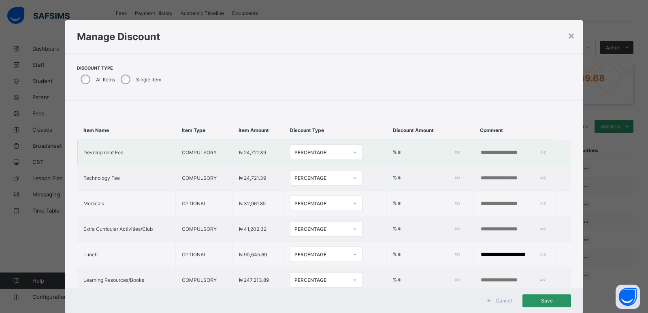
type input "**"
click at [480, 154] on input "text" at bounding box center [508, 153] width 56 height 6
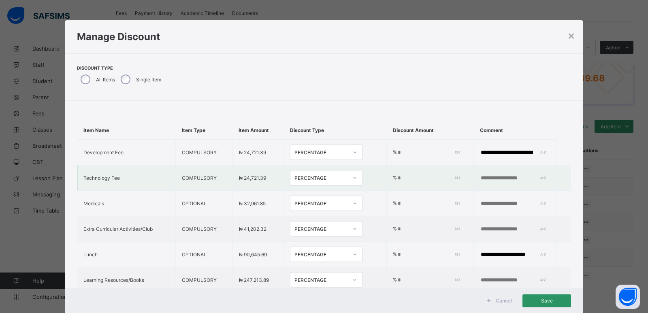
drag, startPoint x: 531, startPoint y: 153, endPoint x: 462, endPoint y: 165, distance: 70.0
click at [462, 165] on tbody "**********" at bounding box center [324, 229] width 494 height 179
type input "**********"
paste input "**********"
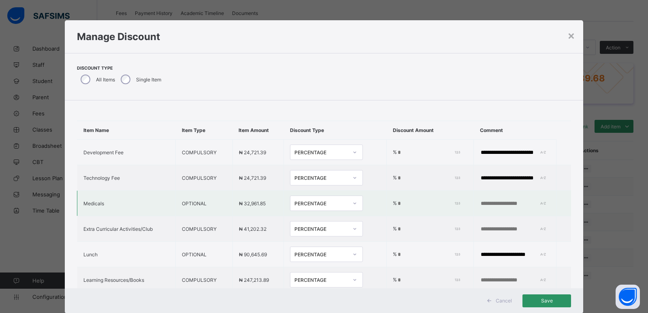
type input "**********"
paste input "**********"
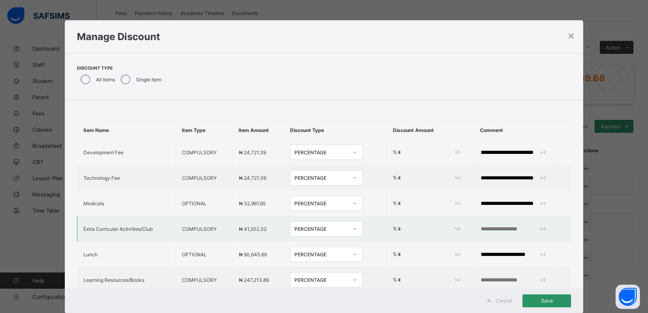
type input "**********"
paste input "**********"
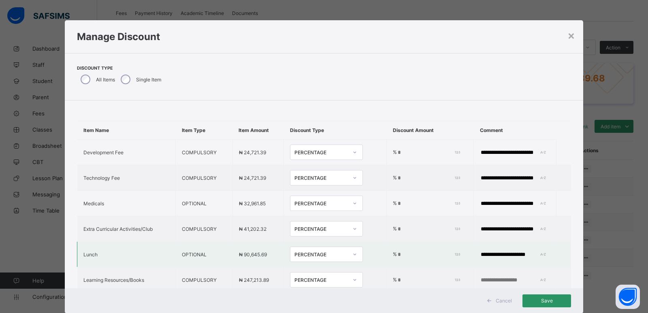
type input "**********"
paste input "**********"
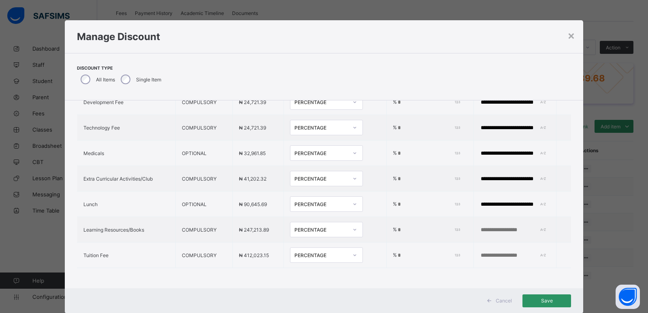
scroll to position [56, 0]
type input "**********"
click at [483, 227] on input "text" at bounding box center [508, 230] width 56 height 6
paste input "**********"
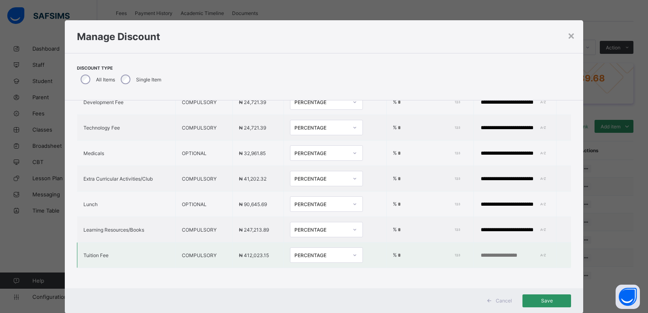
type input "**********"
paste input "**********"
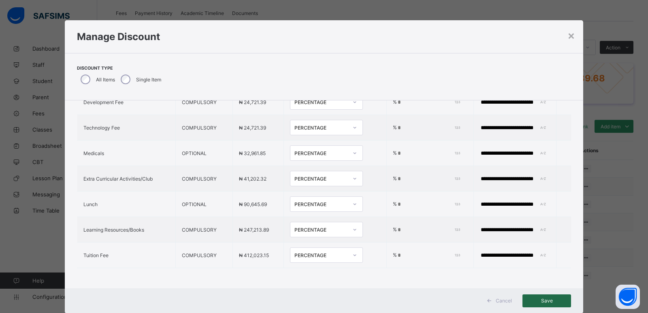
type input "**********"
click at [542, 306] on div "Save" at bounding box center [547, 301] width 49 height 13
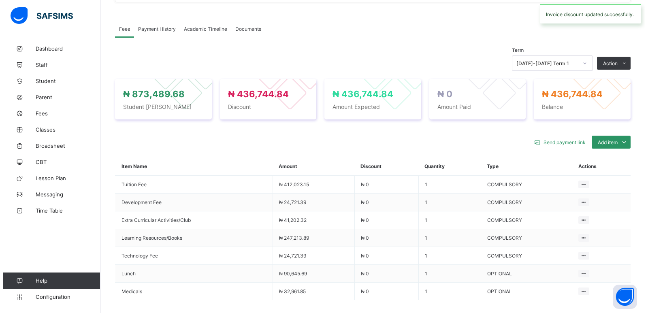
scroll to position [273, 0]
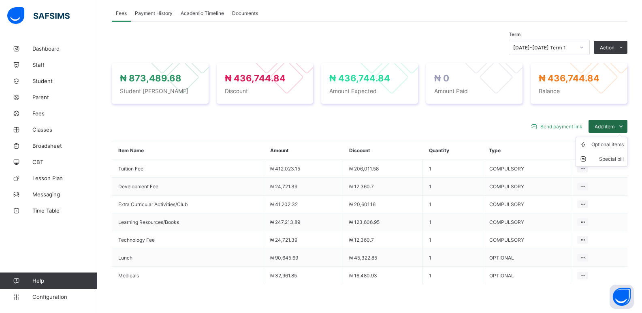
click at [626, 131] on icon at bounding box center [621, 126] width 9 height 8
click at [623, 145] on div "Optional items" at bounding box center [608, 145] width 32 height 8
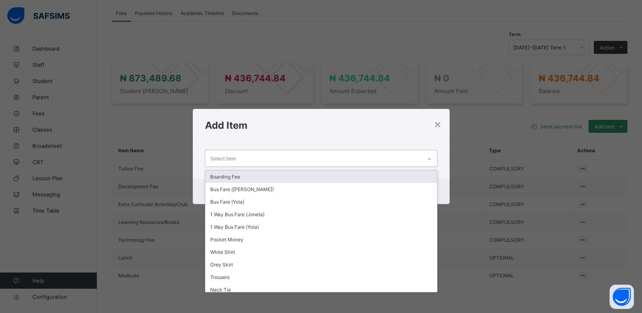
click at [406, 157] on div "Select item" at bounding box center [313, 158] width 216 height 16
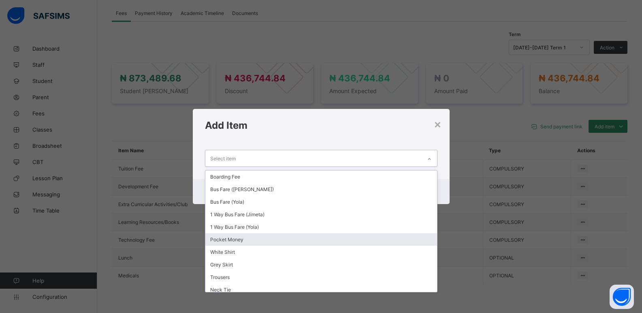
click at [334, 241] on div "Pocket Money" at bounding box center [321, 239] width 232 height 13
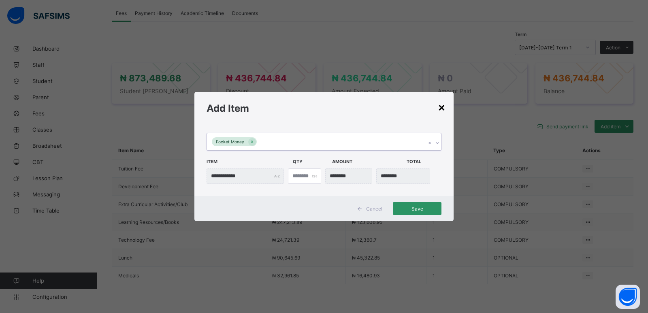
click at [443, 108] on div "×" at bounding box center [442, 107] width 8 height 14
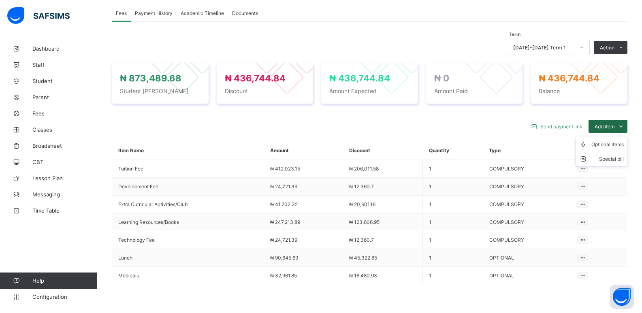
click at [626, 130] on icon at bounding box center [621, 126] width 9 height 8
click at [626, 152] on li "Optional items" at bounding box center [601, 144] width 51 height 15
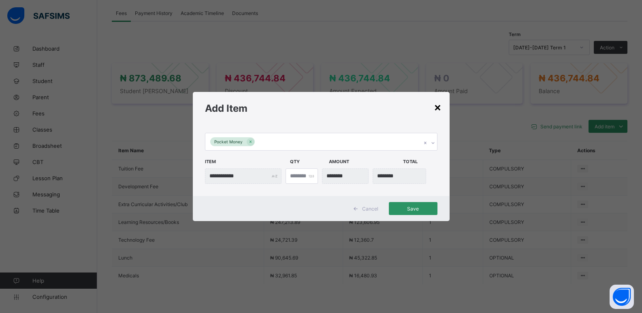
click at [438, 105] on div "×" at bounding box center [438, 107] width 8 height 14
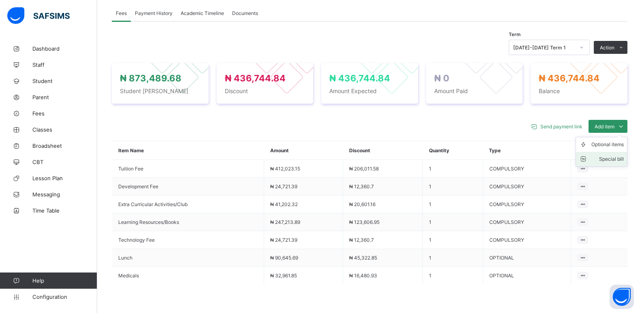
click at [623, 163] on div "Special bill" at bounding box center [608, 159] width 32 height 8
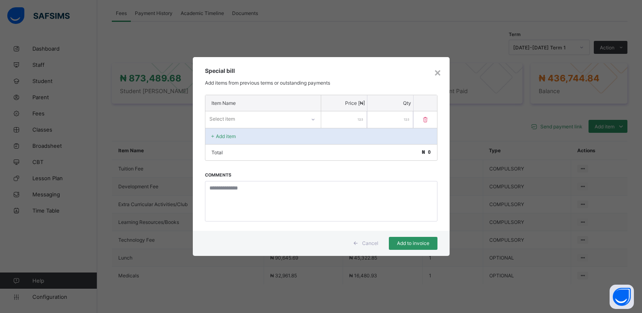
click at [308, 103] on p "Item Name" at bounding box center [263, 103] width 103 height 6
click at [313, 118] on icon at bounding box center [313, 120] width 5 height 8
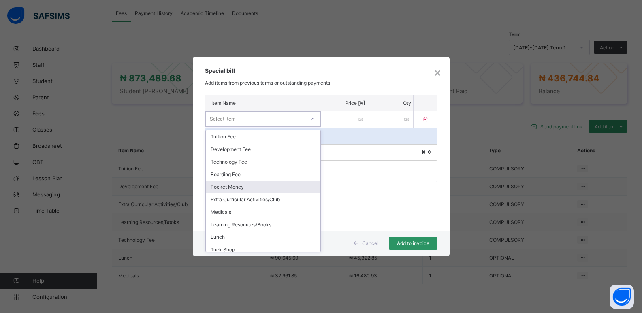
click at [278, 184] on div "Pocket Money" at bounding box center [263, 187] width 115 height 13
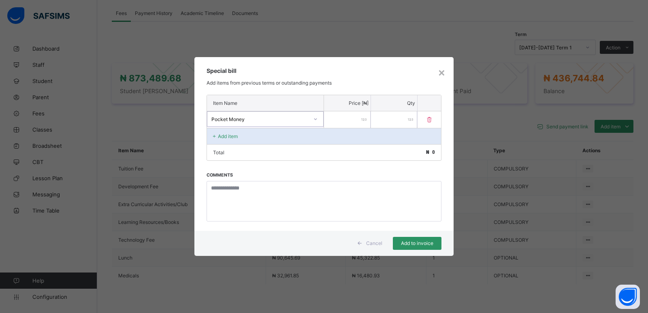
click at [343, 119] on input "number" at bounding box center [347, 119] width 47 height 17
type input "****"
click at [422, 244] on span "Add to invoice" at bounding box center [417, 243] width 36 height 6
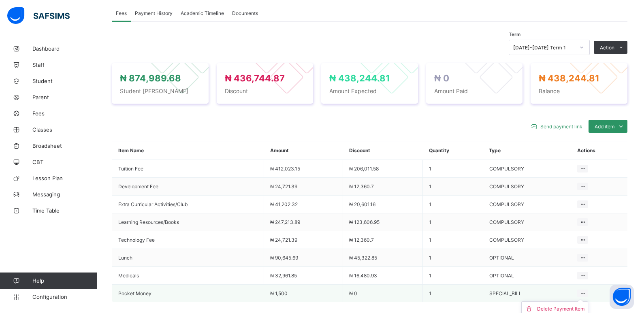
click at [586, 296] on icon at bounding box center [583, 294] width 7 height 6
click at [579, 310] on div "Delete Payment Item" at bounding box center [560, 309] width 47 height 8
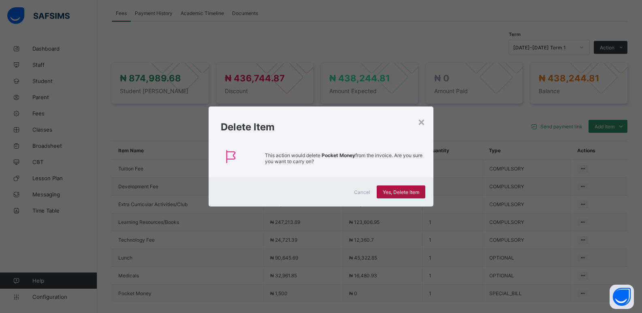
click at [403, 190] on span "Yes, Delete Item" at bounding box center [401, 192] width 36 height 6
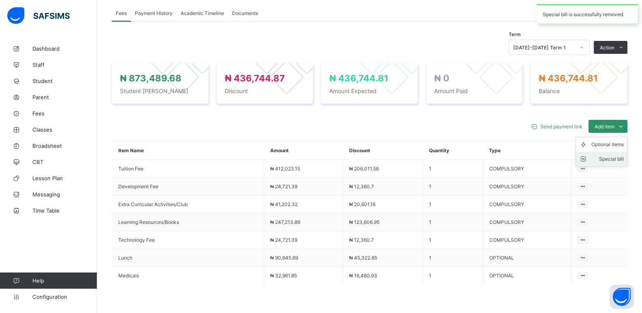
click at [617, 162] on div "Special bill" at bounding box center [608, 159] width 32 height 8
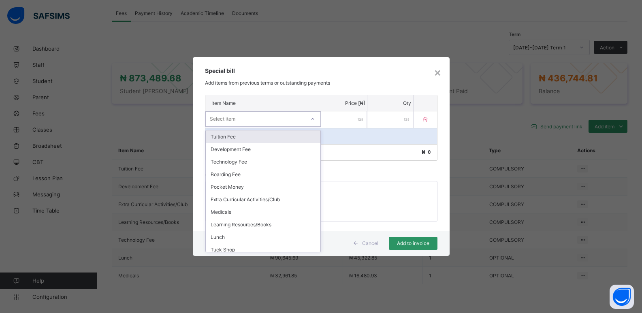
click at [312, 118] on icon at bounding box center [312, 119] width 5 height 8
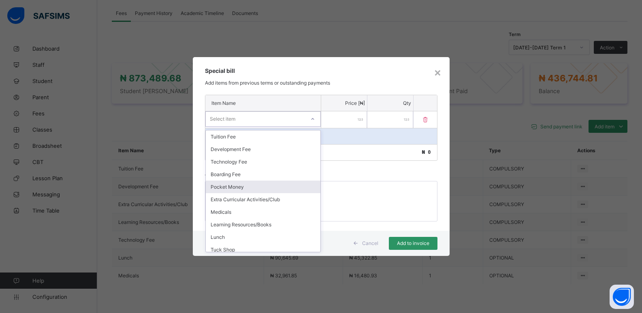
click at [281, 188] on div "Pocket Money" at bounding box center [263, 187] width 115 height 13
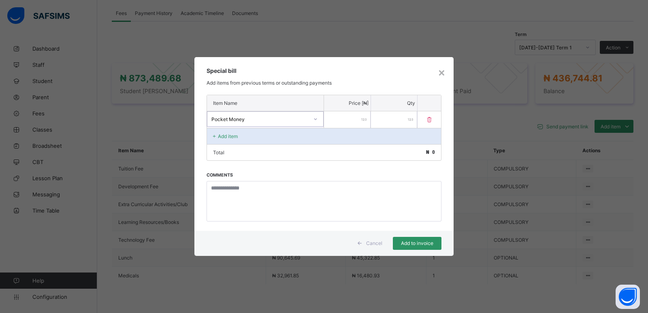
click at [346, 120] on input "number" at bounding box center [347, 119] width 47 height 17
type input "*****"
click at [405, 242] on span "Add to invoice" at bounding box center [417, 243] width 36 height 6
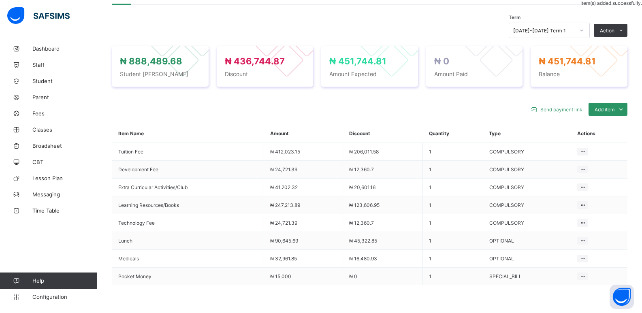
scroll to position [291, 0]
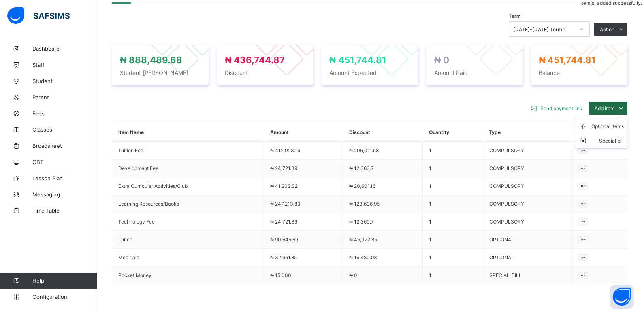
click at [612, 111] on span "Add item" at bounding box center [605, 108] width 20 height 6
click at [621, 129] on div "Optional items" at bounding box center [608, 126] width 32 height 8
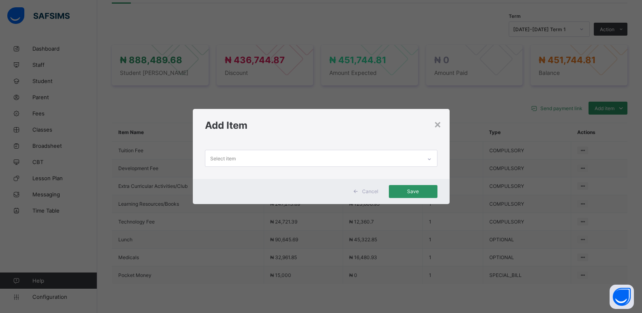
click at [430, 160] on icon at bounding box center [429, 159] width 5 height 8
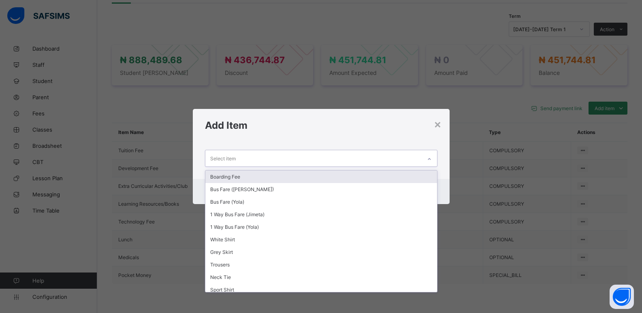
click at [430, 160] on icon at bounding box center [429, 159] width 5 height 8
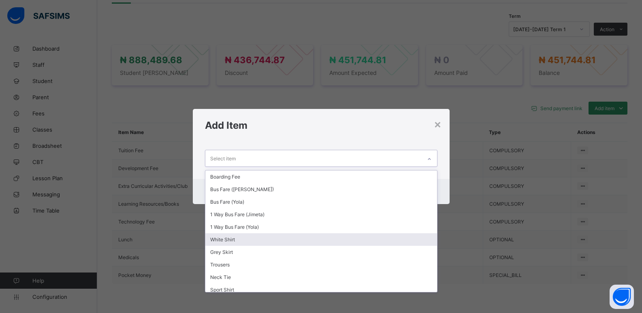
click at [283, 243] on div "White Shirt" at bounding box center [321, 239] width 232 height 13
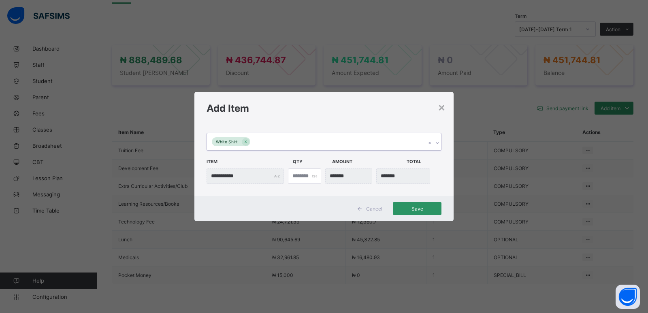
click at [437, 143] on icon at bounding box center [437, 143] width 3 height 2
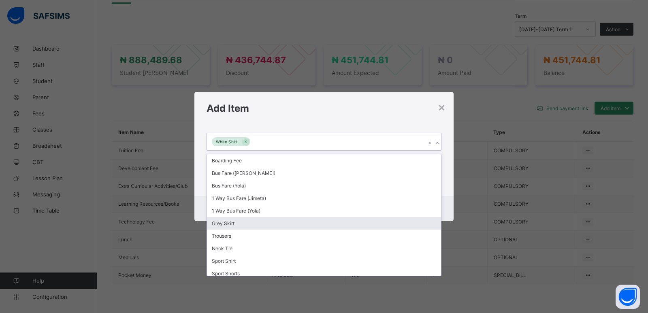
click at [280, 228] on div "Grey Skirt" at bounding box center [324, 223] width 234 height 13
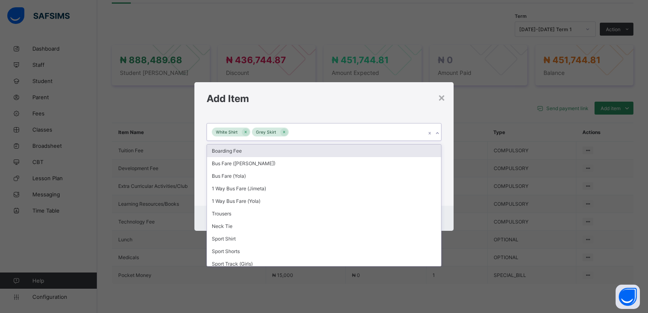
click at [436, 133] on icon at bounding box center [437, 133] width 5 height 8
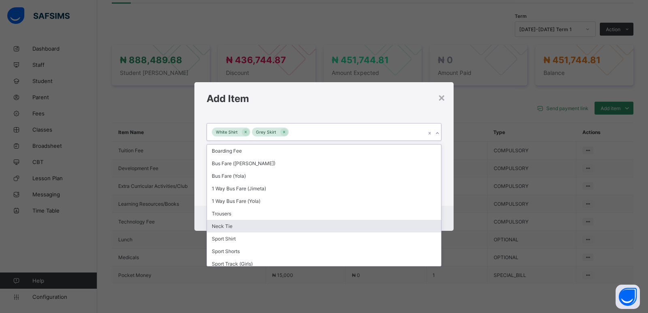
click at [263, 225] on div "Neck Tie" at bounding box center [324, 226] width 234 height 13
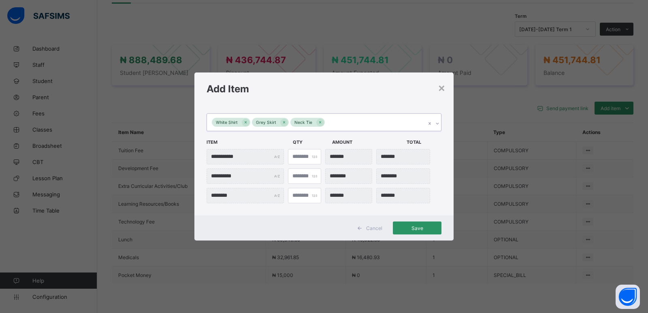
click at [439, 122] on icon at bounding box center [437, 124] width 5 height 8
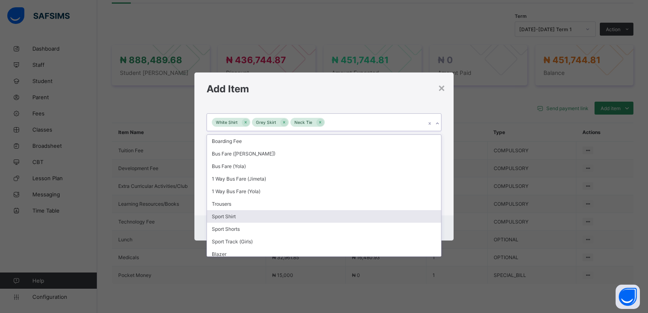
click at [260, 215] on div "Sport Shirt" at bounding box center [324, 216] width 234 height 13
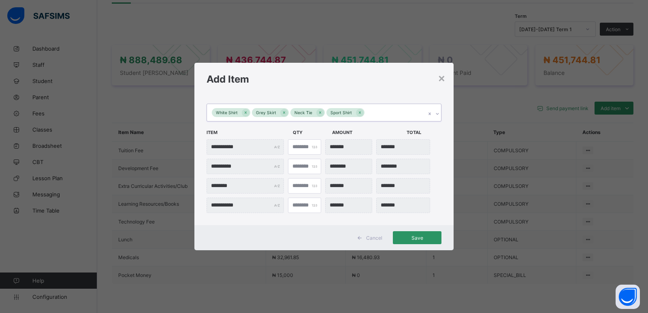
click at [439, 115] on icon at bounding box center [437, 114] width 5 height 8
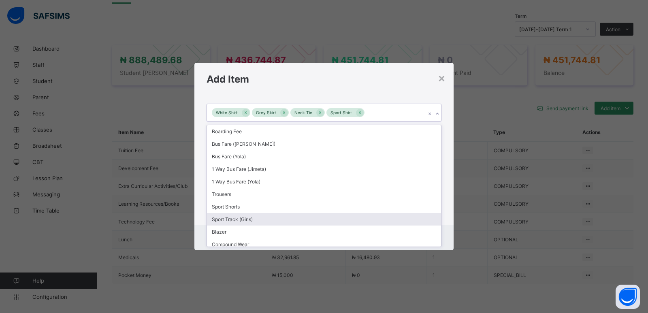
click at [246, 223] on div "Sport Track (Girls)" at bounding box center [324, 219] width 234 height 13
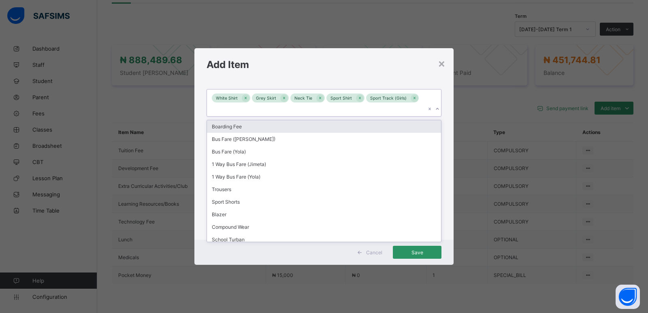
click at [439, 105] on icon at bounding box center [437, 109] width 5 height 8
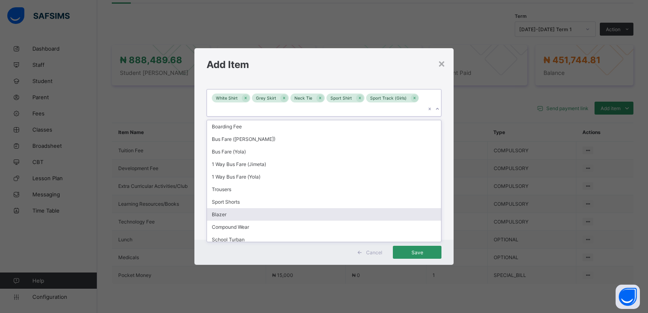
click at [257, 210] on div "Blazer" at bounding box center [324, 214] width 234 height 13
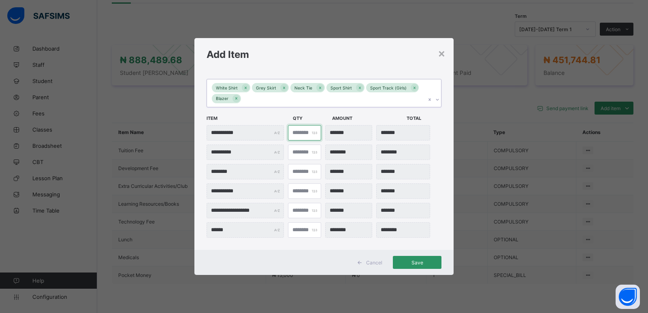
click at [303, 135] on input "*" at bounding box center [304, 132] width 33 height 15
type input "***"
type input "*"
type input "********"
type input "*"
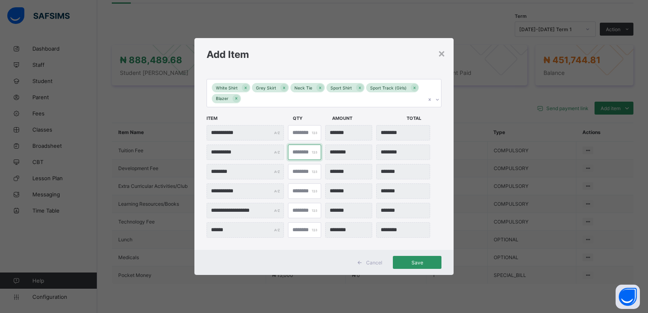
click at [301, 154] on input "*" at bounding box center [304, 152] width 33 height 15
type input "***"
type input "*"
type input "********"
type input "*"
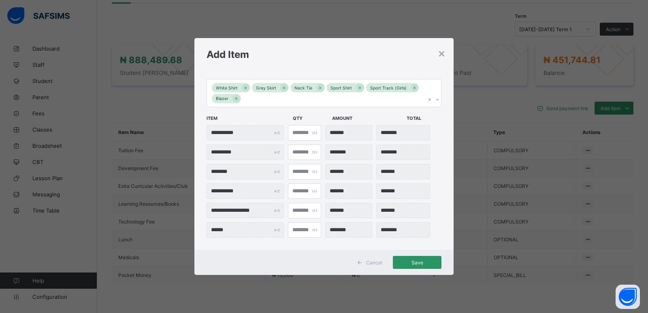
click at [259, 99] on div "White Shirt Grey Skirt Neck Tie Sport Shirt Sport Track (Girls) Blazer" at bounding box center [316, 93] width 219 height 28
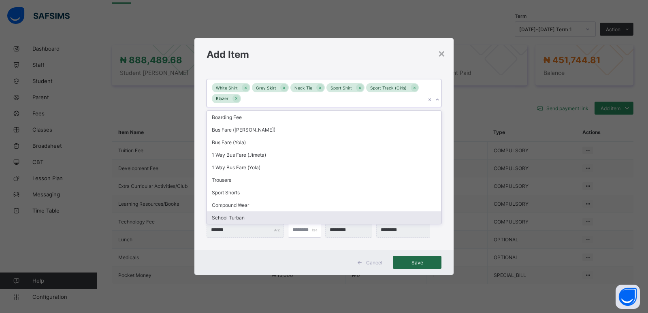
click at [422, 263] on span "Save" at bounding box center [417, 263] width 36 height 6
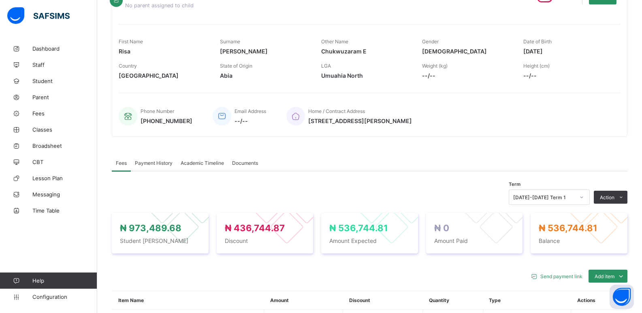
scroll to position [122, 0]
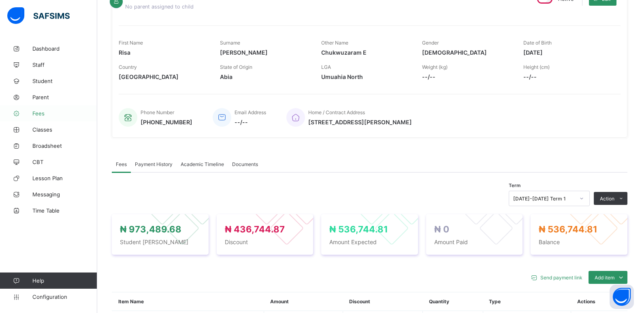
click at [56, 113] on span "Fees" at bounding box center [64, 113] width 65 height 6
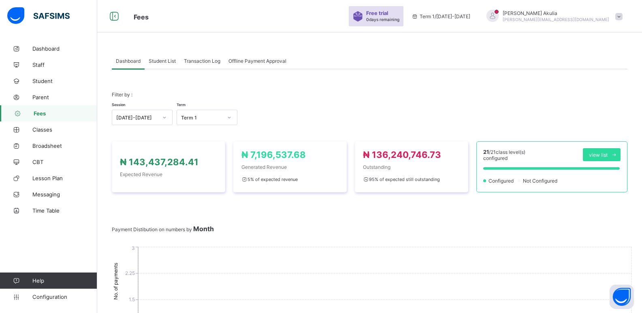
scroll to position [122, 0]
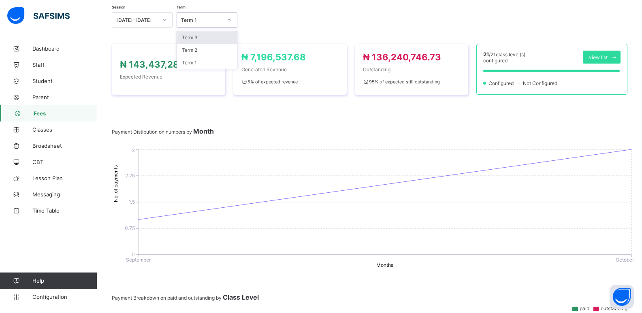
click at [231, 19] on icon at bounding box center [229, 20] width 5 height 8
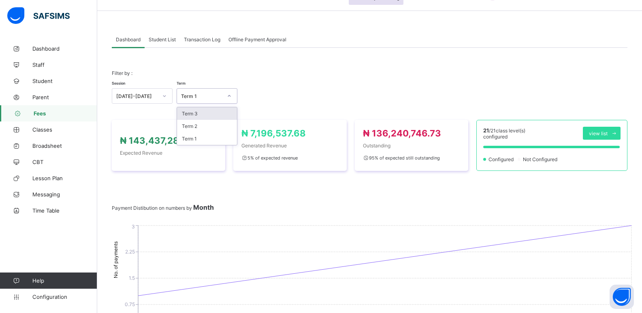
scroll to position [30, 0]
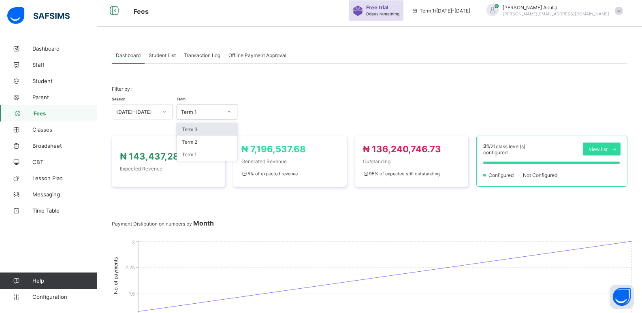
click at [165, 52] on span "Student List" at bounding box center [162, 55] width 27 height 6
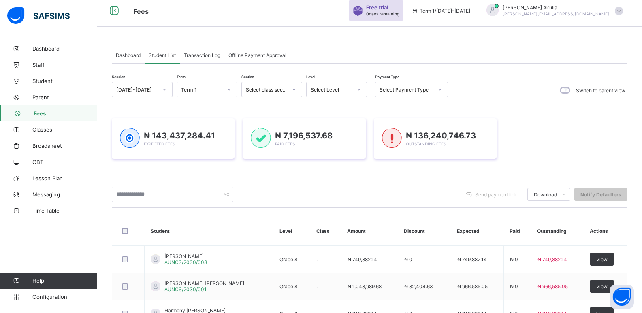
click at [231, 89] on icon at bounding box center [229, 90] width 5 height 8
click at [296, 91] on icon at bounding box center [294, 90] width 5 height 8
click at [281, 147] on div "Academy" at bounding box center [272, 145] width 60 height 13
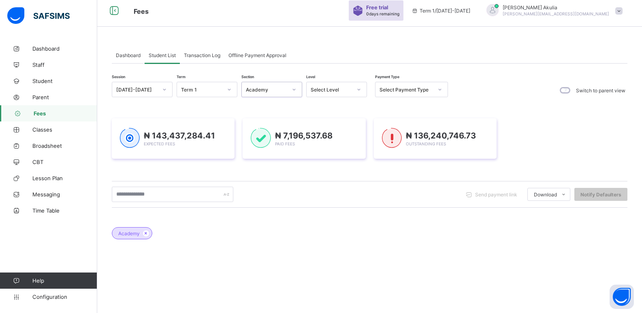
click at [357, 90] on icon at bounding box center [359, 90] width 5 height 8
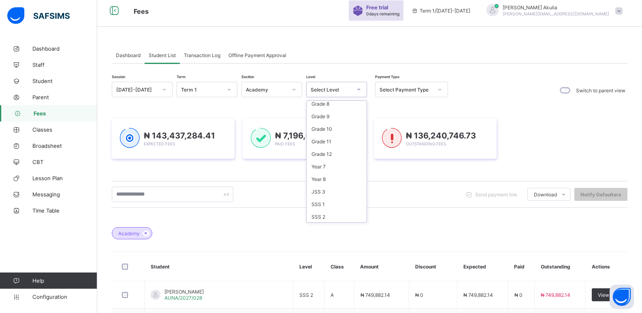
scroll to position [126, 0]
click at [332, 159] on div "Year 7" at bounding box center [337, 157] width 60 height 13
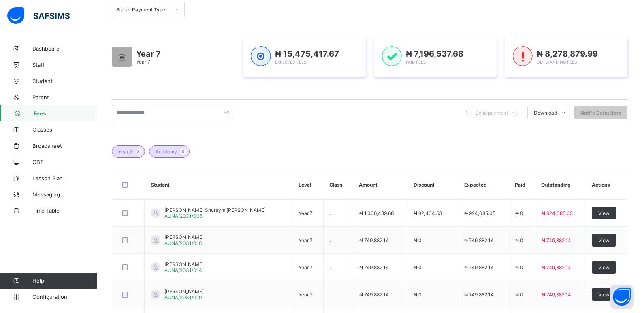
scroll to position [122, 0]
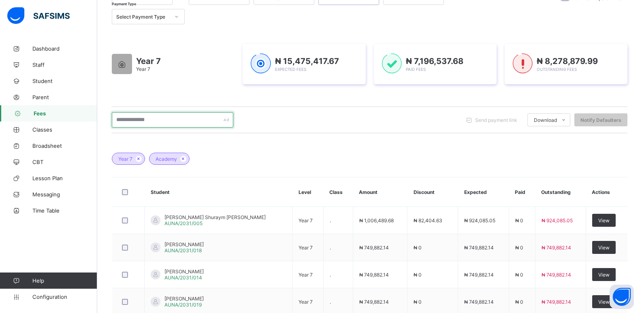
click at [182, 118] on input "text" at bounding box center [173, 119] width 122 height 15
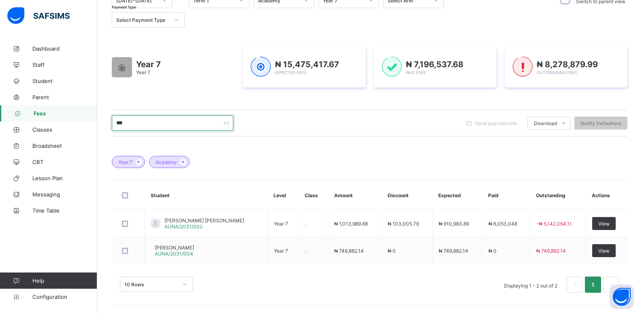
scroll to position [119, 0]
type input "***"
click at [191, 246] on span "[PERSON_NAME]" at bounding box center [174, 248] width 39 height 6
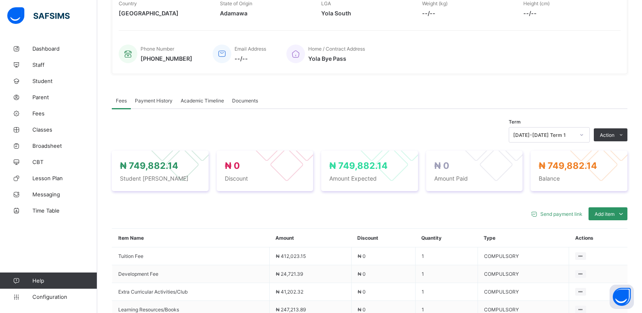
scroll to position [190, 0]
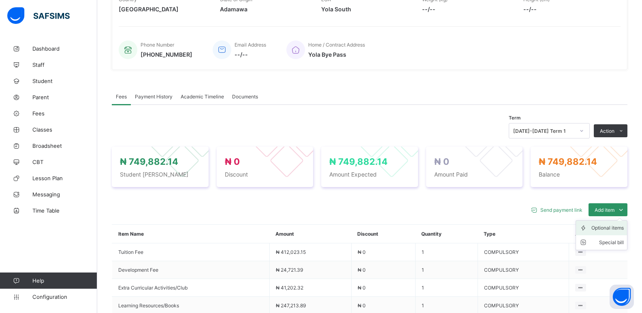
click at [622, 232] on div "Optional items" at bounding box center [608, 228] width 32 height 8
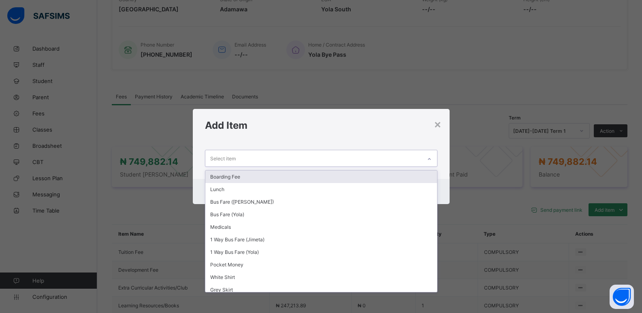
click at [429, 161] on icon at bounding box center [429, 159] width 5 height 8
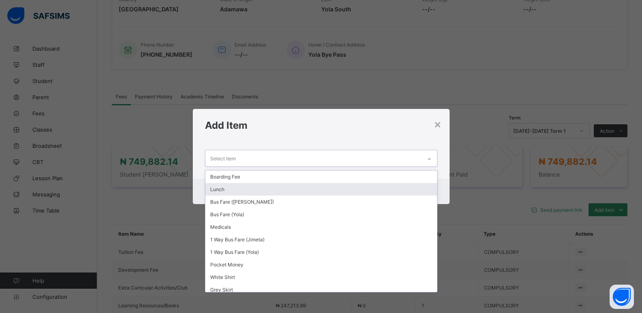
click at [384, 193] on div "Lunch" at bounding box center [321, 189] width 232 height 13
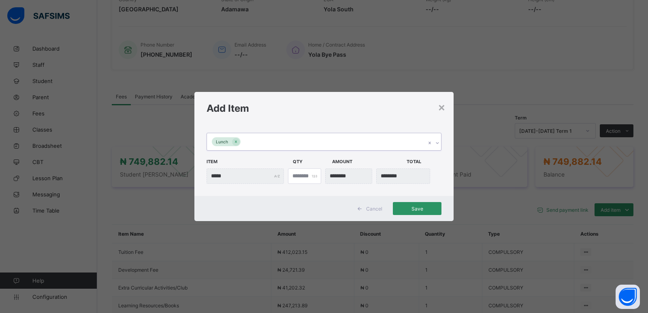
click at [437, 143] on icon at bounding box center [437, 143] width 5 height 8
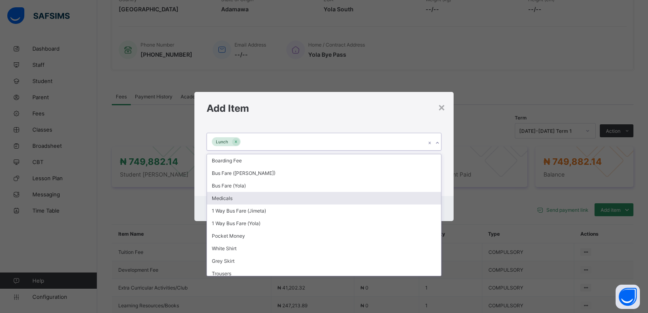
click at [282, 200] on div "Medicals" at bounding box center [324, 198] width 234 height 13
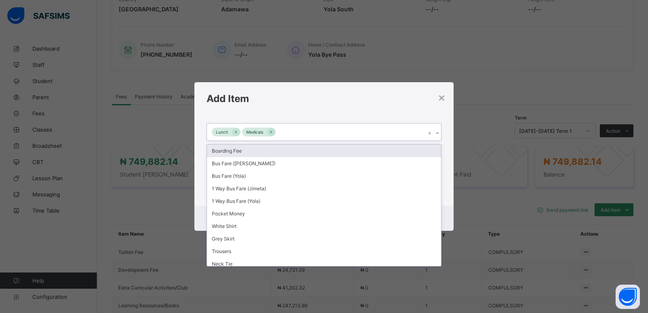
click at [437, 134] on icon at bounding box center [437, 134] width 3 height 2
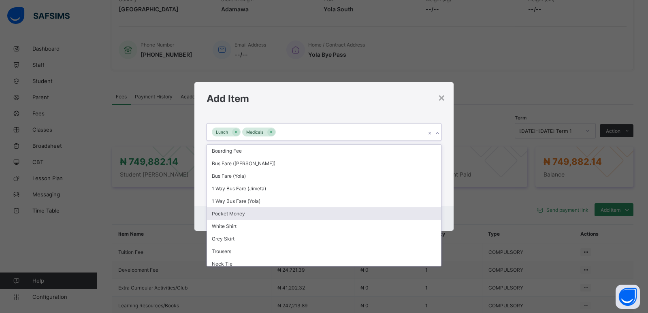
click at [308, 210] on div "Pocket Money" at bounding box center [324, 214] width 234 height 13
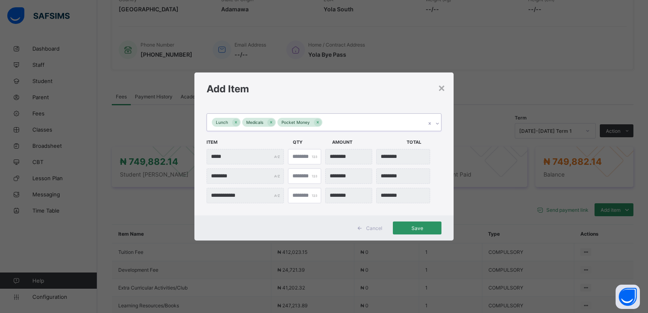
click at [436, 126] on icon at bounding box center [437, 124] width 5 height 8
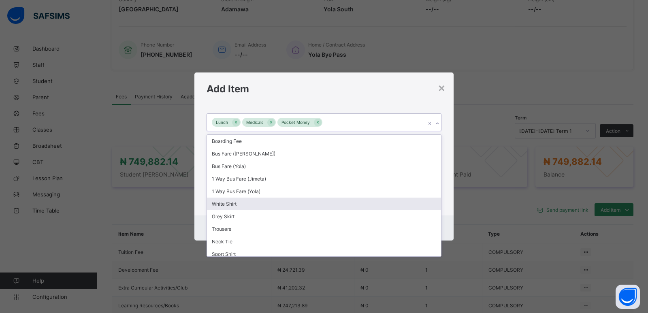
click at [291, 208] on div "White Shirt" at bounding box center [324, 204] width 234 height 13
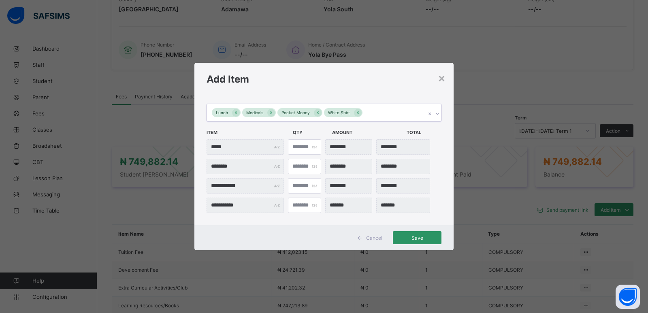
click at [439, 115] on icon at bounding box center [437, 114] width 5 height 8
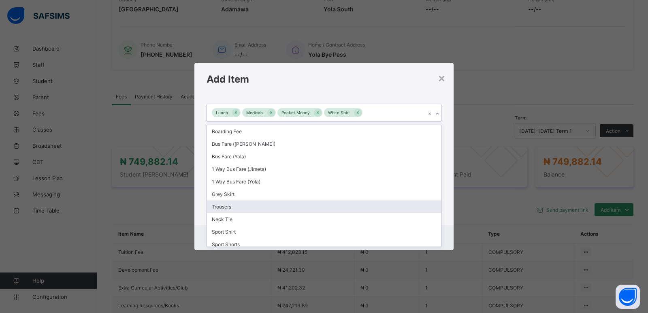
click at [268, 206] on div "Trousers" at bounding box center [324, 207] width 234 height 13
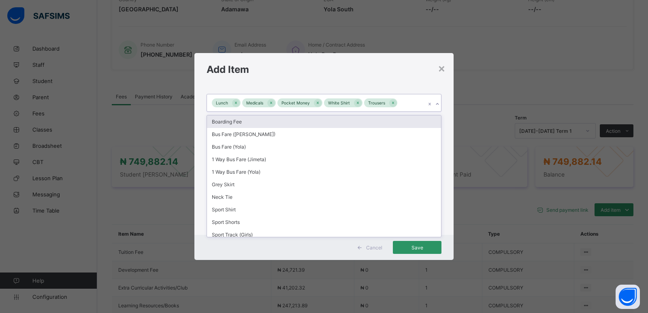
click at [437, 105] on icon at bounding box center [437, 104] width 3 height 2
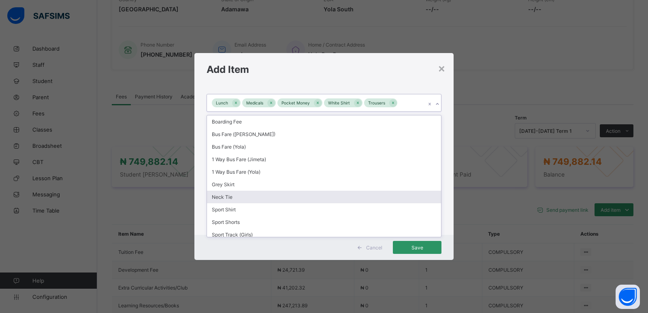
click at [267, 195] on div "Neck Tie" at bounding box center [324, 197] width 234 height 13
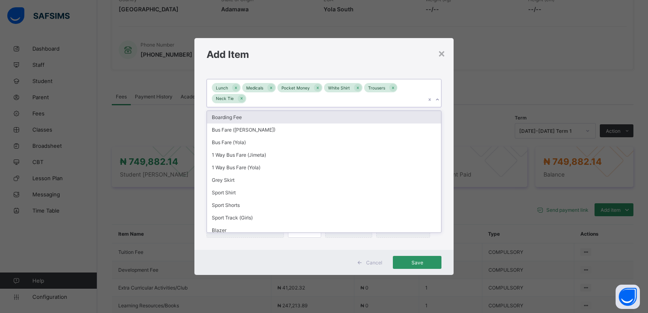
click at [438, 100] on icon at bounding box center [437, 100] width 3 height 2
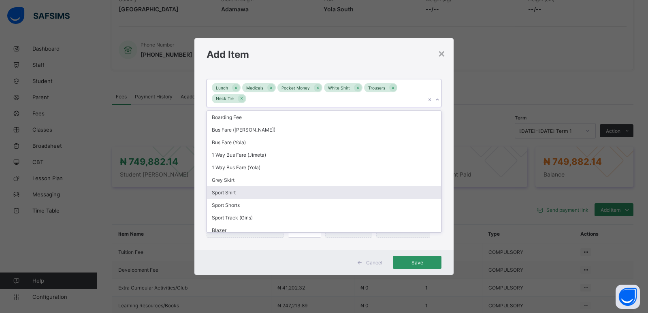
click at [259, 190] on div "Sport Shirt" at bounding box center [324, 192] width 234 height 13
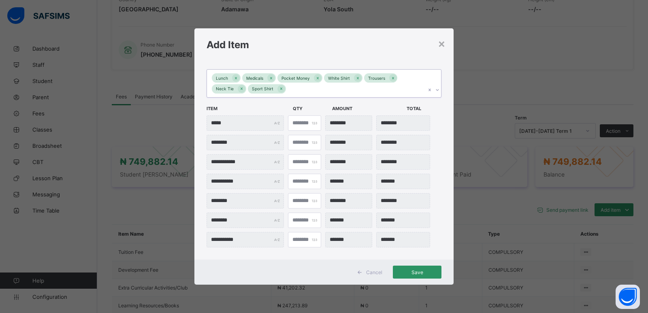
click at [437, 90] on icon at bounding box center [437, 90] width 5 height 8
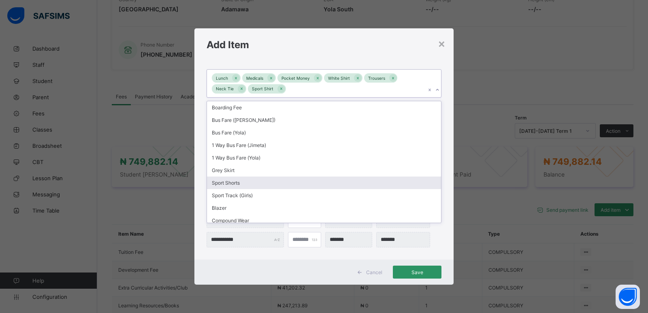
click at [304, 179] on div "Sport Shorts" at bounding box center [324, 183] width 234 height 13
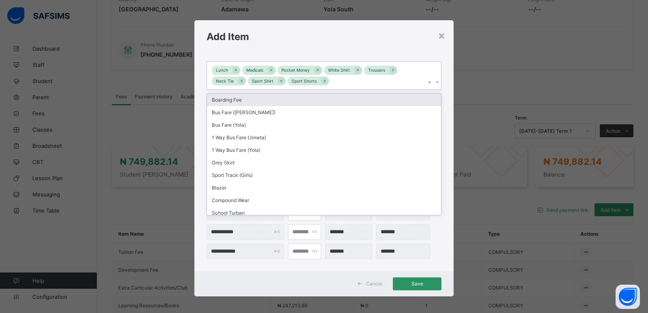
click at [435, 83] on icon at bounding box center [437, 82] width 5 height 8
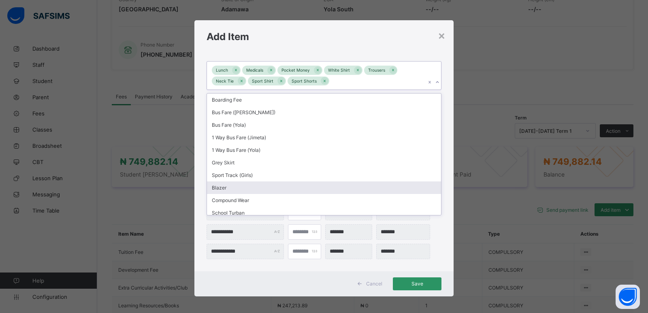
click at [315, 187] on div "Blazer" at bounding box center [324, 188] width 234 height 13
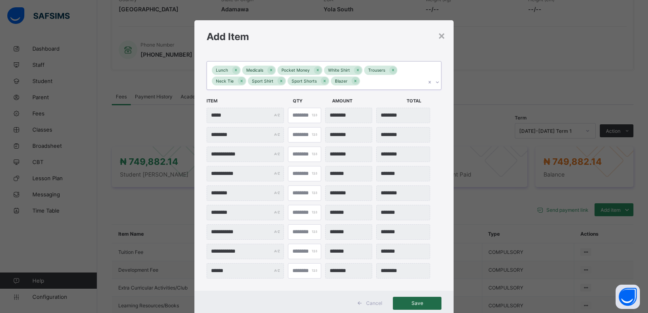
click at [408, 304] on span "Save" at bounding box center [417, 303] width 36 height 6
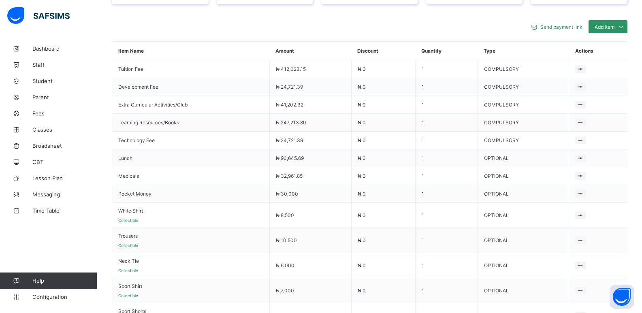
scroll to position [382, 0]
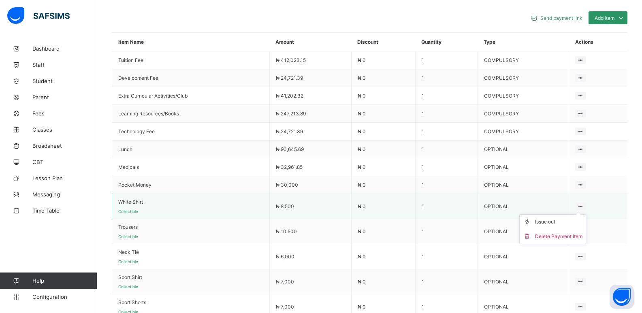
click at [586, 214] on ul "Issue out Delete Payment Item" at bounding box center [553, 229] width 67 height 30
click at [575, 238] on div "Delete Payment Item" at bounding box center [558, 237] width 47 height 8
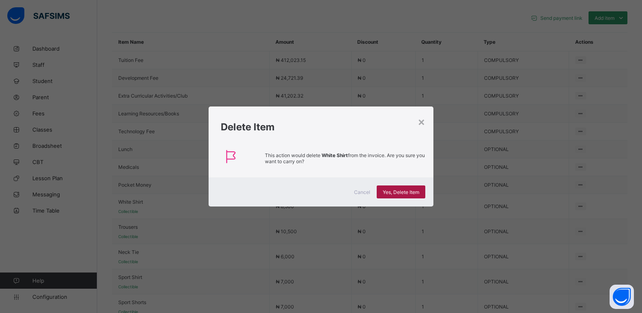
click at [416, 195] on span "Yes, Delete Item" at bounding box center [401, 192] width 36 height 6
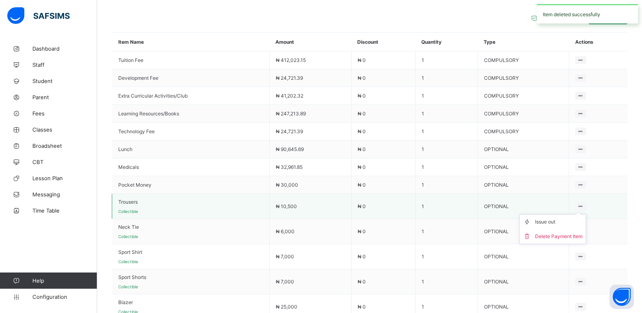
click at [584, 208] on icon at bounding box center [581, 206] width 7 height 6
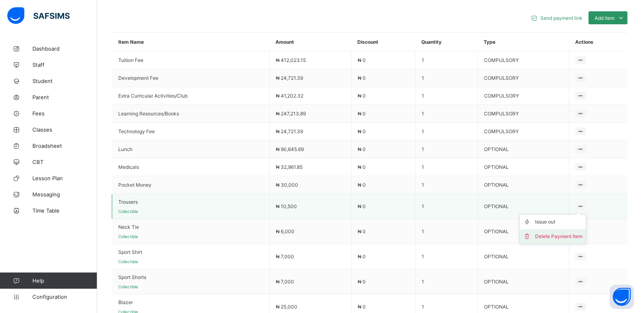
click at [565, 244] on li "Delete Payment Item" at bounding box center [553, 236] width 66 height 15
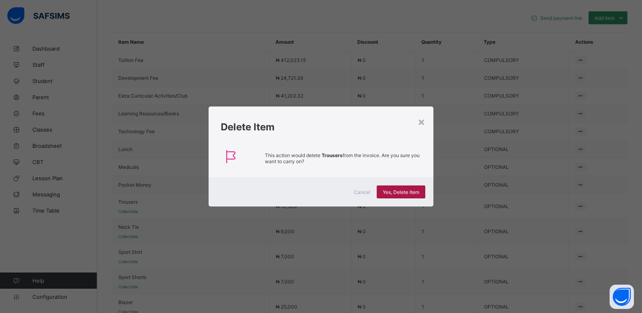
click at [399, 193] on span "Yes, Delete Item" at bounding box center [401, 192] width 36 height 6
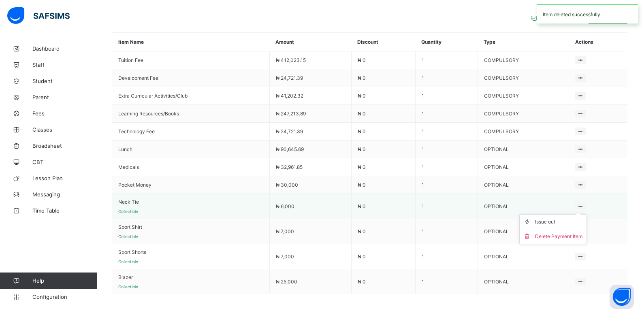
click at [586, 214] on ul "Issue out Delete Payment Item" at bounding box center [553, 229] width 67 height 30
click at [567, 240] on div "Delete Payment Item" at bounding box center [558, 237] width 47 height 8
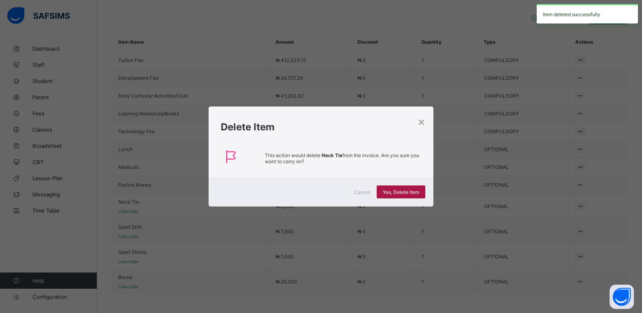
click at [411, 193] on span "Yes, Delete Item" at bounding box center [401, 192] width 36 height 6
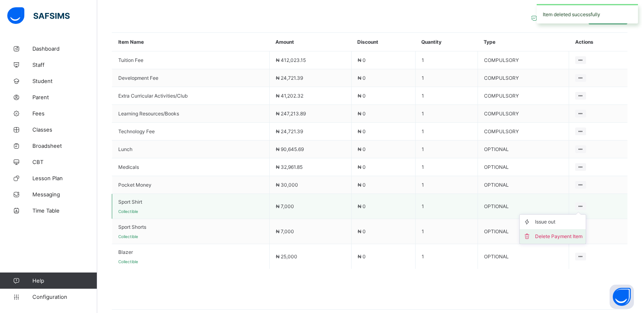
drag, startPoint x: 587, startPoint y: 210, endPoint x: 573, endPoint y: 240, distance: 33.4
click at [573, 240] on div "Delete Payment Item" at bounding box center [558, 237] width 47 height 8
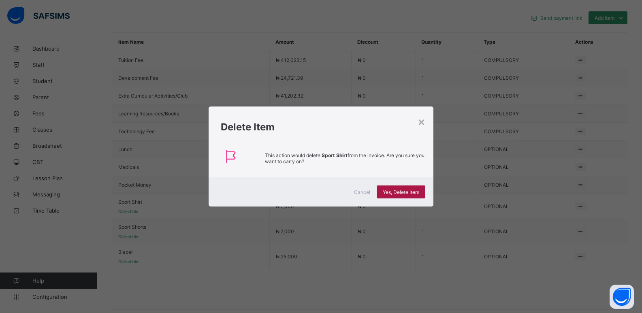
click at [407, 191] on span "Yes, Delete Item" at bounding box center [401, 192] width 36 height 6
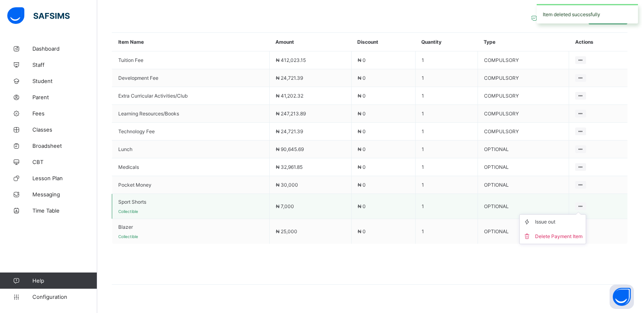
click at [583, 214] on ul "Issue out Delete Payment Item" at bounding box center [553, 229] width 67 height 30
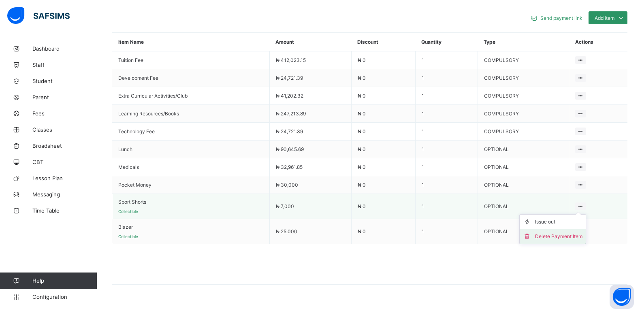
click at [569, 239] on div "Delete Payment Item" at bounding box center [558, 237] width 47 height 8
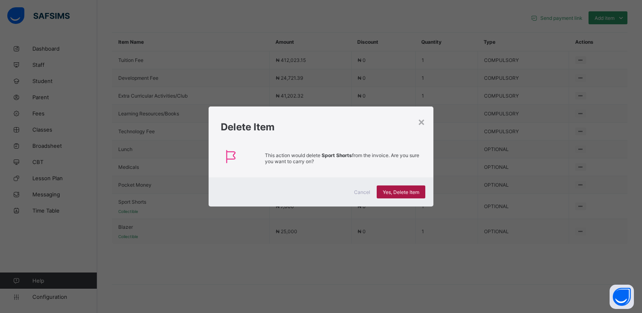
click at [404, 189] on span "Yes, Delete Item" at bounding box center [401, 192] width 36 height 6
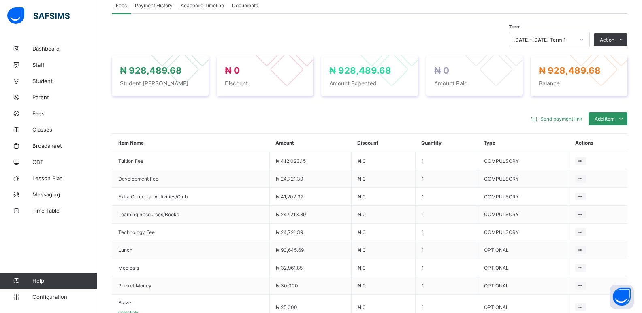
scroll to position [277, 0]
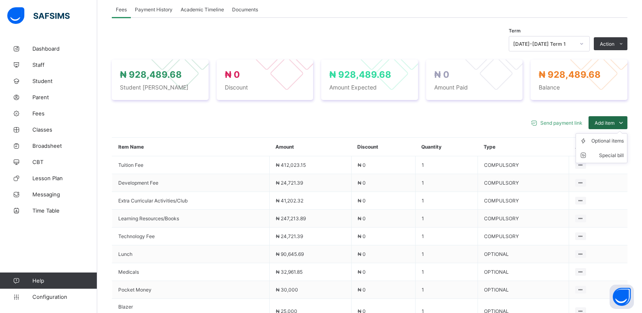
click at [624, 127] on icon at bounding box center [621, 123] width 9 height 8
click at [624, 145] on div "Optional items" at bounding box center [608, 141] width 32 height 8
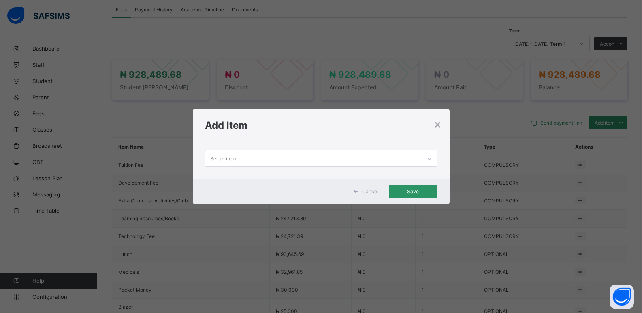
click at [430, 159] on icon at bounding box center [429, 159] width 3 height 2
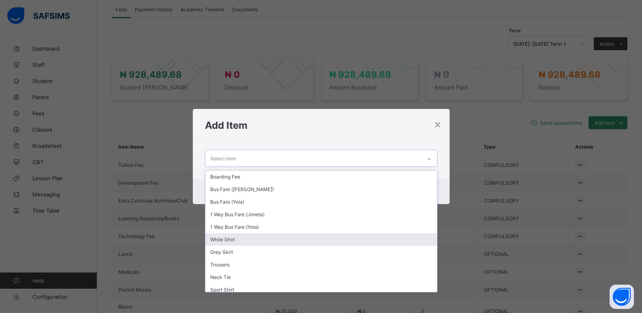
click at [273, 238] on div "White Shirt" at bounding box center [321, 239] width 232 height 13
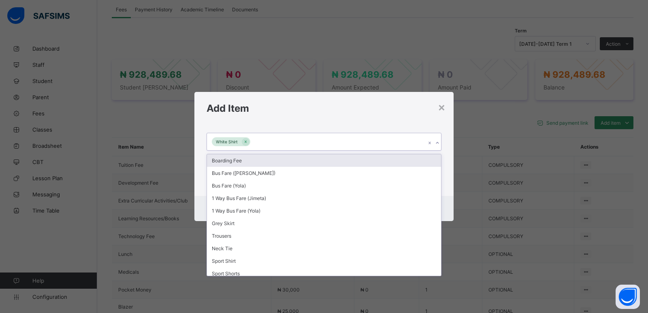
click at [436, 145] on icon at bounding box center [437, 143] width 5 height 8
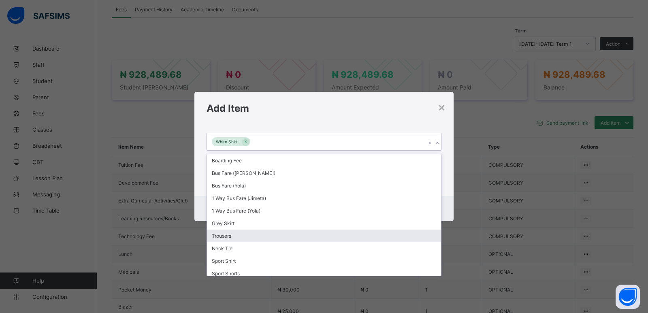
click at [267, 236] on div "Trousers" at bounding box center [324, 236] width 234 height 13
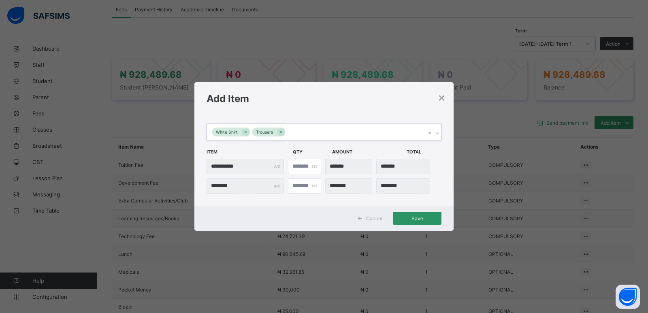
click at [436, 135] on div at bounding box center [438, 133] width 8 height 13
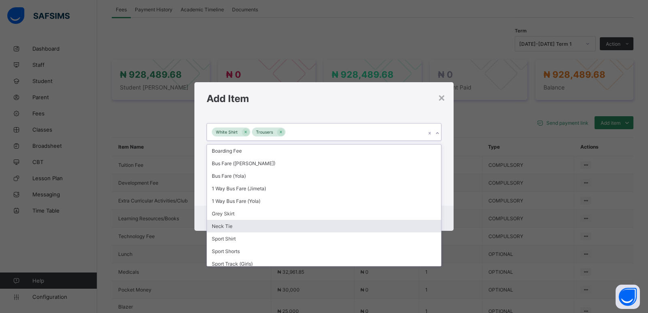
click at [261, 229] on div "Neck Tie" at bounding box center [324, 226] width 234 height 13
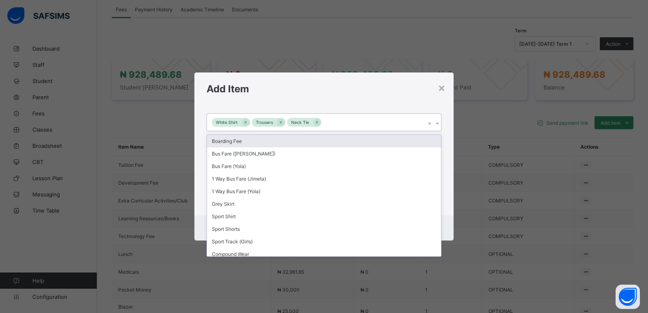
click at [439, 122] on icon at bounding box center [437, 124] width 5 height 8
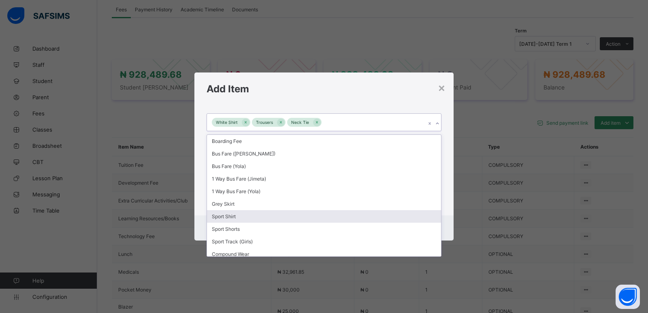
click at [270, 219] on div "Sport Shirt" at bounding box center [324, 216] width 234 height 13
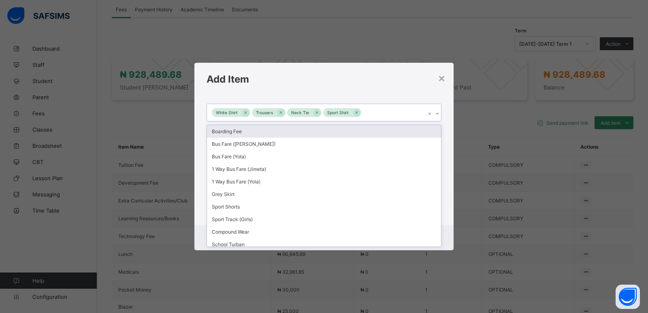
click at [439, 112] on icon at bounding box center [437, 114] width 5 height 8
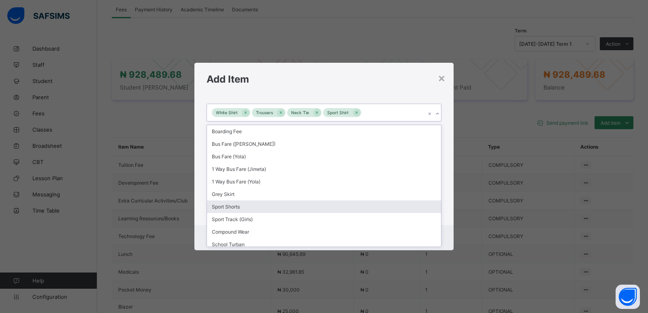
click at [289, 209] on div "Sport Shorts" at bounding box center [324, 207] width 234 height 13
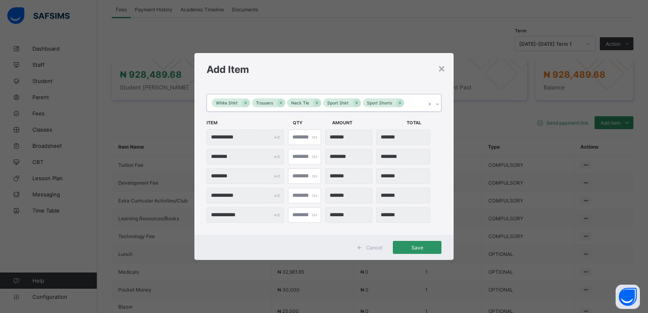
click at [437, 105] on icon at bounding box center [437, 104] width 5 height 8
click at [412, 104] on div "White Shirt Trousers Neck Tie Sport Shirt Sport Shorts" at bounding box center [316, 102] width 219 height 17
click at [301, 139] on input "*" at bounding box center [304, 137] width 33 height 15
type input "***"
type input "*"
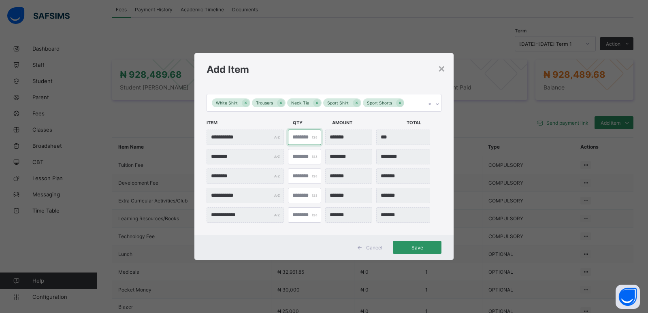
type input "********"
type input "*"
click at [297, 156] on input "*" at bounding box center [304, 156] width 33 height 15
type input "***"
type input "*"
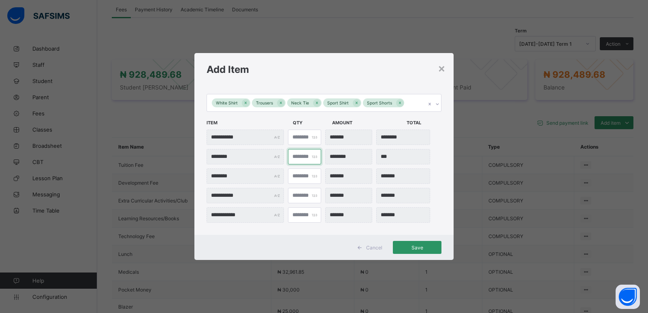
type input "********"
type input "*"
click at [296, 174] on input "*" at bounding box center [304, 176] width 33 height 15
type input "***"
type input "*"
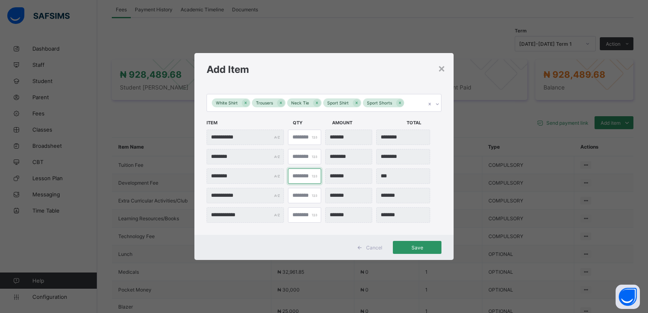
type input "********"
type input "*"
click at [298, 193] on input "*" at bounding box center [304, 195] width 33 height 15
type input "***"
type input "*"
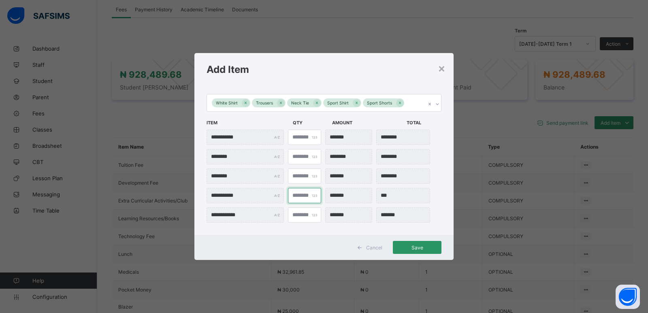
type input "********"
type input "*"
click at [296, 215] on input "*" at bounding box center [304, 215] width 33 height 15
type input "***"
type input "*"
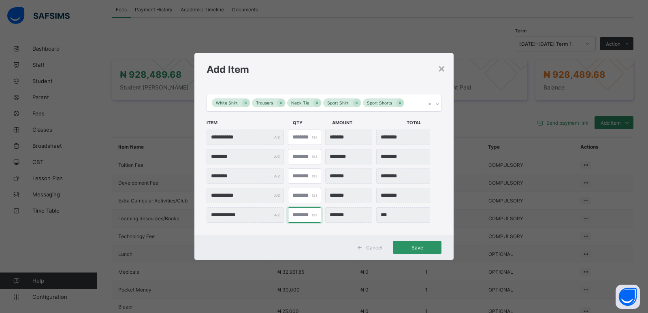
type input "********"
type input "*"
click at [416, 249] on span "Save" at bounding box center [417, 248] width 36 height 6
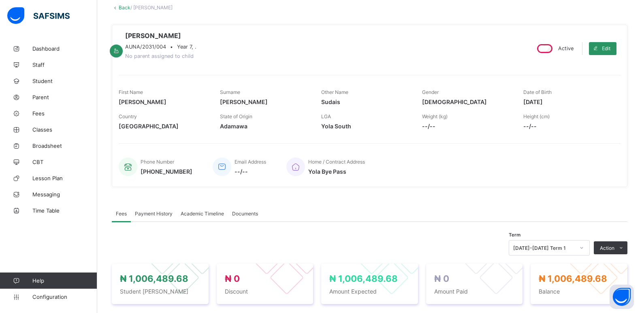
scroll to position [69, 0]
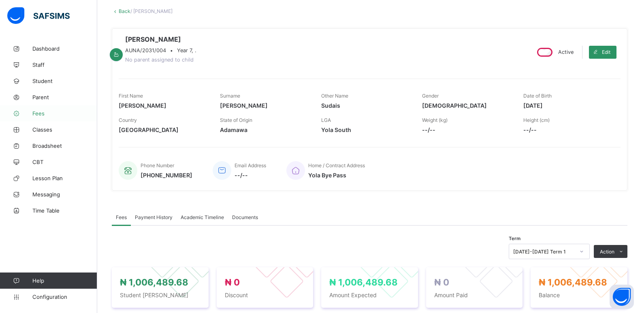
click at [49, 118] on link "Fees" at bounding box center [48, 113] width 97 height 16
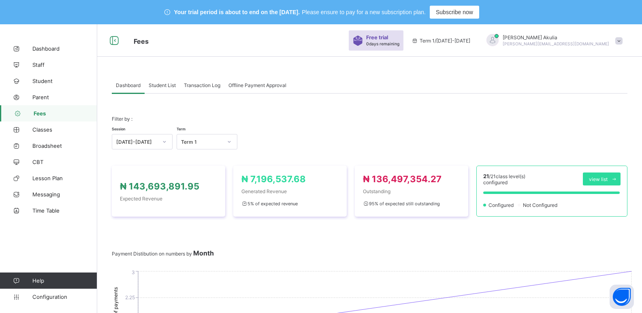
click at [160, 86] on span "Student List" at bounding box center [162, 85] width 27 height 6
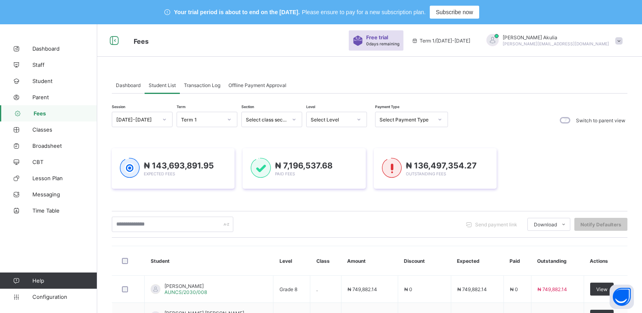
click at [293, 120] on icon at bounding box center [294, 120] width 5 height 8
click at [279, 172] on div "Academy" at bounding box center [272, 175] width 60 height 13
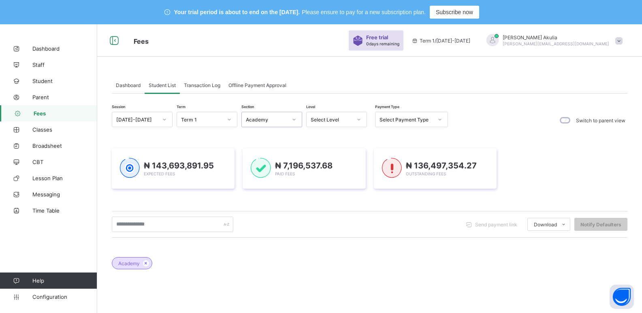
click at [360, 120] on icon at bounding box center [359, 120] width 5 height 8
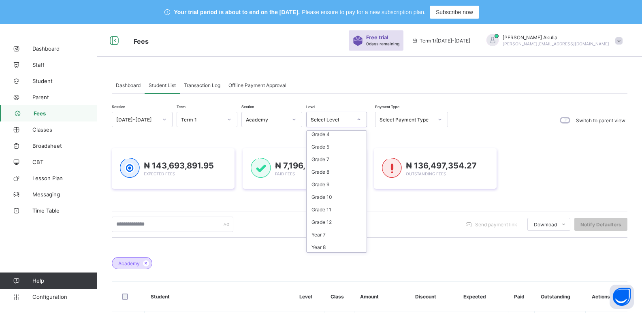
scroll to position [88, 0]
click at [337, 225] on div "Year 7" at bounding box center [337, 224] width 60 height 13
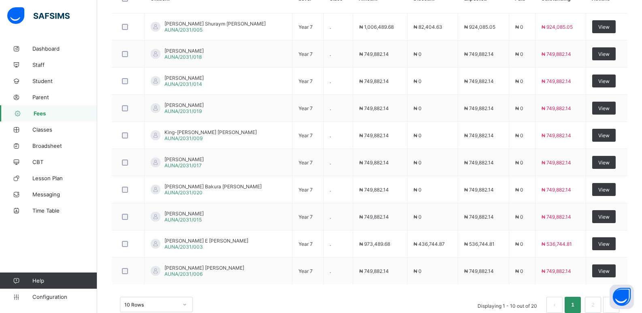
scroll to position [320, 0]
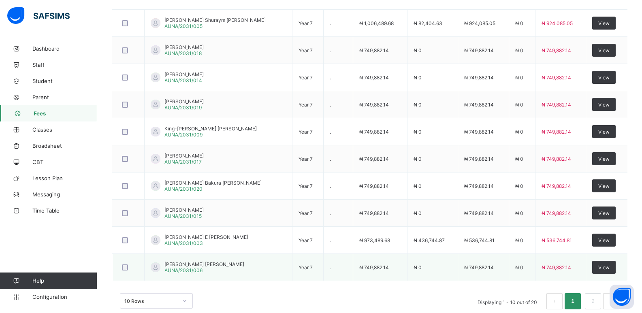
click at [201, 265] on span "[PERSON_NAME] [PERSON_NAME]" at bounding box center [205, 264] width 80 height 6
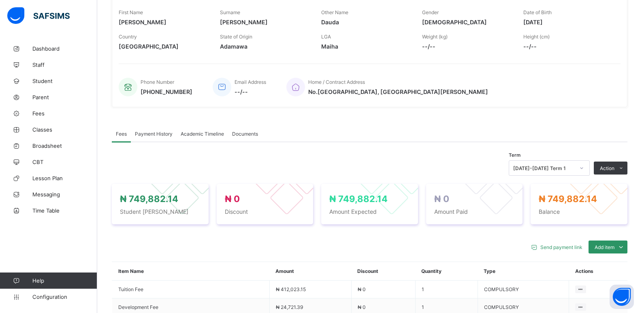
scroll to position [297, 0]
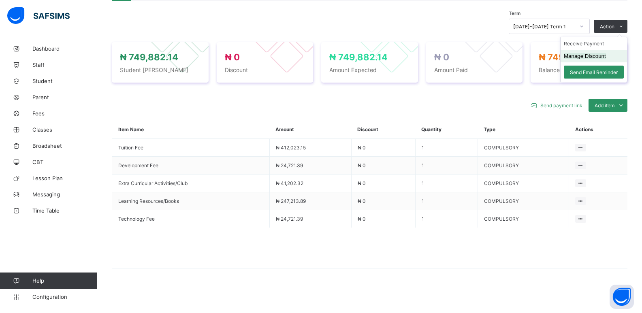
click at [606, 55] on button "Manage Discount" at bounding box center [585, 56] width 42 height 6
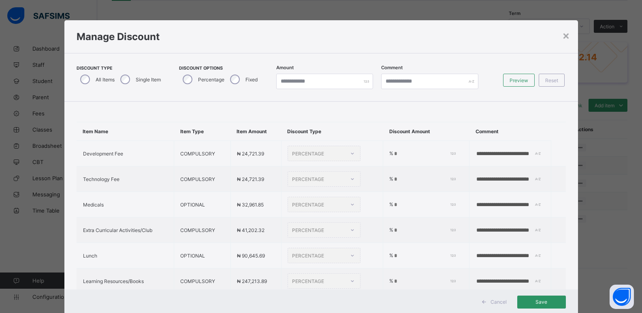
type input "*"
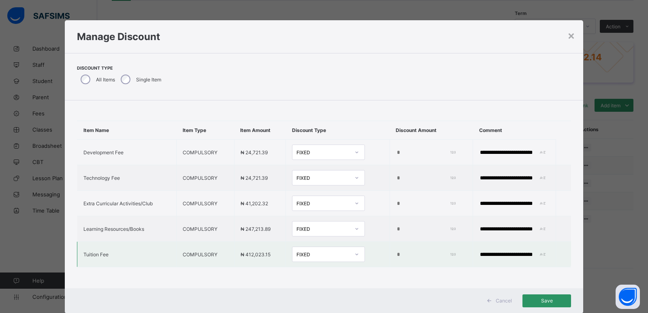
click at [350, 256] on div at bounding box center [357, 254] width 14 height 13
click at [325, 274] on div "Percentage" at bounding box center [329, 272] width 72 height 13
click at [397, 253] on input "*" at bounding box center [427, 255] width 60 height 6
type input "**"
click at [480, 257] on input "**********" at bounding box center [508, 255] width 56 height 6
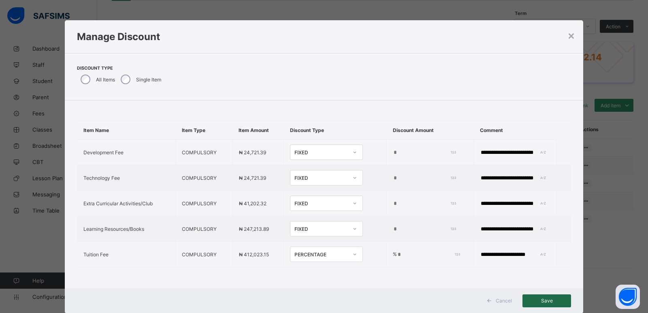
type input "**********"
click at [540, 299] on span "Save" at bounding box center [547, 301] width 36 height 6
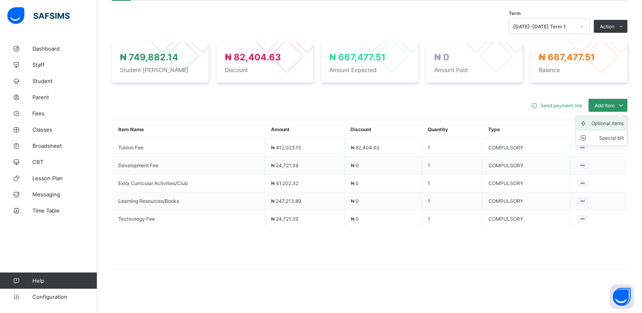
click at [624, 124] on div "Optional items" at bounding box center [608, 124] width 32 height 8
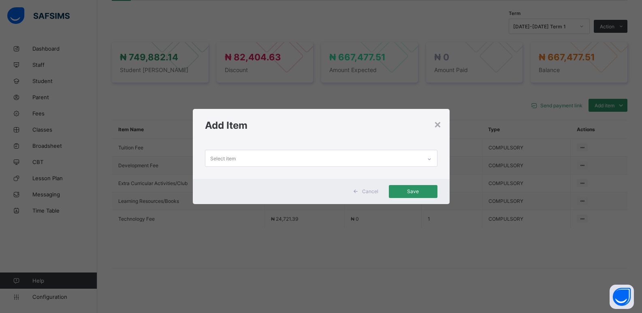
click at [432, 157] on icon at bounding box center [429, 159] width 5 height 8
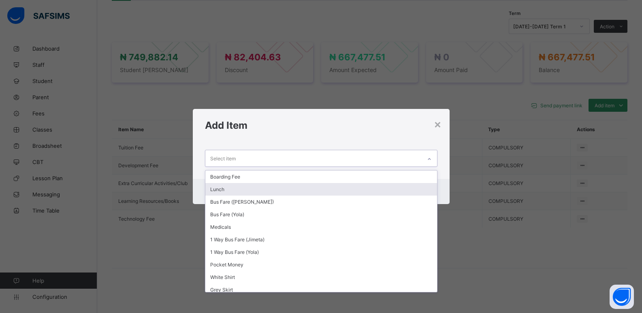
click at [301, 189] on div "Lunch" at bounding box center [321, 189] width 232 height 13
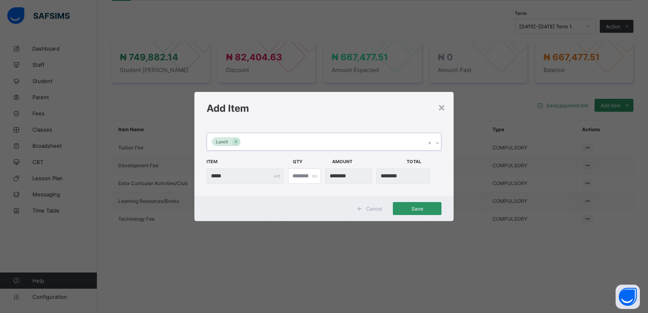
click at [438, 143] on icon at bounding box center [437, 143] width 5 height 8
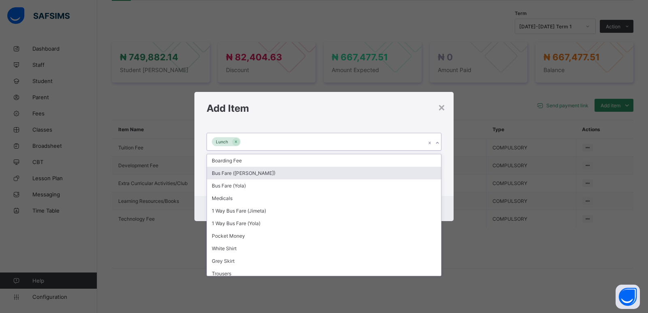
click at [276, 176] on div "Bus Fare ([PERSON_NAME])" at bounding box center [324, 173] width 234 height 13
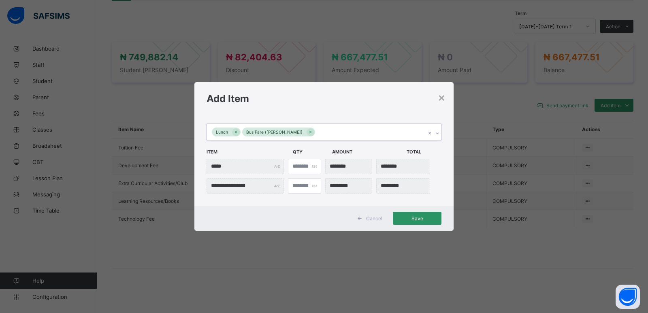
click at [437, 134] on icon at bounding box center [437, 133] width 5 height 8
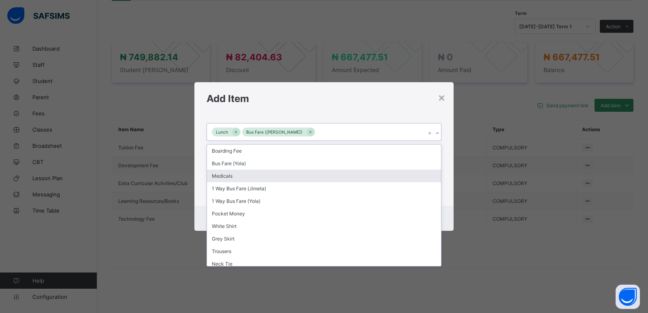
click at [286, 178] on div "Medicals" at bounding box center [324, 176] width 234 height 13
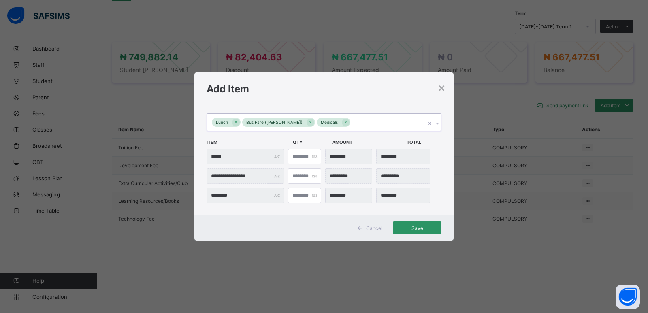
click at [437, 123] on icon at bounding box center [437, 124] width 5 height 8
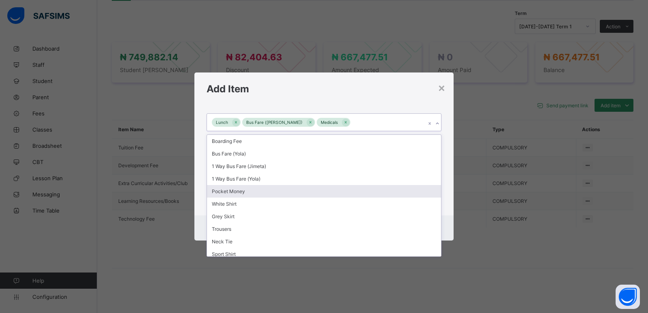
click at [252, 192] on div "Pocket Money" at bounding box center [324, 191] width 234 height 13
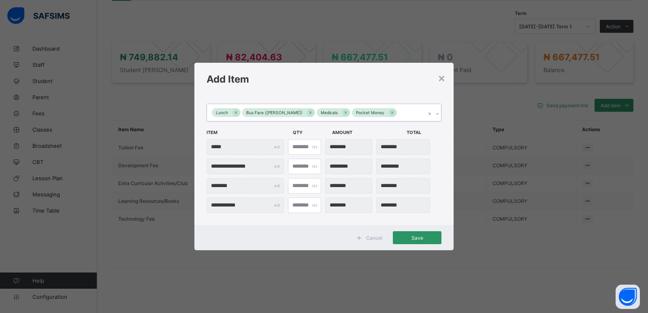
click at [436, 114] on icon at bounding box center [437, 114] width 5 height 8
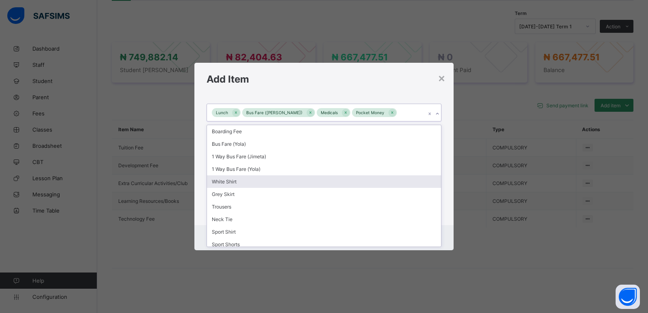
click at [228, 182] on div "White Shirt" at bounding box center [324, 181] width 234 height 13
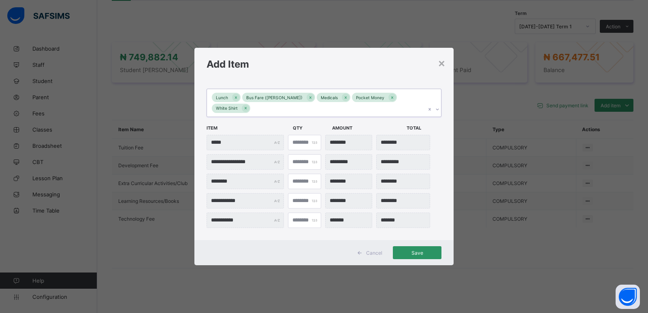
click at [437, 105] on icon at bounding box center [437, 109] width 5 height 8
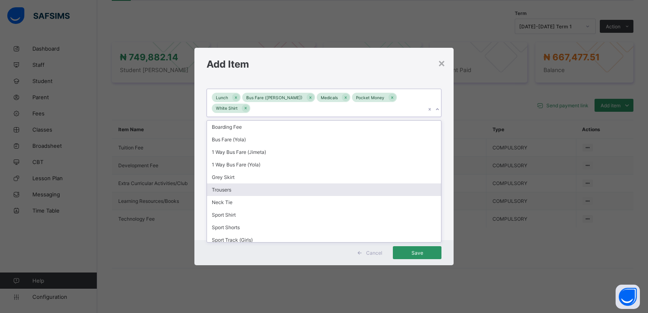
click at [251, 189] on div "Trousers" at bounding box center [324, 190] width 234 height 13
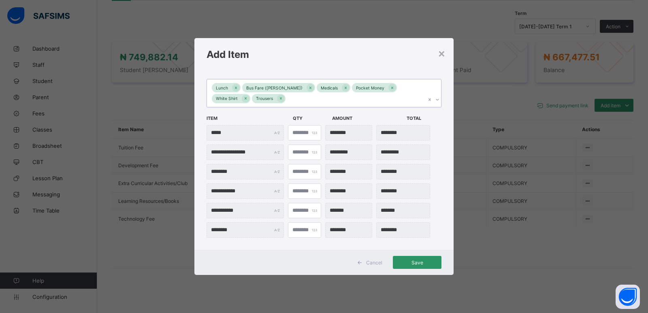
click at [439, 100] on icon at bounding box center [437, 100] width 5 height 8
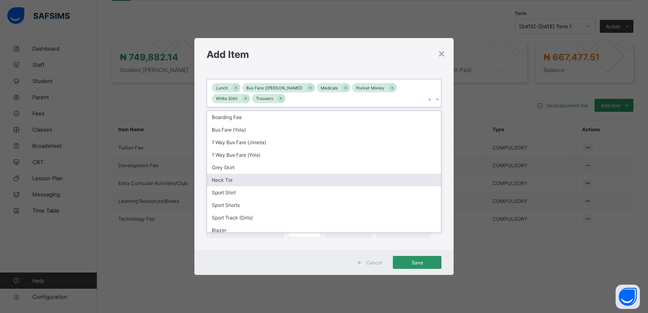
click at [275, 180] on div "Neck Tie" at bounding box center [324, 180] width 234 height 13
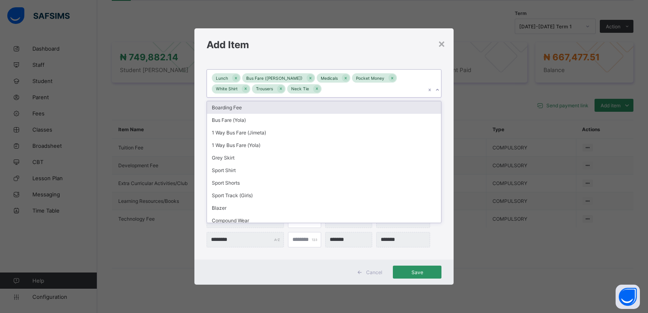
click at [437, 91] on icon at bounding box center [437, 90] width 5 height 8
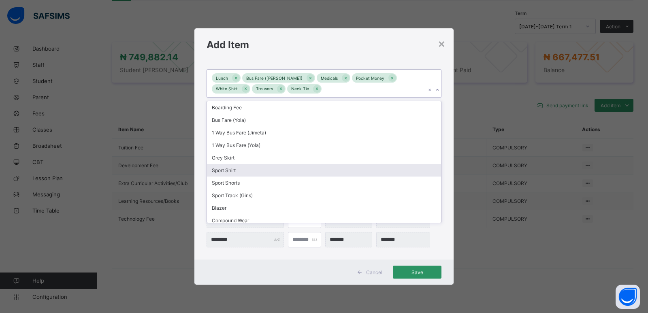
click at [285, 172] on div "Sport Shirt" at bounding box center [324, 170] width 234 height 13
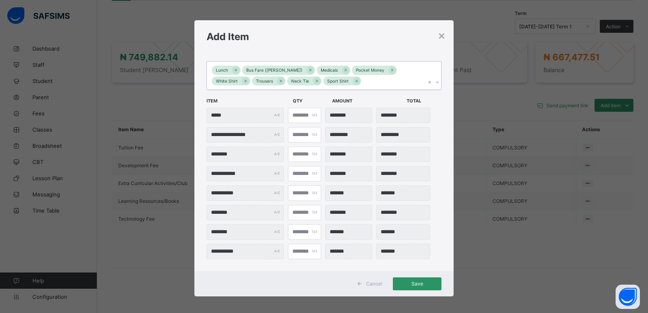
click at [435, 83] on icon at bounding box center [437, 82] width 5 height 8
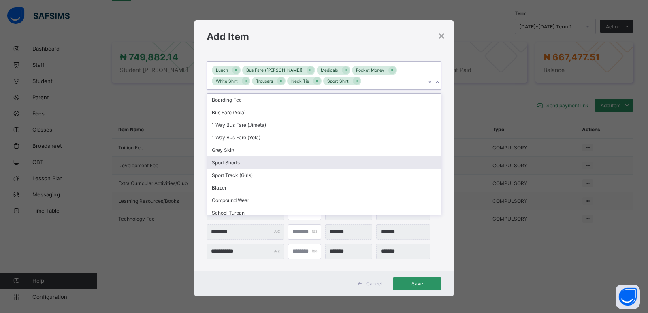
click at [280, 161] on div "Sport Shorts" at bounding box center [324, 162] width 234 height 13
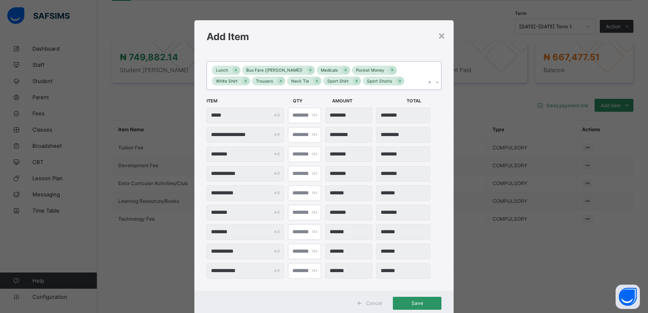
click at [437, 82] on icon at bounding box center [437, 82] width 5 height 8
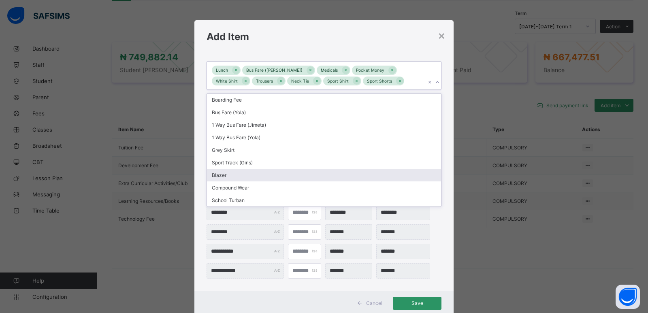
click at [285, 178] on div "Blazer" at bounding box center [324, 175] width 234 height 13
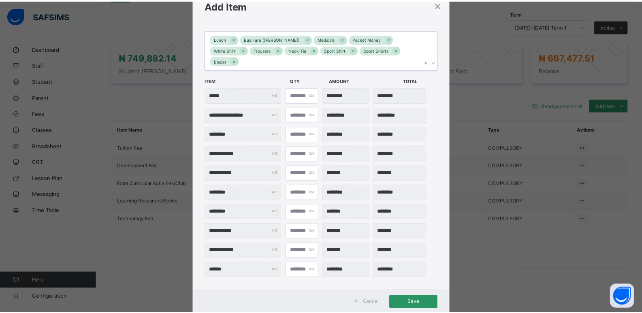
scroll to position [32, 0]
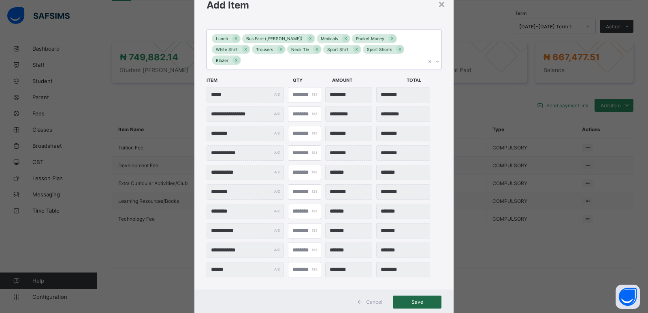
click at [425, 299] on span "Save" at bounding box center [417, 302] width 36 height 6
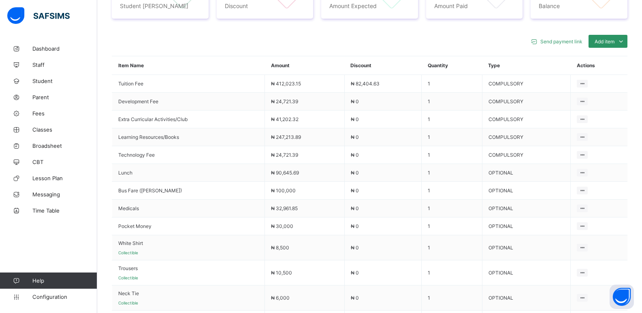
scroll to position [359, 0]
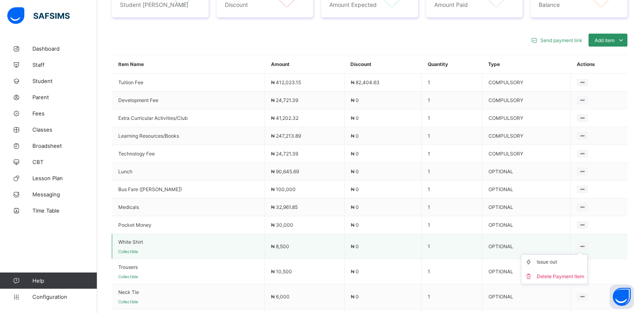
click at [588, 255] on ul "Issue out Delete Payment Item" at bounding box center [554, 270] width 67 height 30
click at [576, 279] on div "Delete Payment Item" at bounding box center [560, 277] width 47 height 8
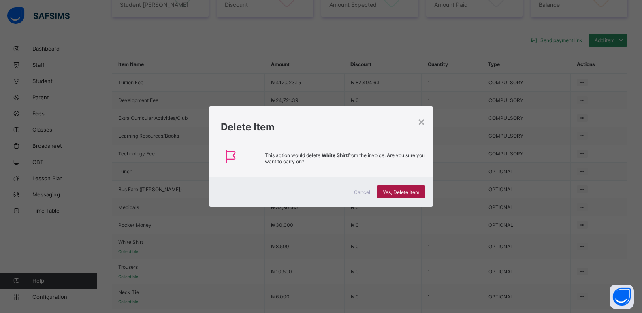
click at [407, 194] on span "Yes, Delete Item" at bounding box center [401, 192] width 36 height 6
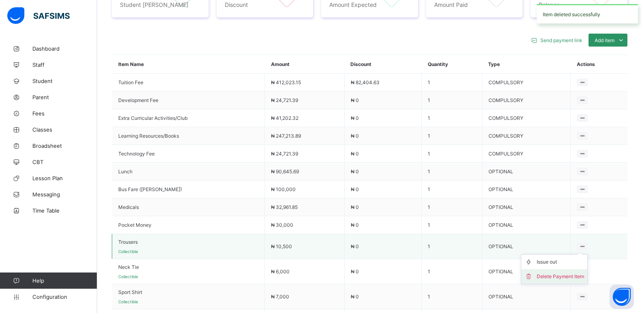
click at [575, 281] on div "Delete Payment Item" at bounding box center [560, 277] width 47 height 8
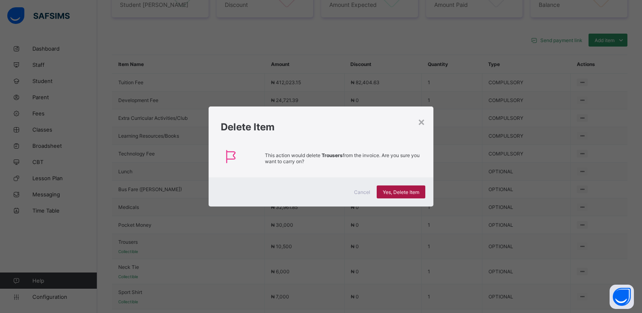
click at [387, 192] on span "Yes, Delete Item" at bounding box center [401, 192] width 36 height 6
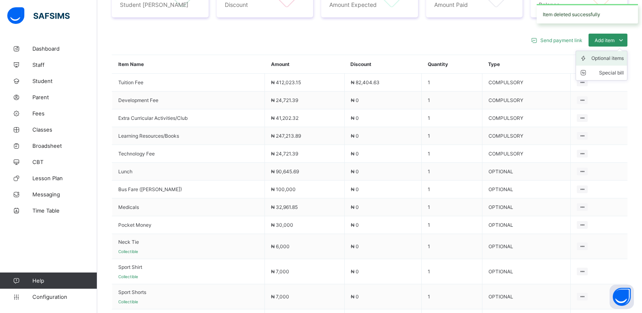
click at [609, 61] on div "Optional items" at bounding box center [608, 58] width 32 height 8
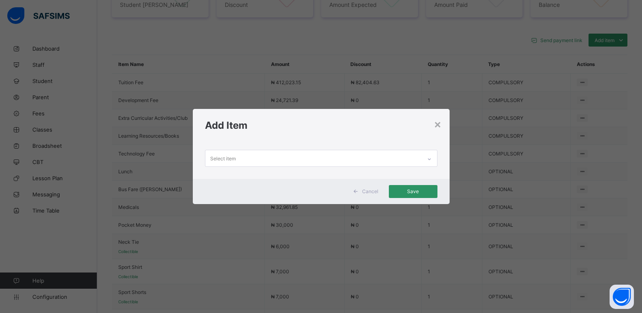
click at [431, 160] on icon at bounding box center [429, 159] width 5 height 8
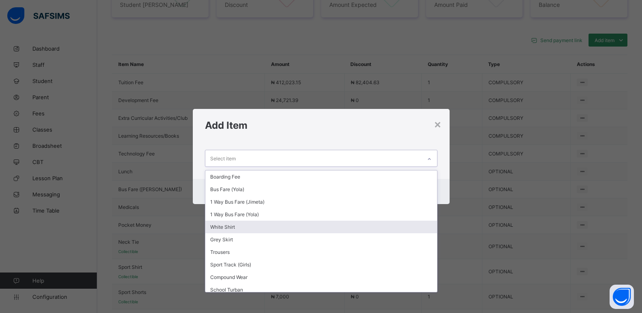
click at [277, 230] on div "White Shirt" at bounding box center [321, 227] width 232 height 13
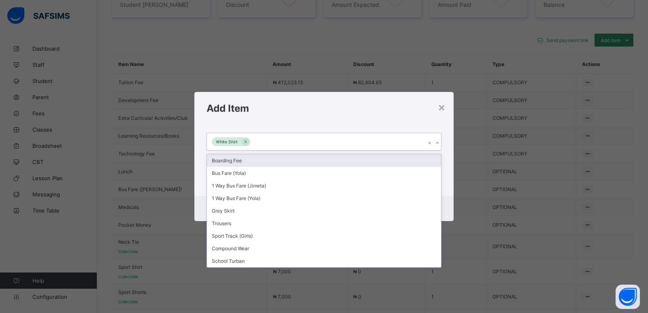
click at [438, 140] on icon at bounding box center [437, 143] width 5 height 8
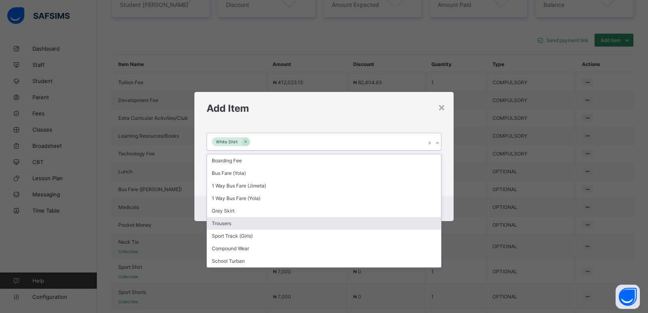
click at [274, 228] on div "Trousers" at bounding box center [324, 223] width 234 height 13
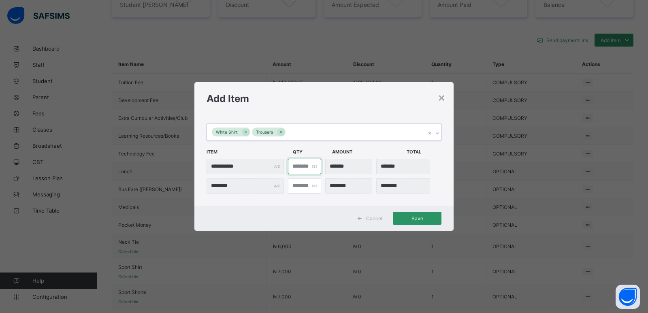
click at [297, 165] on input "*" at bounding box center [304, 166] width 33 height 15
type input "***"
type input "*"
type input "********"
type input "*"
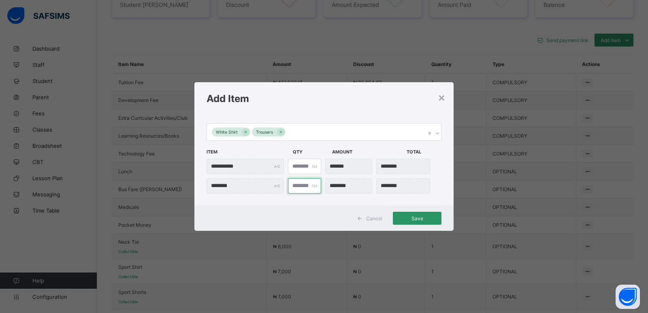
click at [295, 185] on input "*" at bounding box center [304, 185] width 33 height 15
type input "***"
type input "*"
type input "********"
type input "*"
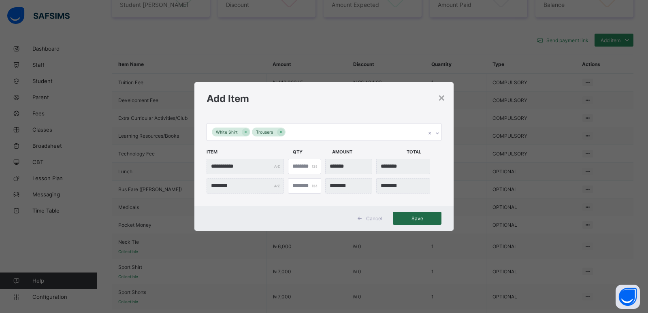
click at [410, 218] on span "Save" at bounding box center [417, 219] width 36 height 6
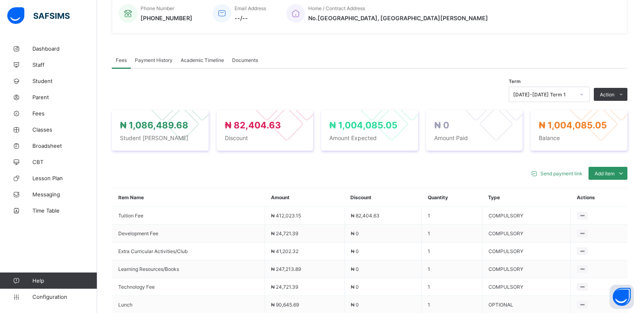
scroll to position [220, 0]
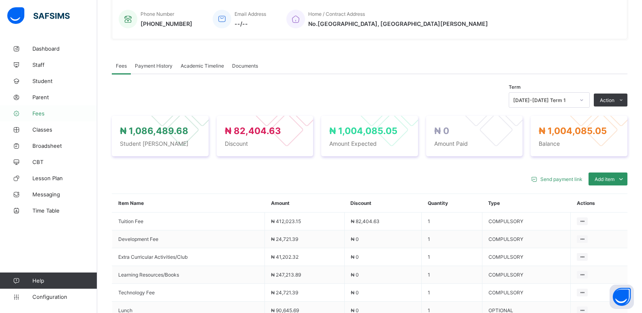
click at [53, 116] on span "Fees" at bounding box center [64, 113] width 65 height 6
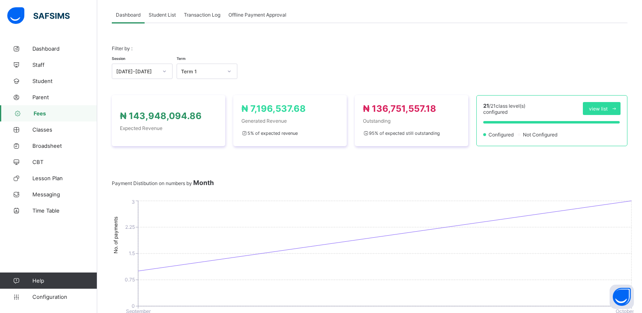
scroll to position [69, 0]
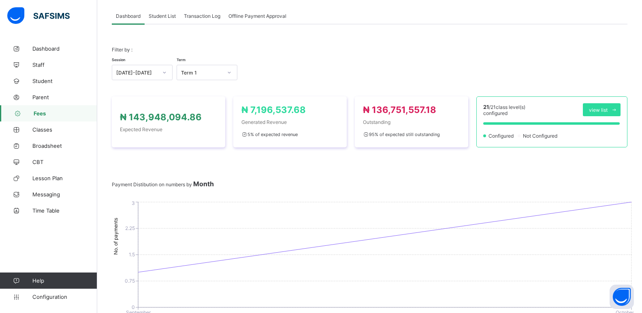
click at [160, 17] on span "Student List" at bounding box center [162, 16] width 27 height 6
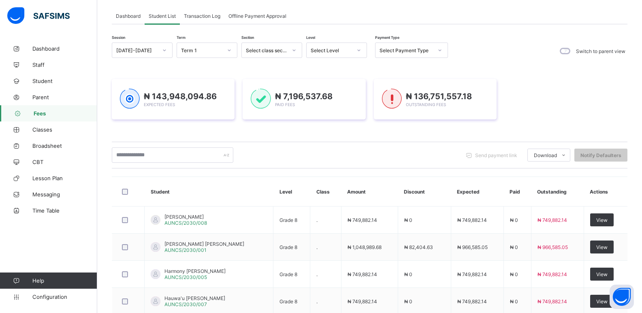
click at [293, 51] on icon at bounding box center [294, 50] width 5 height 8
click at [274, 105] on div "Academy" at bounding box center [272, 105] width 60 height 13
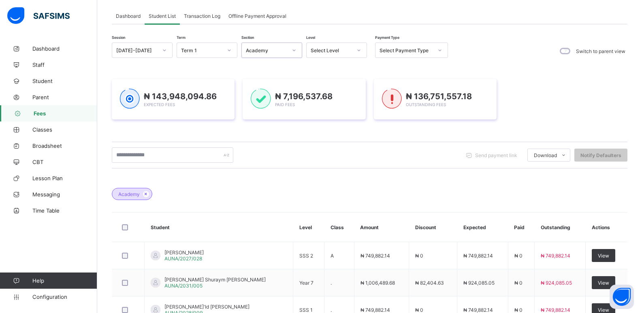
click at [357, 48] on icon at bounding box center [359, 50] width 5 height 8
click at [340, 138] on div "Year 7" at bounding box center [337, 142] width 60 height 13
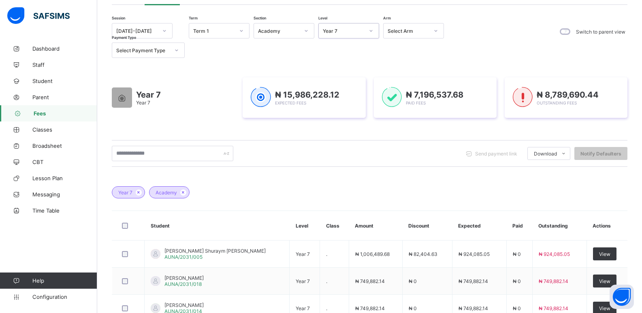
scroll to position [85, 0]
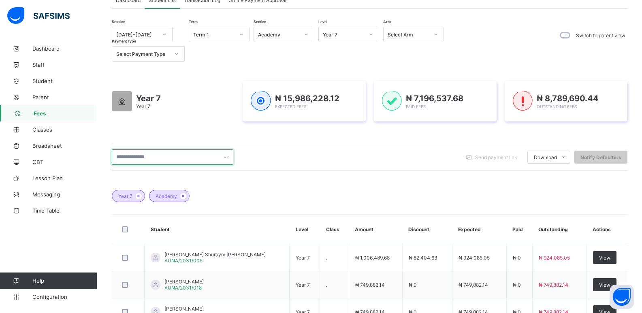
click at [157, 158] on input "text" at bounding box center [173, 157] width 122 height 15
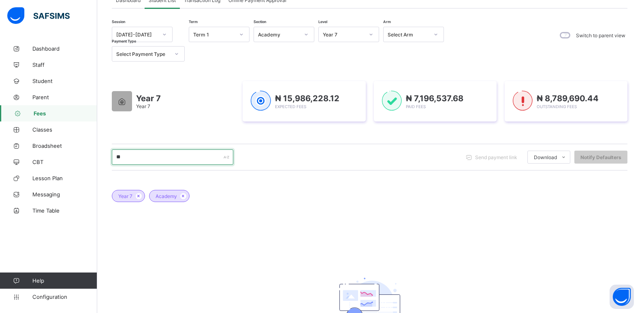
type input "*"
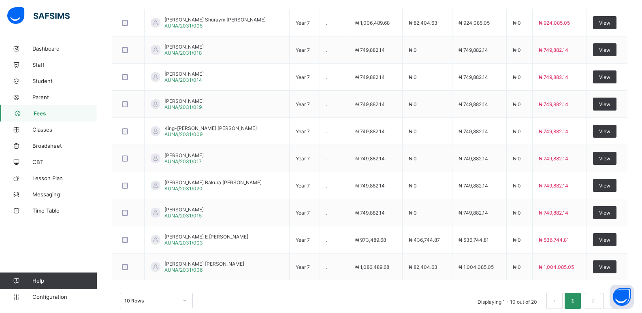
scroll to position [336, 0]
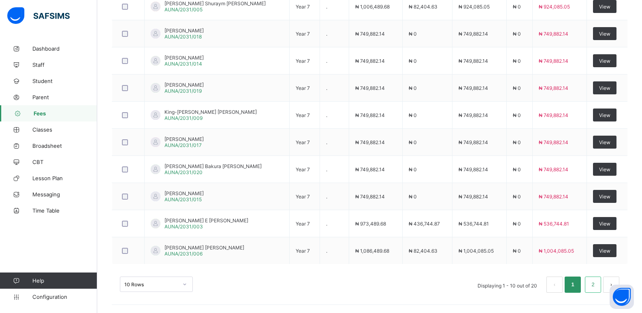
click at [597, 282] on link "2" at bounding box center [593, 285] width 8 height 11
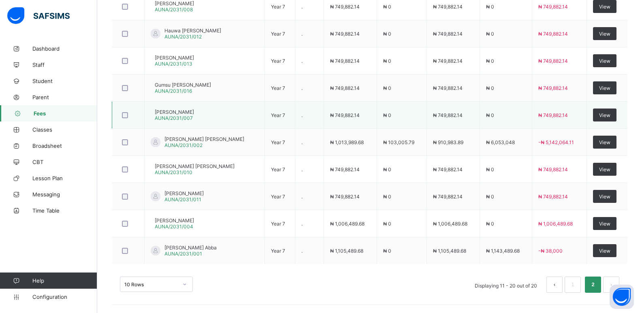
click at [182, 113] on span "[PERSON_NAME]" at bounding box center [174, 112] width 39 height 6
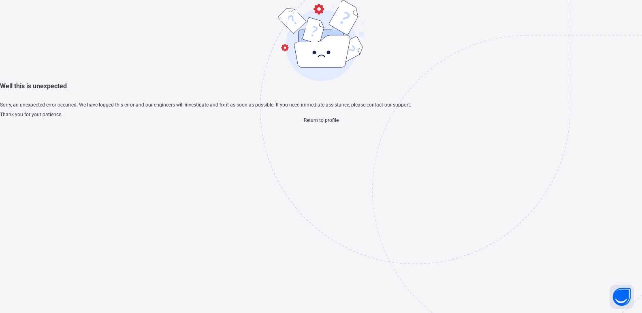
click at [315, 123] on span "Return to profile" at bounding box center [321, 121] width 35 height 6
